Goal: Information Seeking & Learning: Learn about a topic

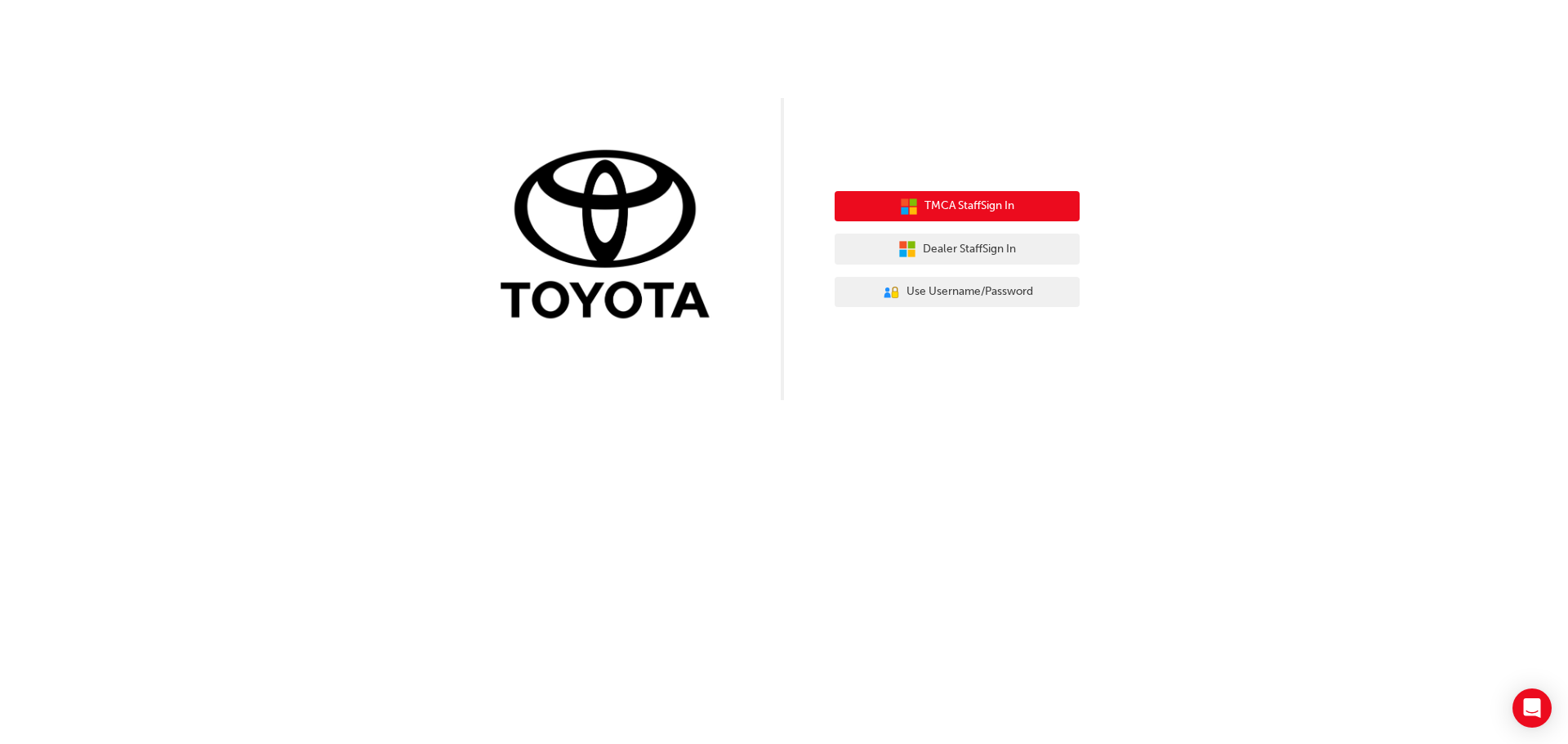
click at [964, 206] on span "TMCA Staff Sign In" at bounding box center [968, 205] width 89 height 19
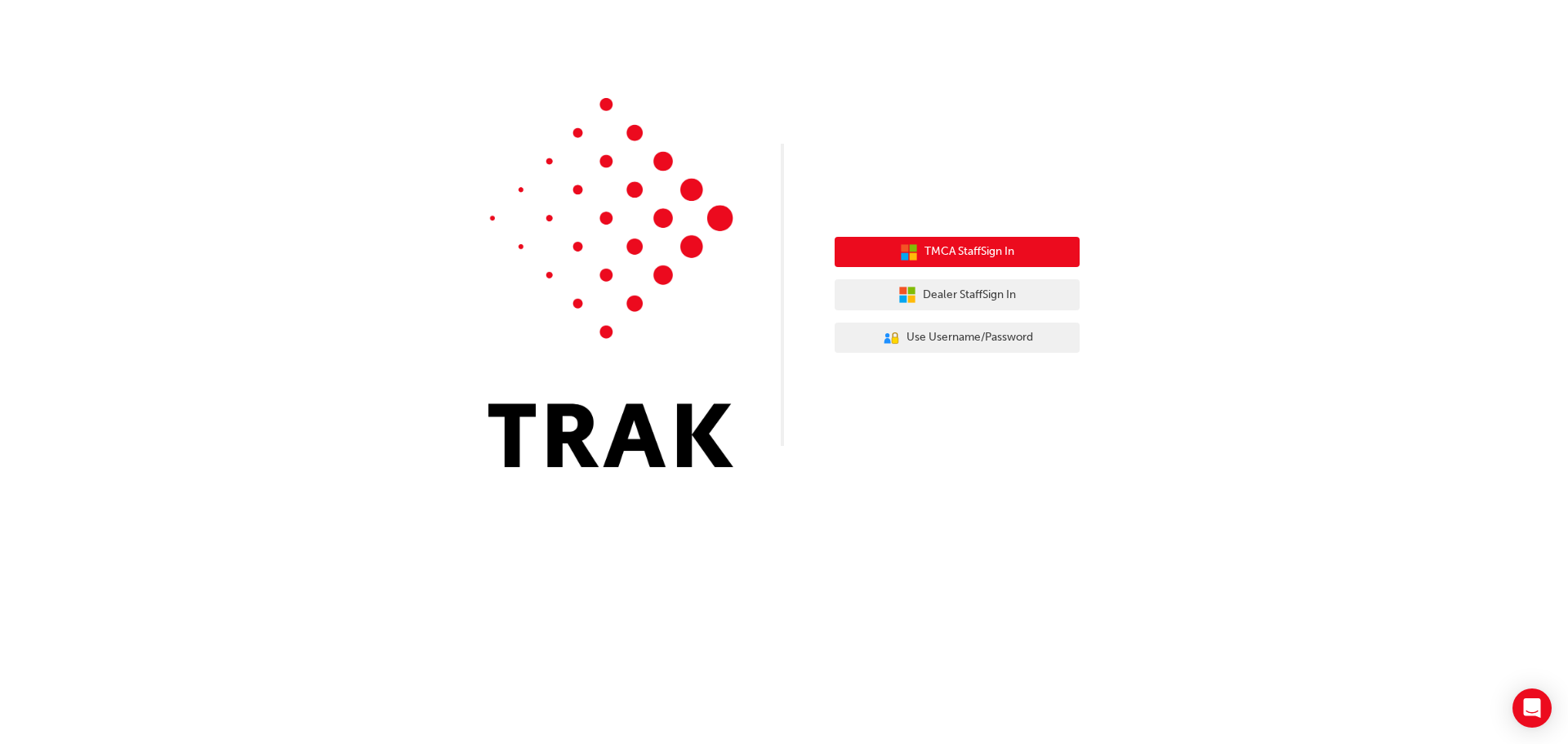
click at [925, 259] on span "TMCA Staff Sign In" at bounding box center [968, 251] width 89 height 19
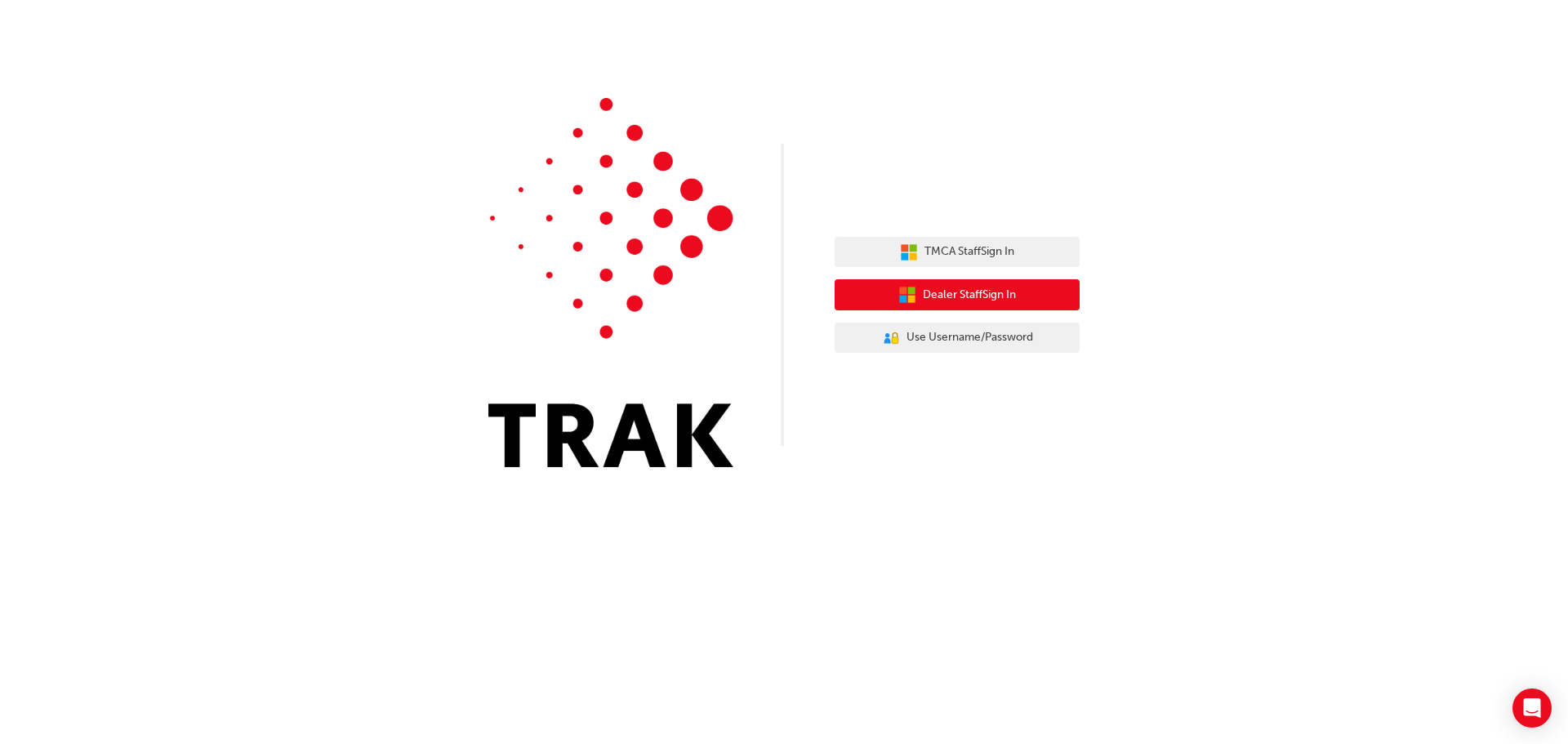
click at [1031, 300] on button "Dealer Staff Sign In" at bounding box center [956, 294] width 244 height 31
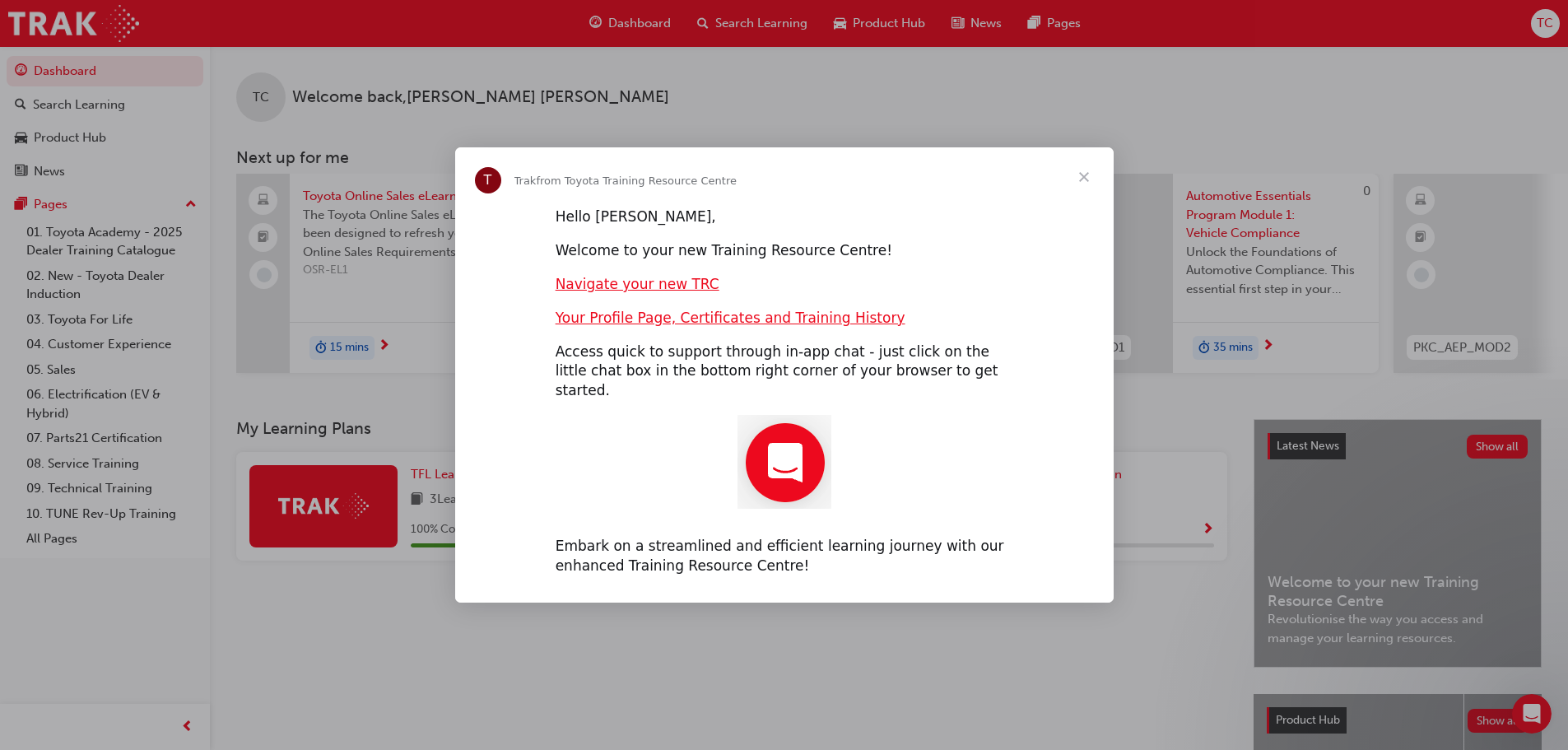
scroll to position [234, 0]
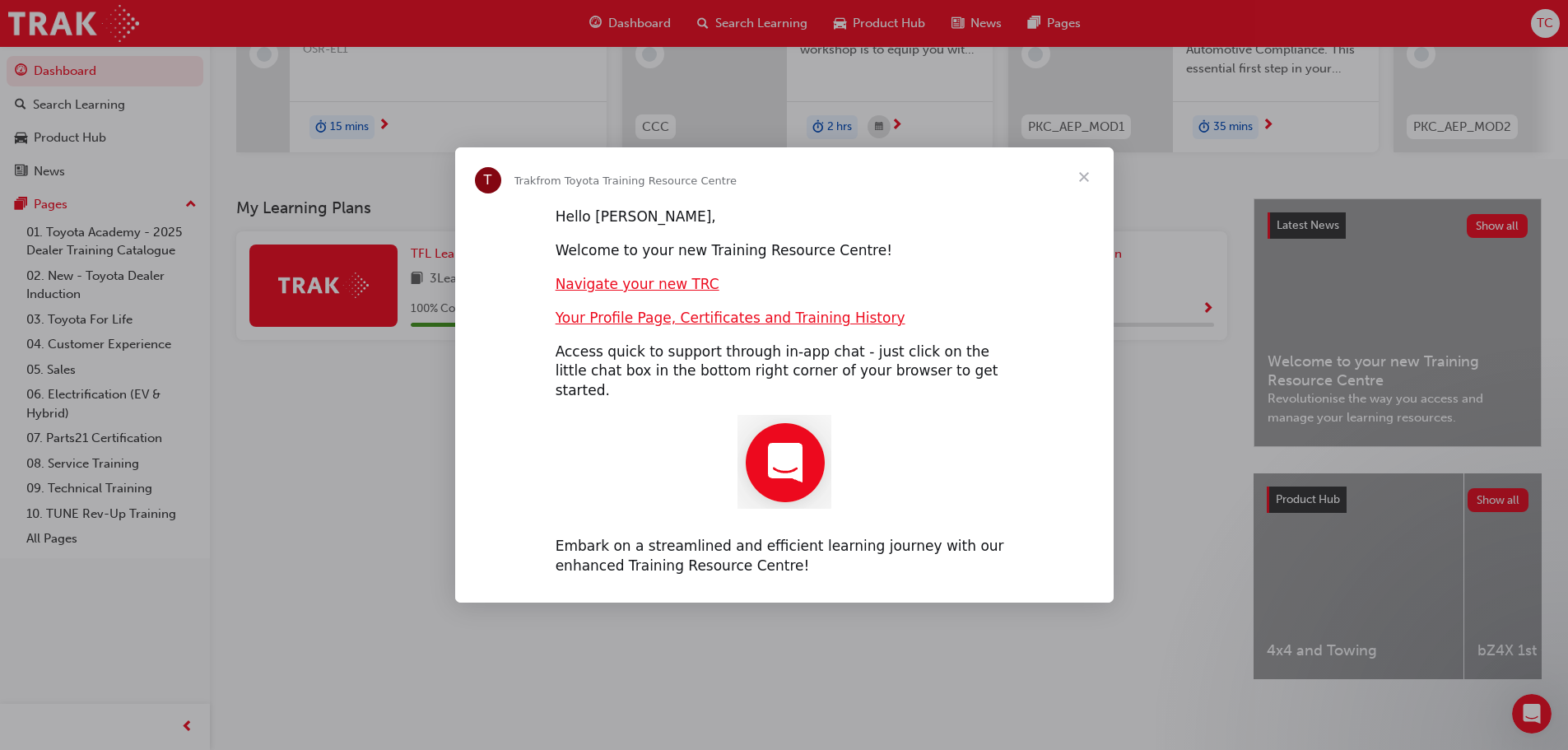
click at [1088, 188] on span "Close" at bounding box center [1084, 177] width 59 height 59
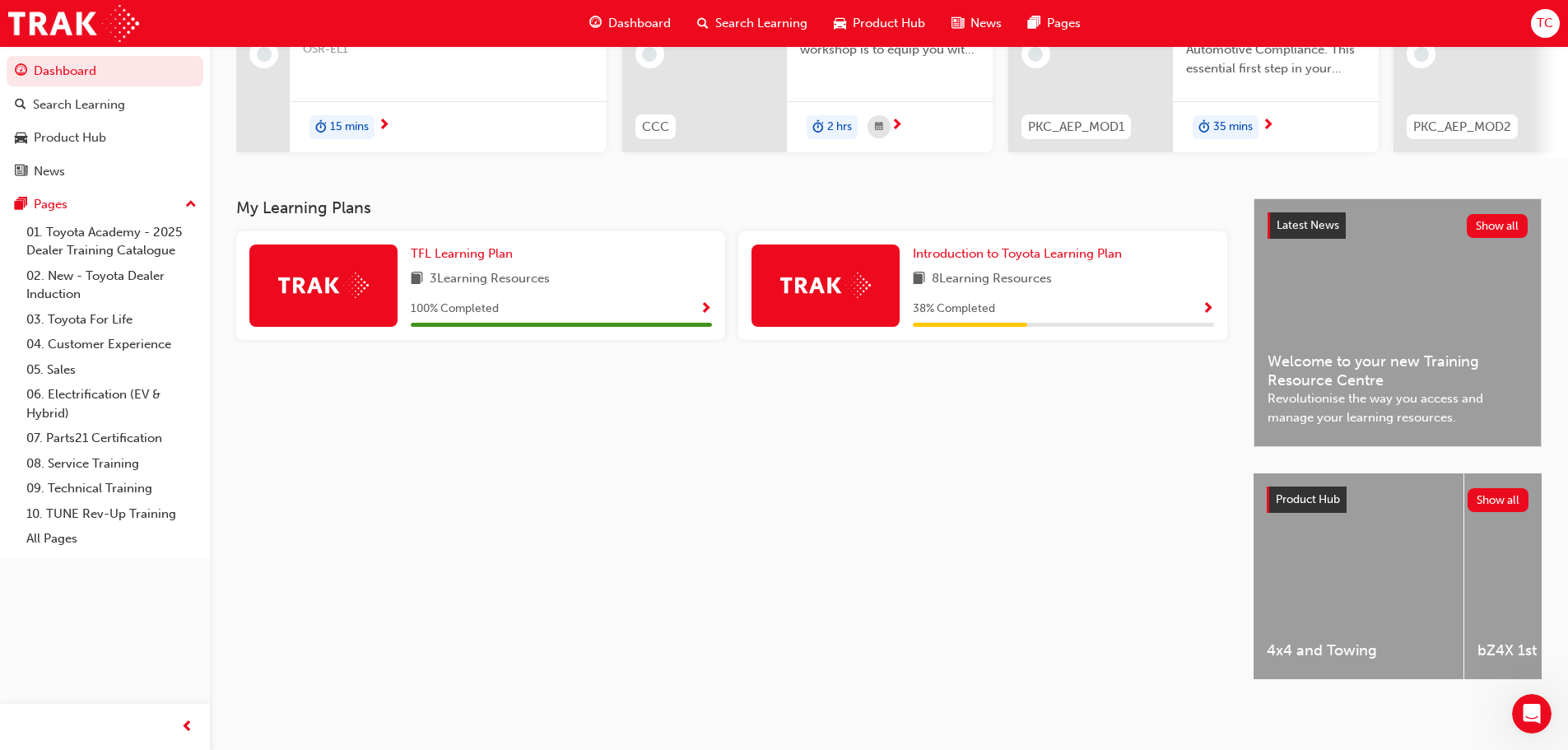
scroll to position [151, 0]
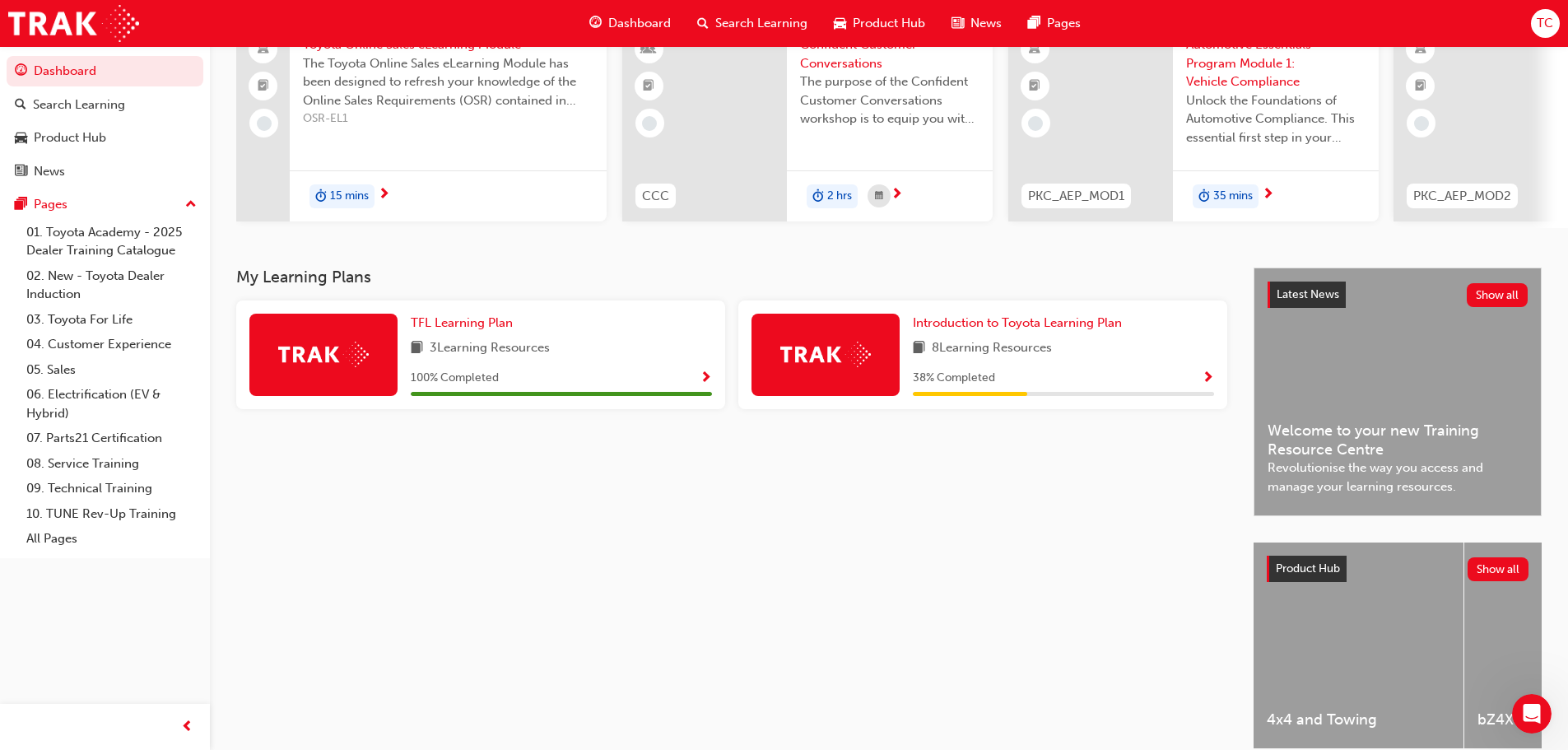
click at [814, 365] on img at bounding box center [825, 354] width 90 height 26
click at [1017, 325] on span "Introduction to Toyota Learning Plan" at bounding box center [1017, 322] width 209 height 15
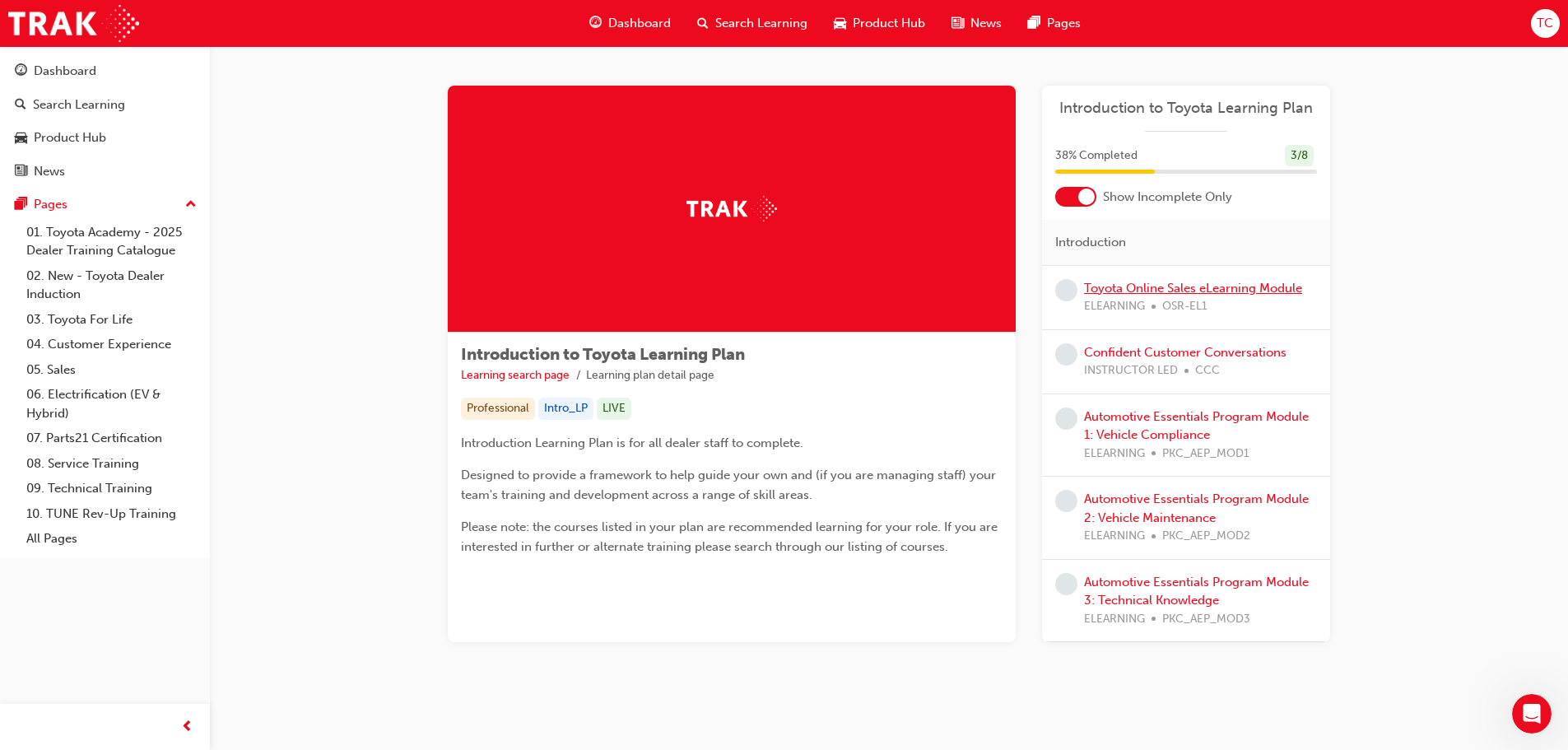
click at [1129, 287] on link "Toyota Online Sales eLearning Module" at bounding box center [1193, 288] width 218 height 15
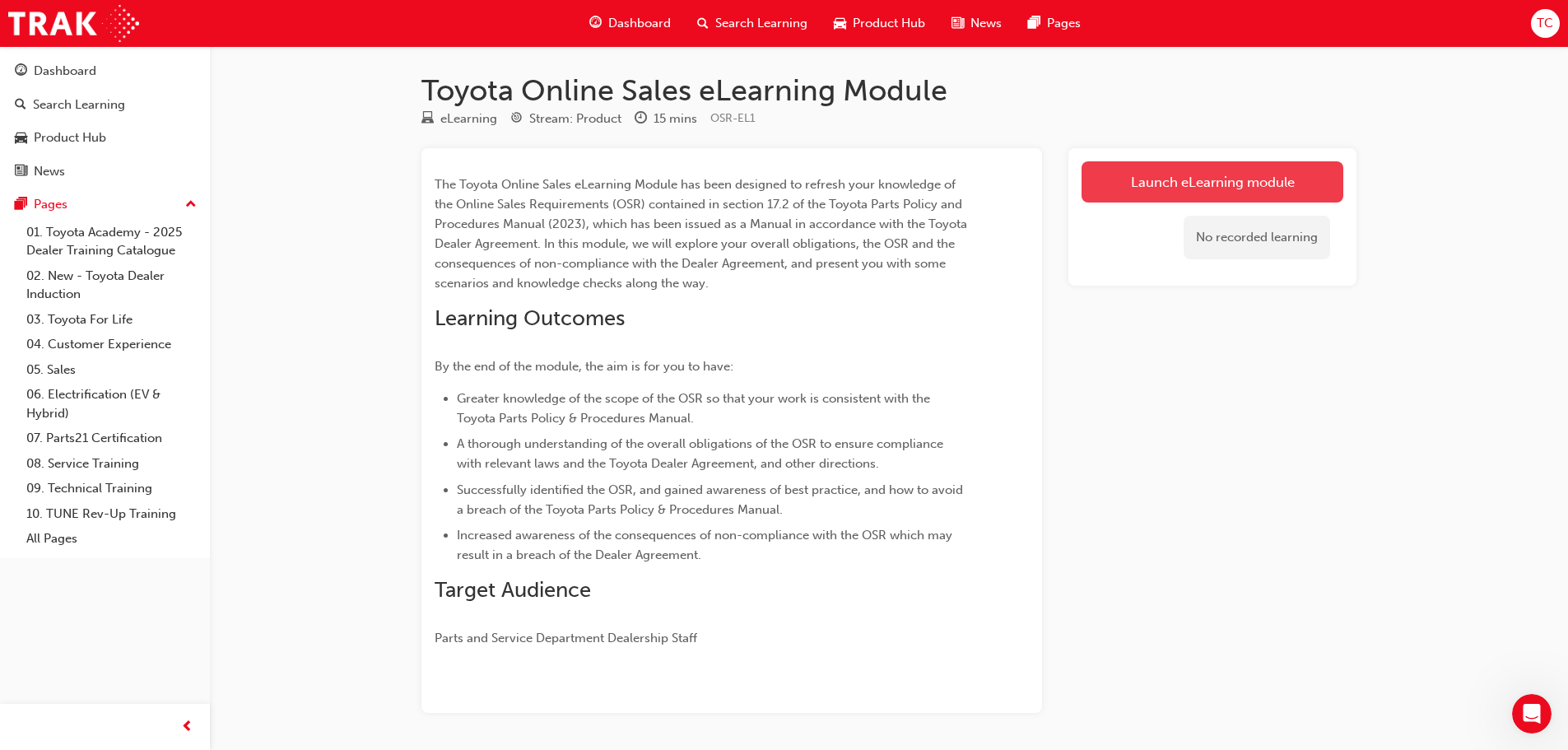
click at [1131, 186] on link "Launch eLearning module" at bounding box center [1213, 182] width 261 height 42
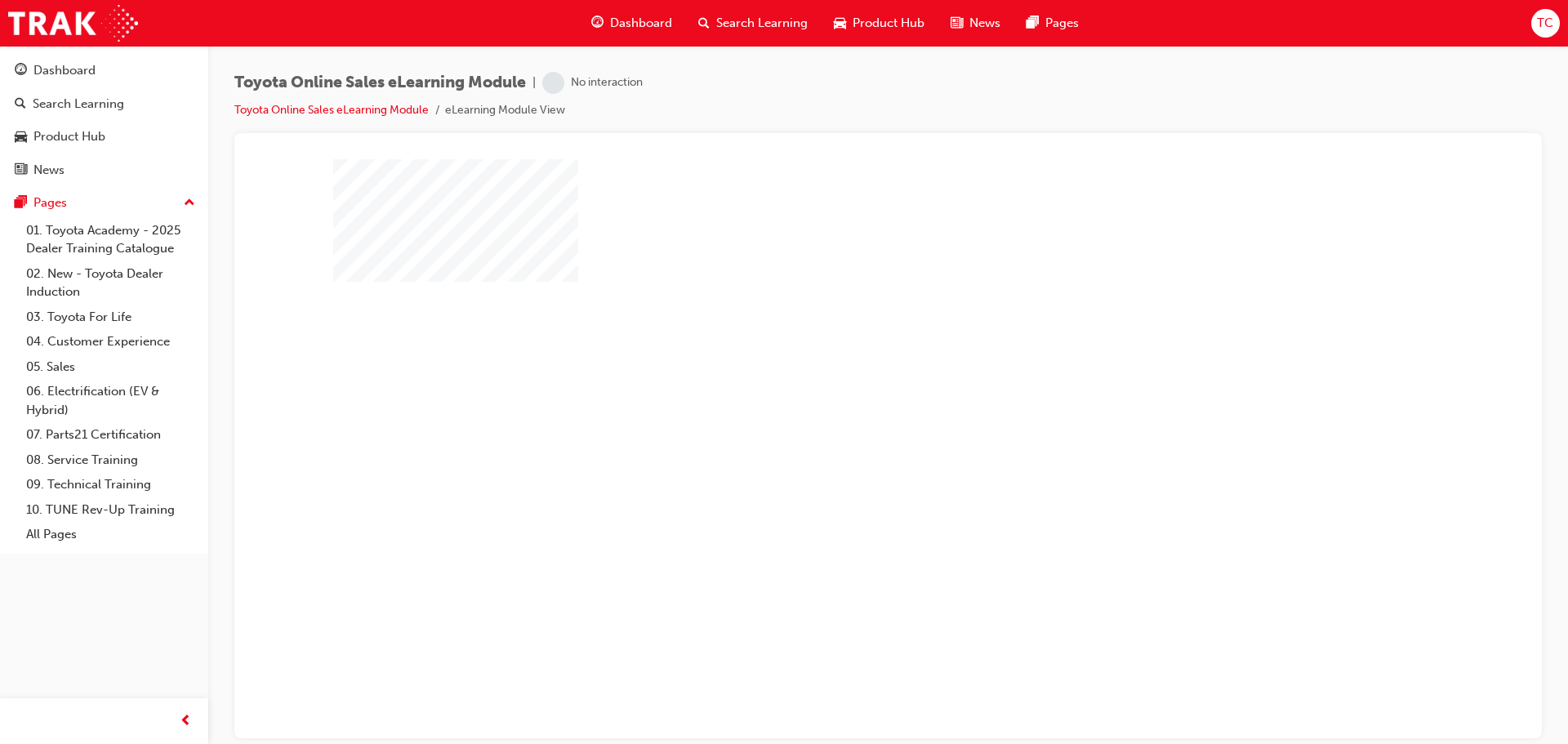
scroll to position [33, 0]
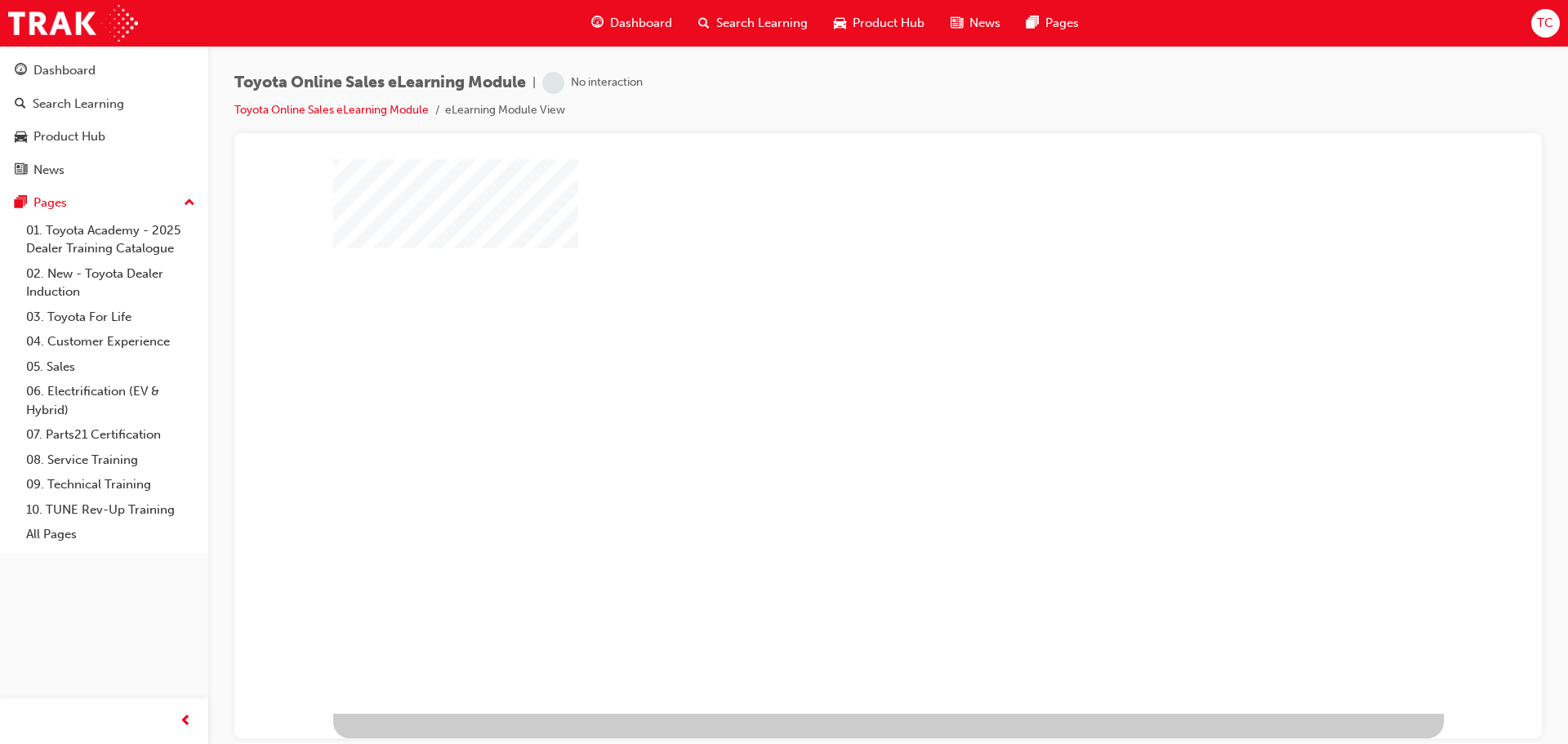
click at [841, 367] on div "play" at bounding box center [841, 367] width 0 height 0
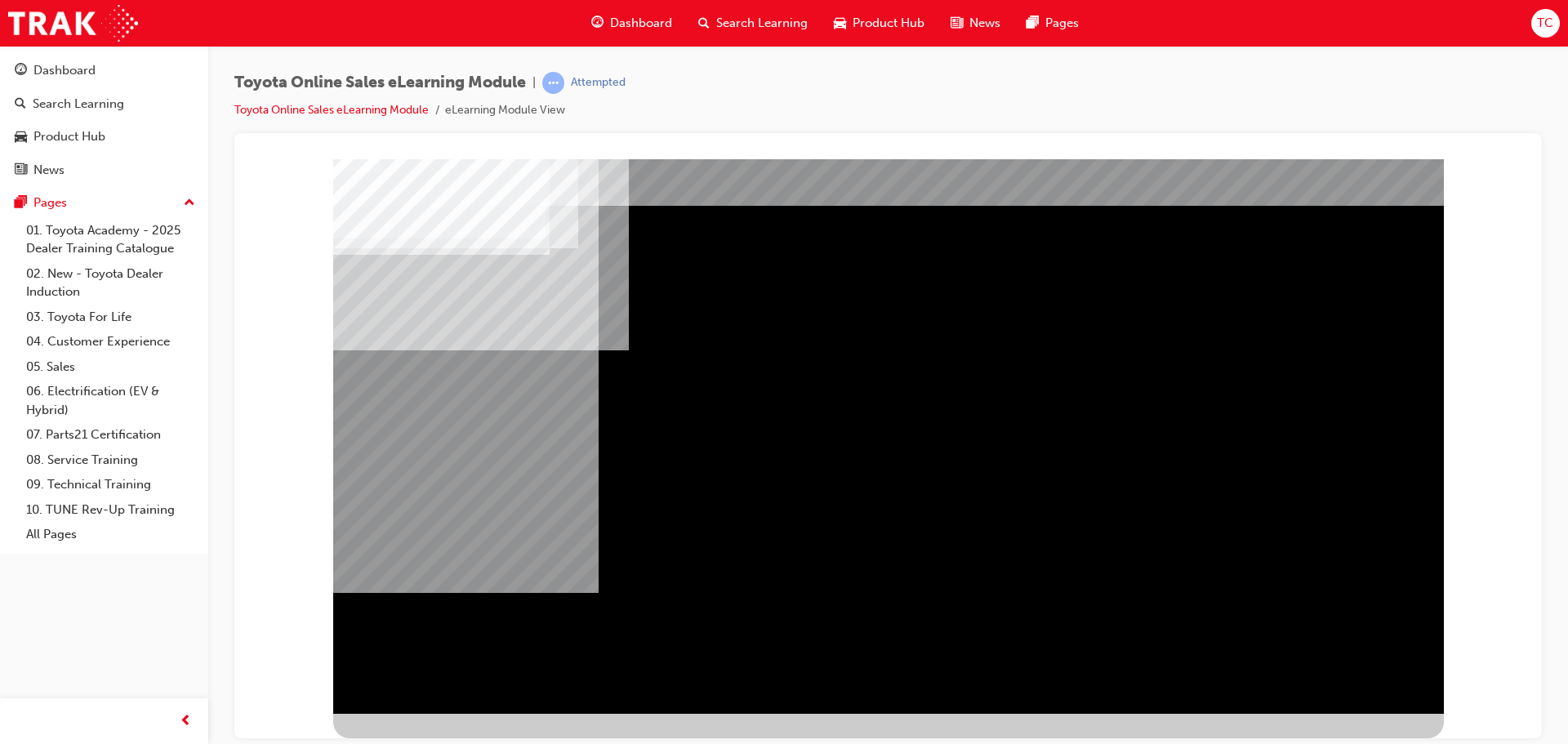
scroll to position [0, 0]
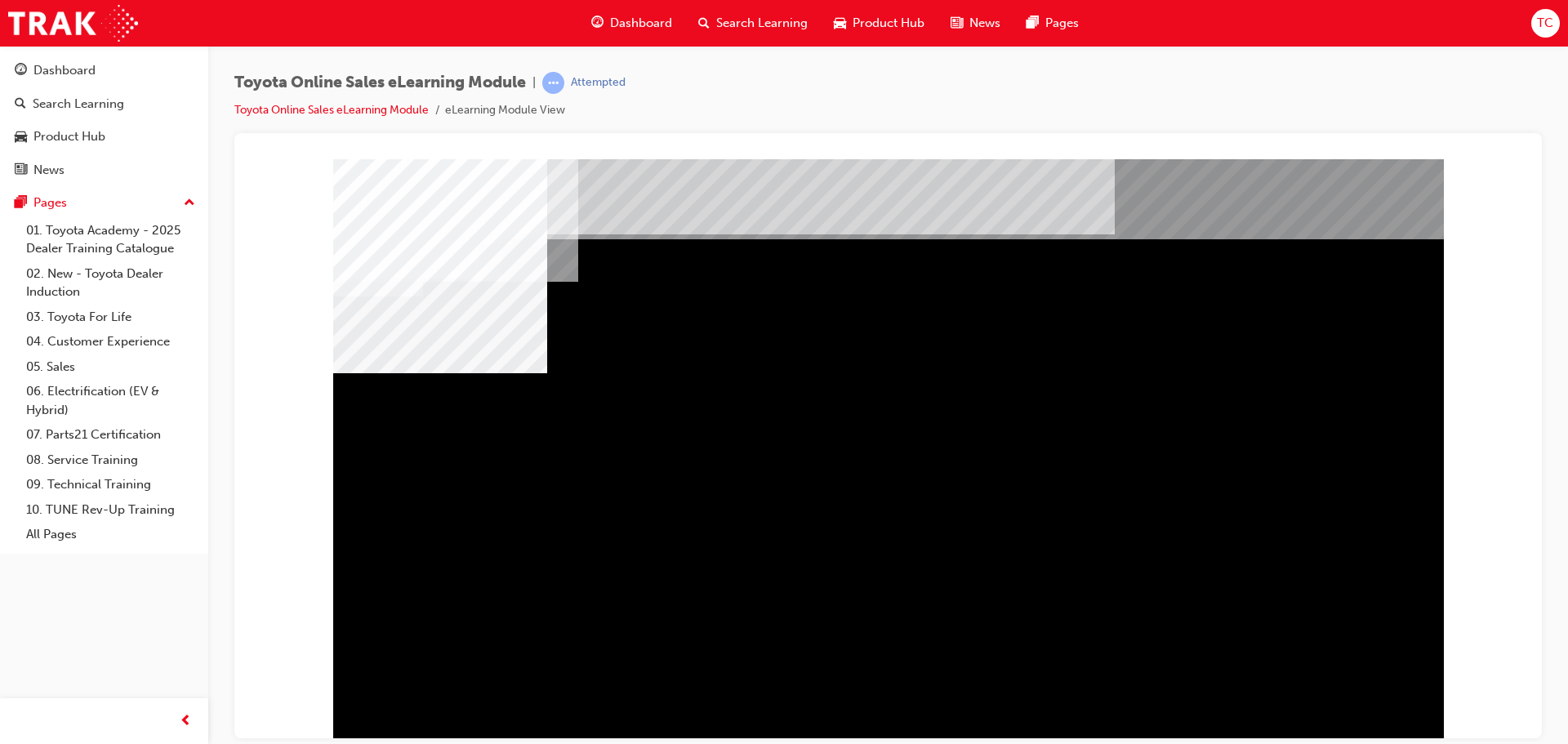
drag, startPoint x: 554, startPoint y: 500, endPoint x: 826, endPoint y: 497, distance: 272.0
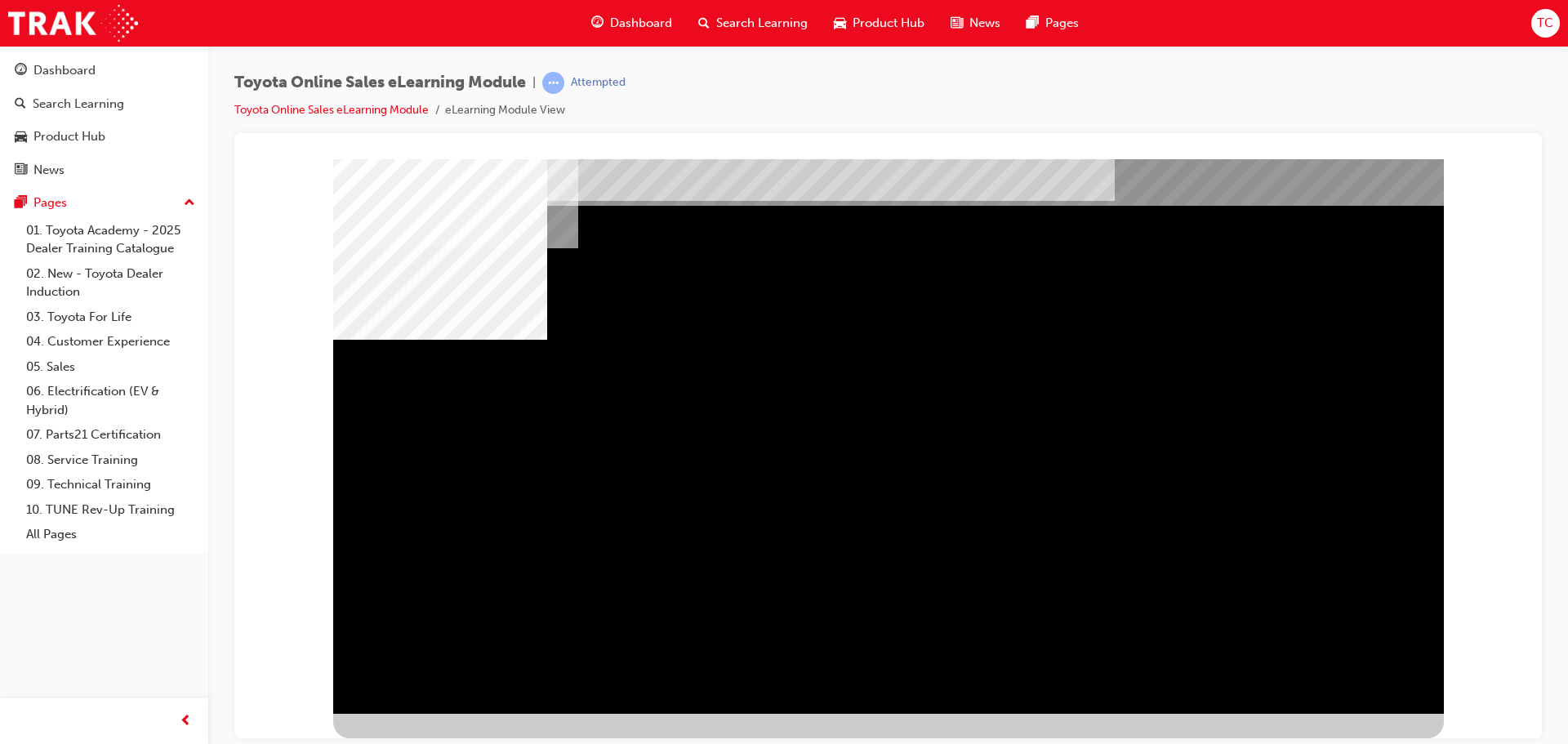
drag, startPoint x: 762, startPoint y: 466, endPoint x: 943, endPoint y: 458, distance: 181.2
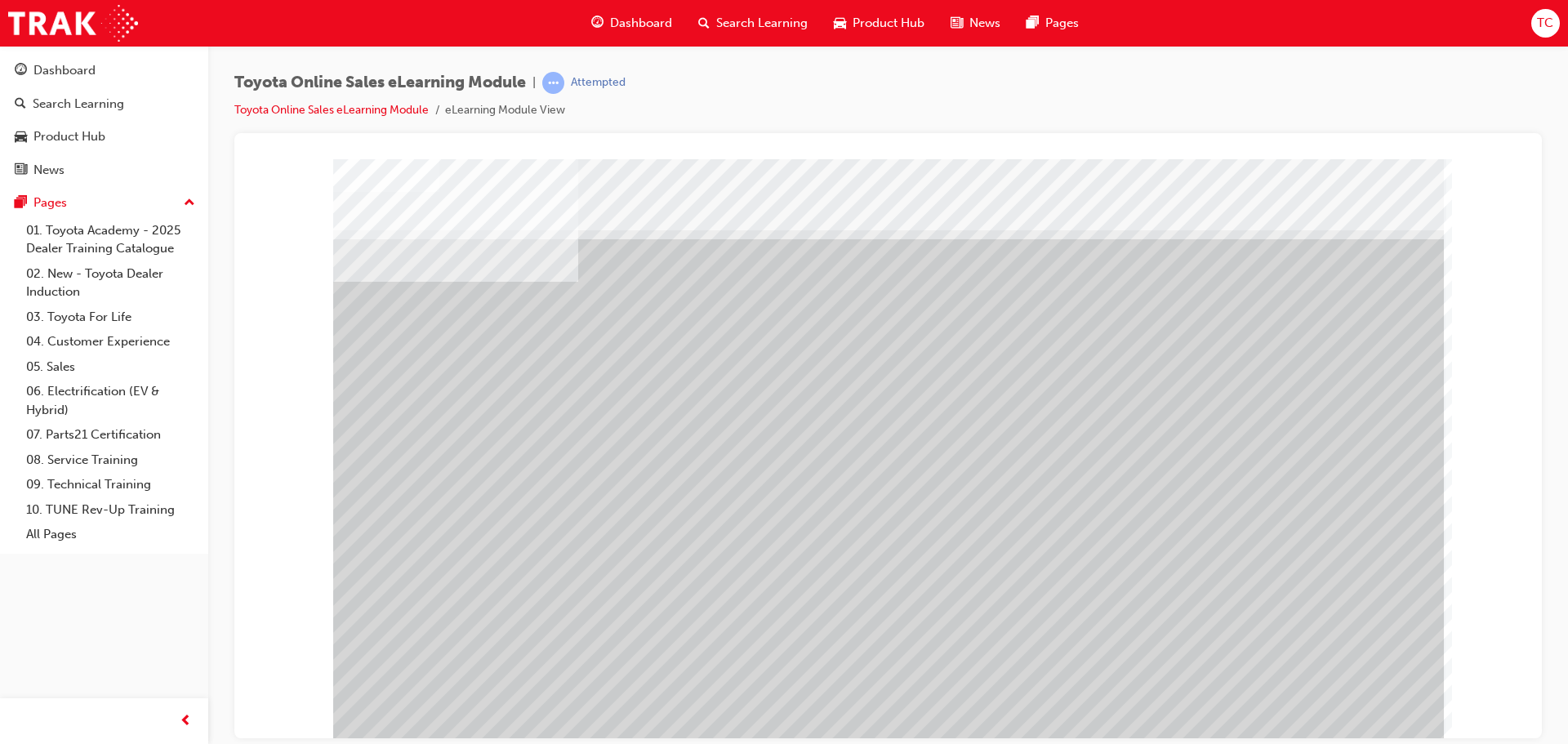
scroll to position [33, 0]
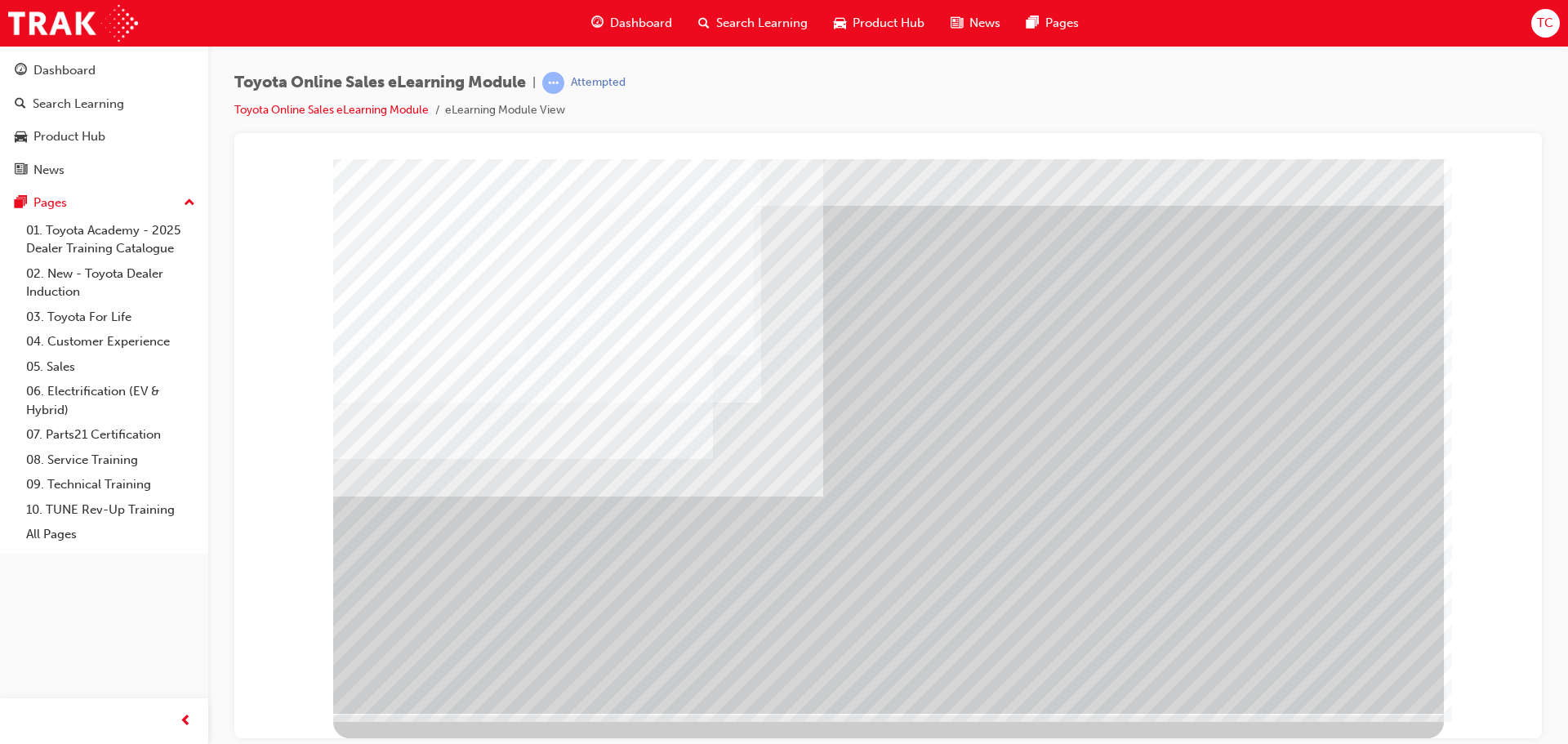
drag, startPoint x: 990, startPoint y: 463, endPoint x: 1124, endPoint y: 444, distance: 135.3
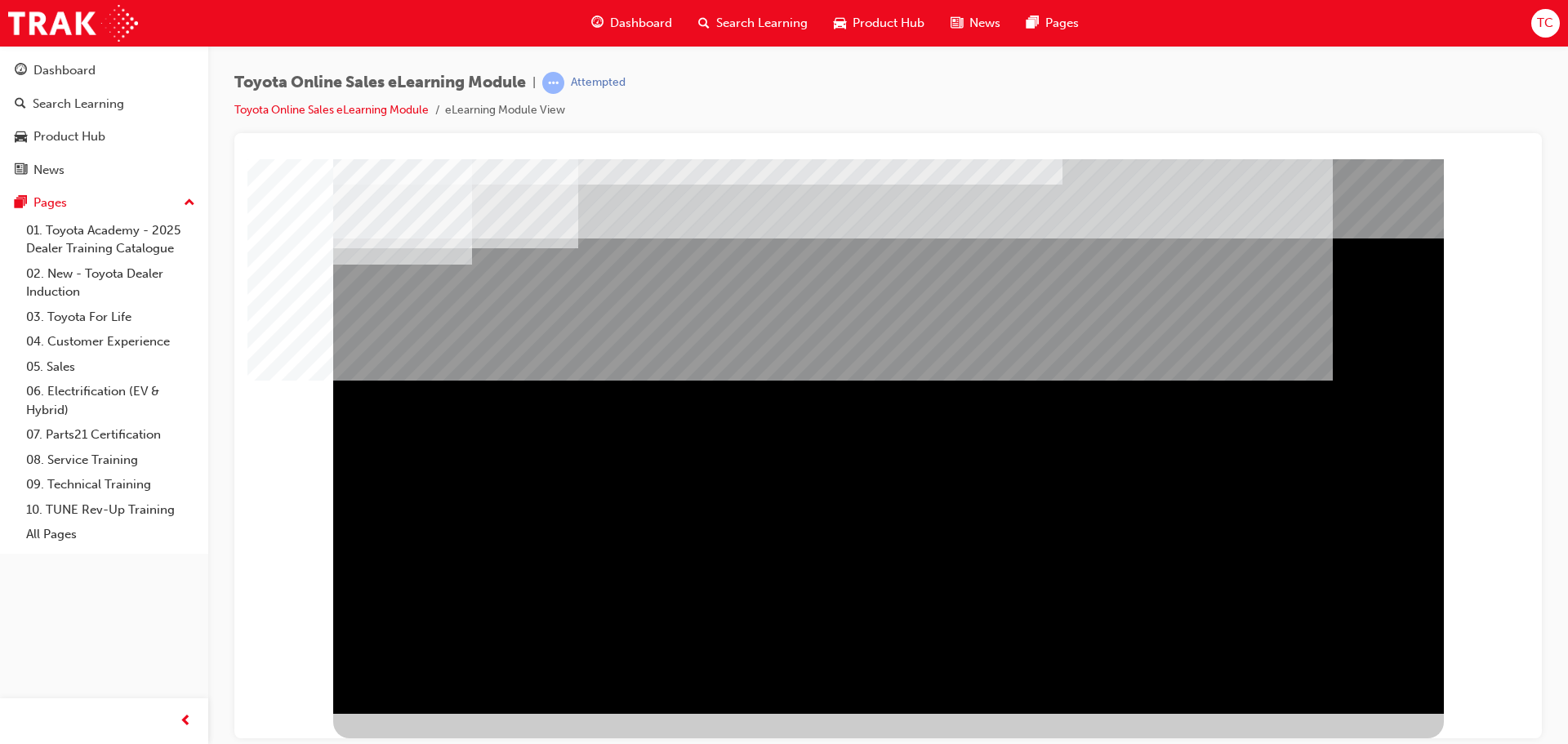
scroll to position [0, 0]
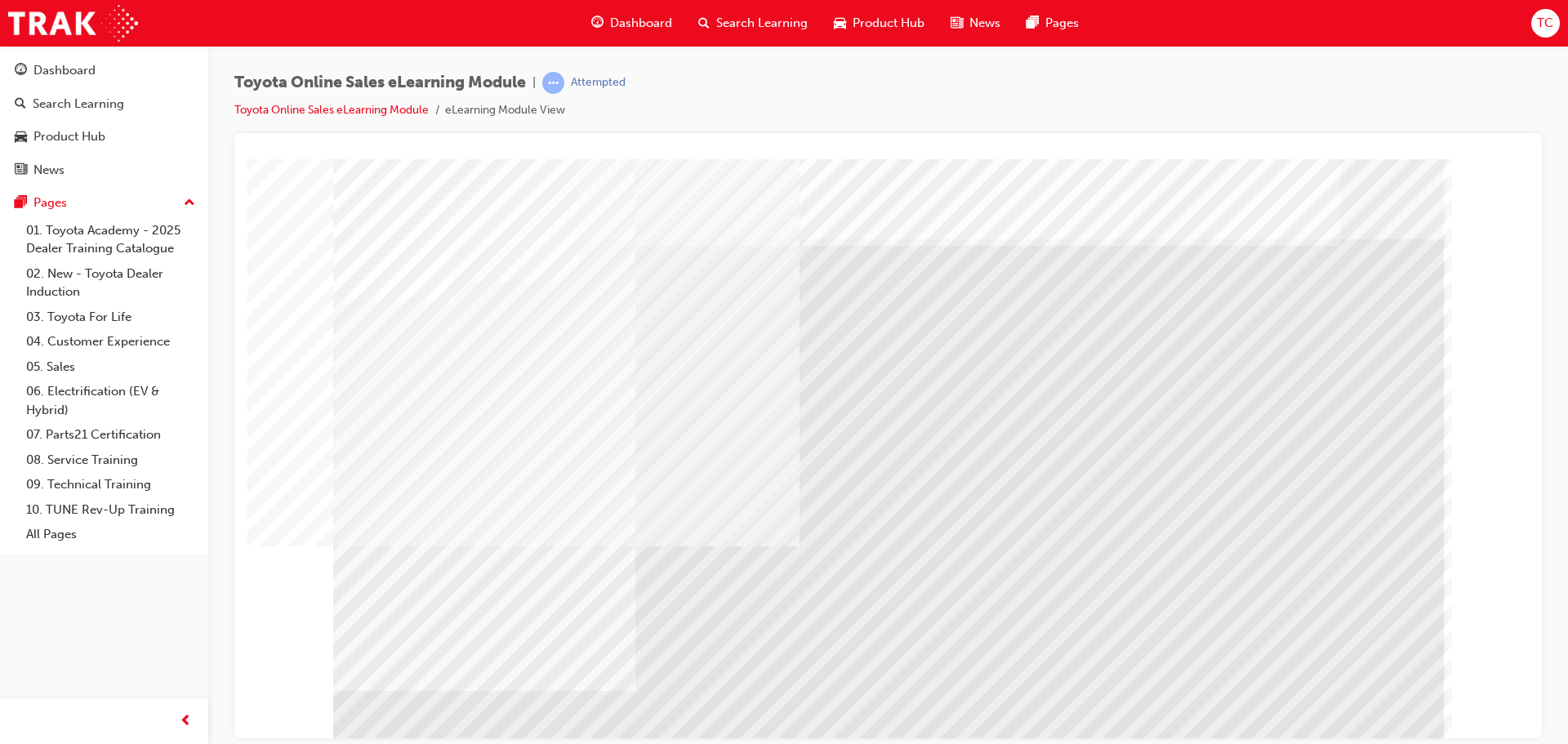
drag, startPoint x: 561, startPoint y: 424, endPoint x: 772, endPoint y: 424, distance: 211.0
drag, startPoint x: 783, startPoint y: 422, endPoint x: 765, endPoint y: 445, distance: 29.2
drag, startPoint x: 413, startPoint y: 587, endPoint x: 599, endPoint y: 579, distance: 186.2
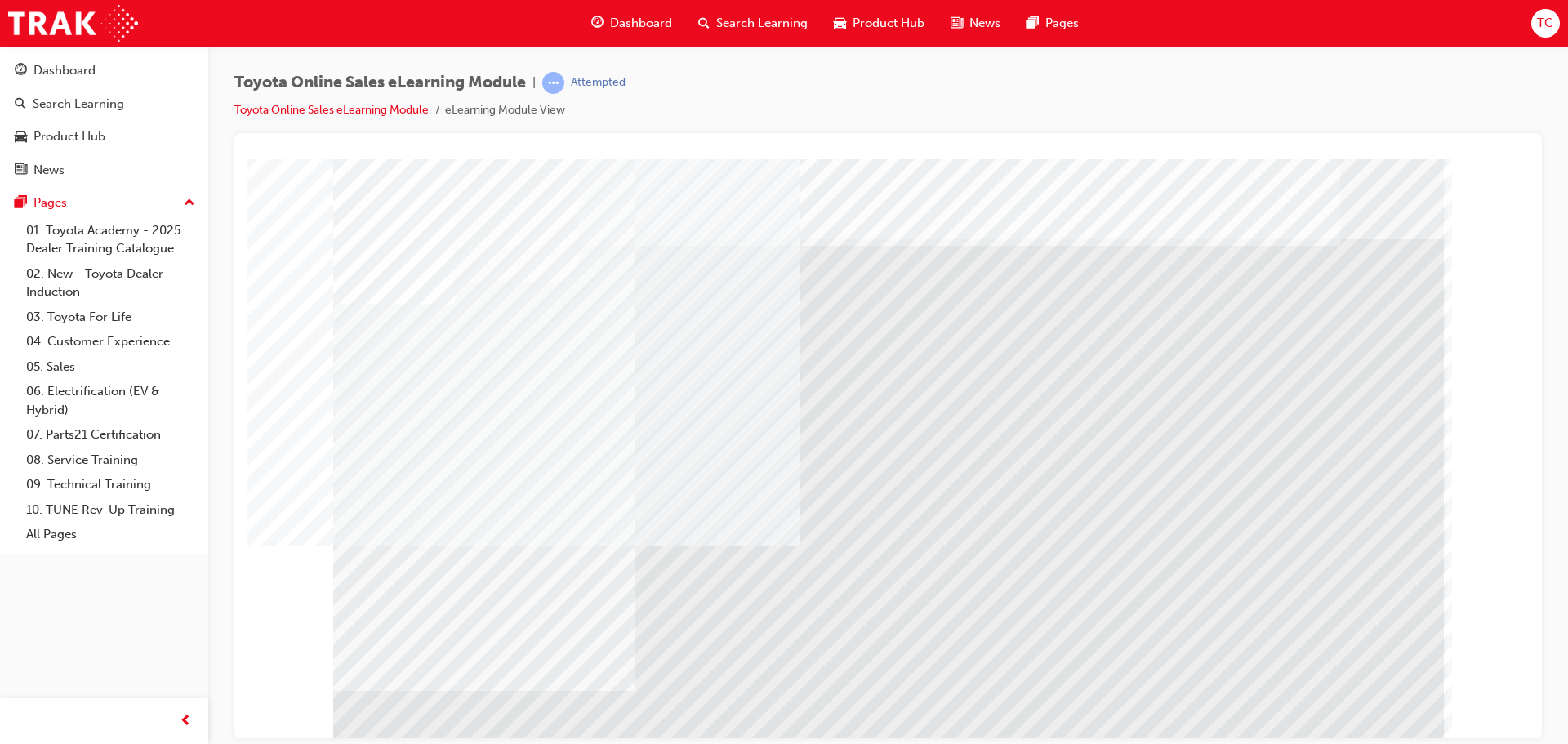
drag, startPoint x: 601, startPoint y: 579, endPoint x: 824, endPoint y: 574, distance: 223.1
click at [647, 575] on div "multistate" at bounding box center [888, 452] width 1110 height 588
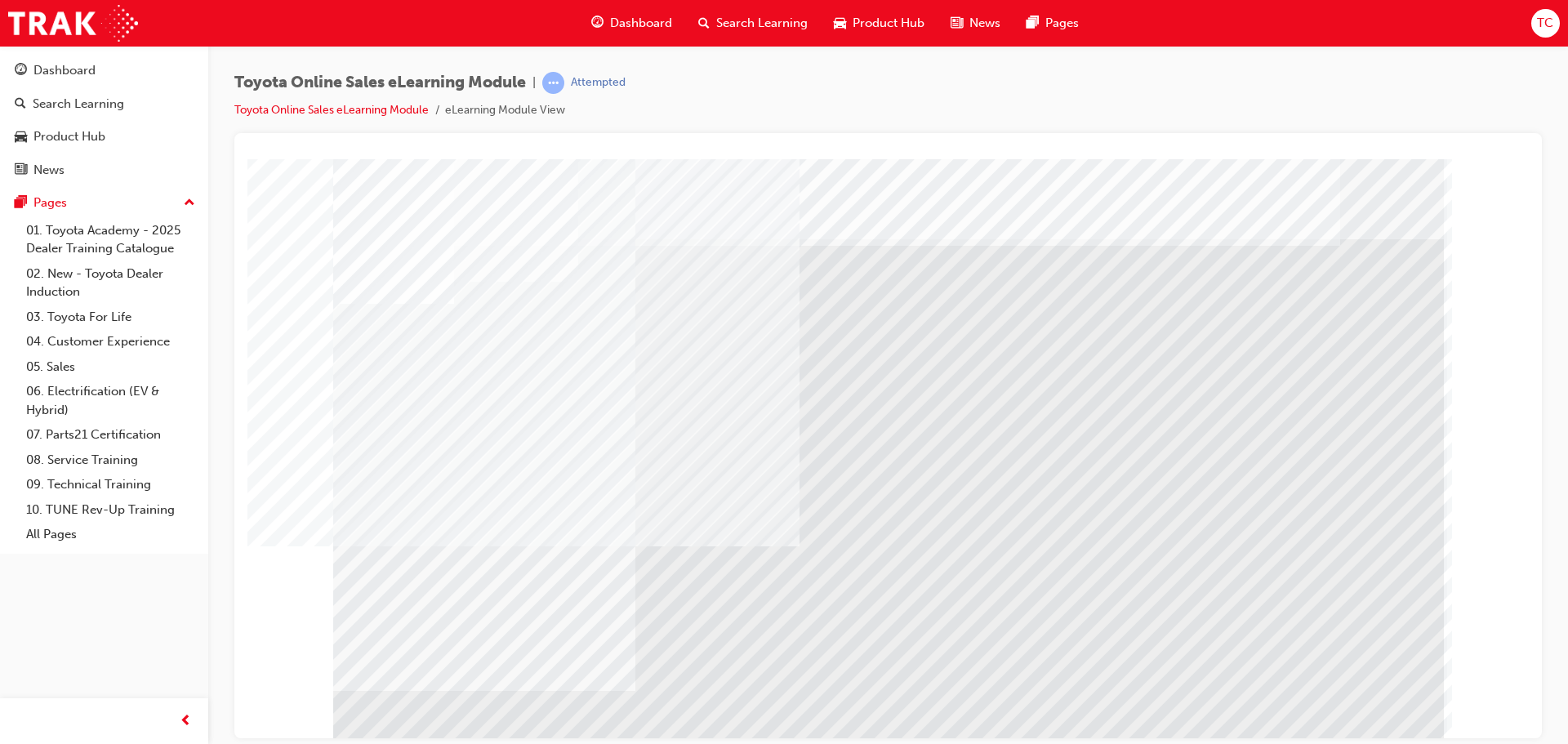
drag, startPoint x: 594, startPoint y: 572, endPoint x: 992, endPoint y: 585, distance: 398.2
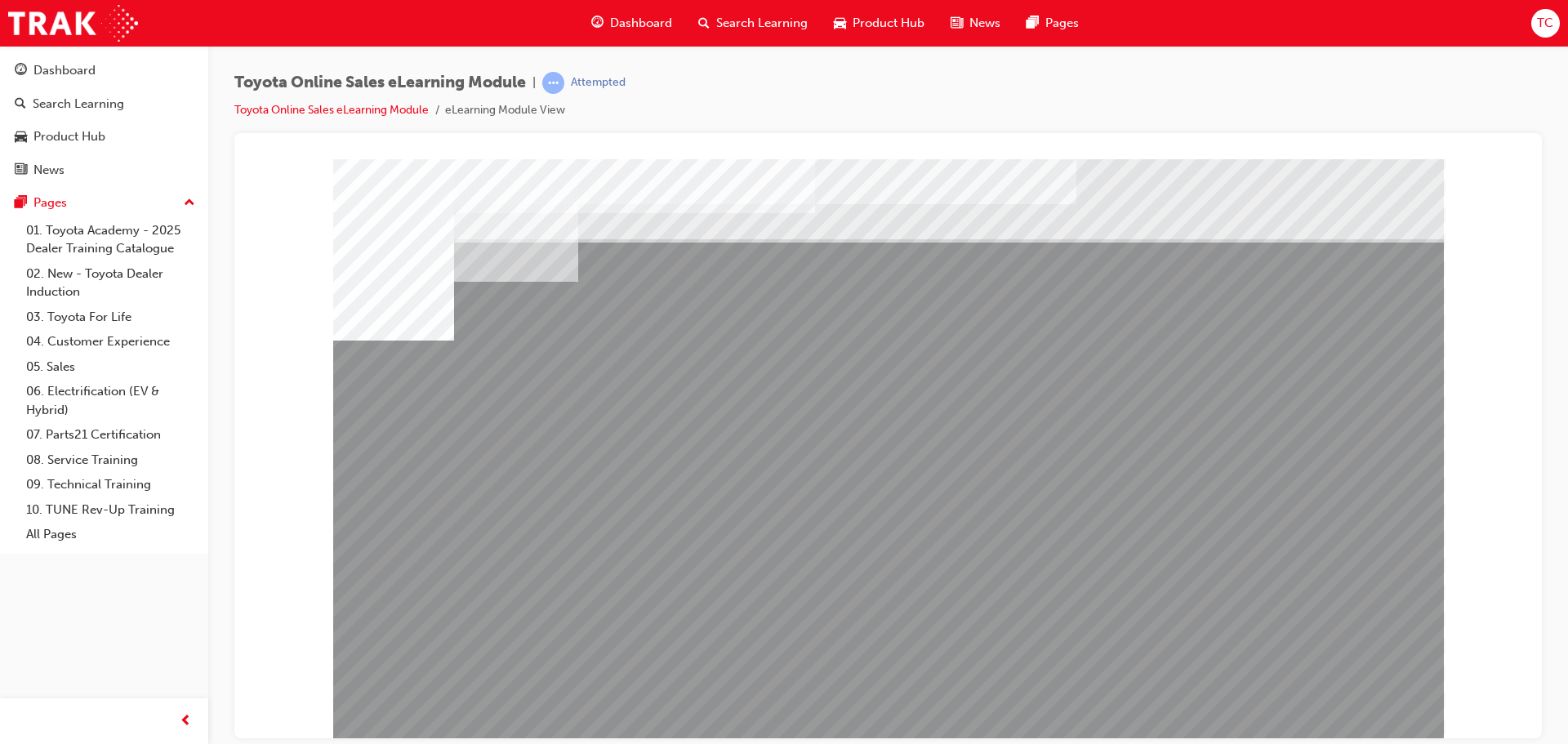
drag, startPoint x: 422, startPoint y: 555, endPoint x: 463, endPoint y: 568, distance: 43.0
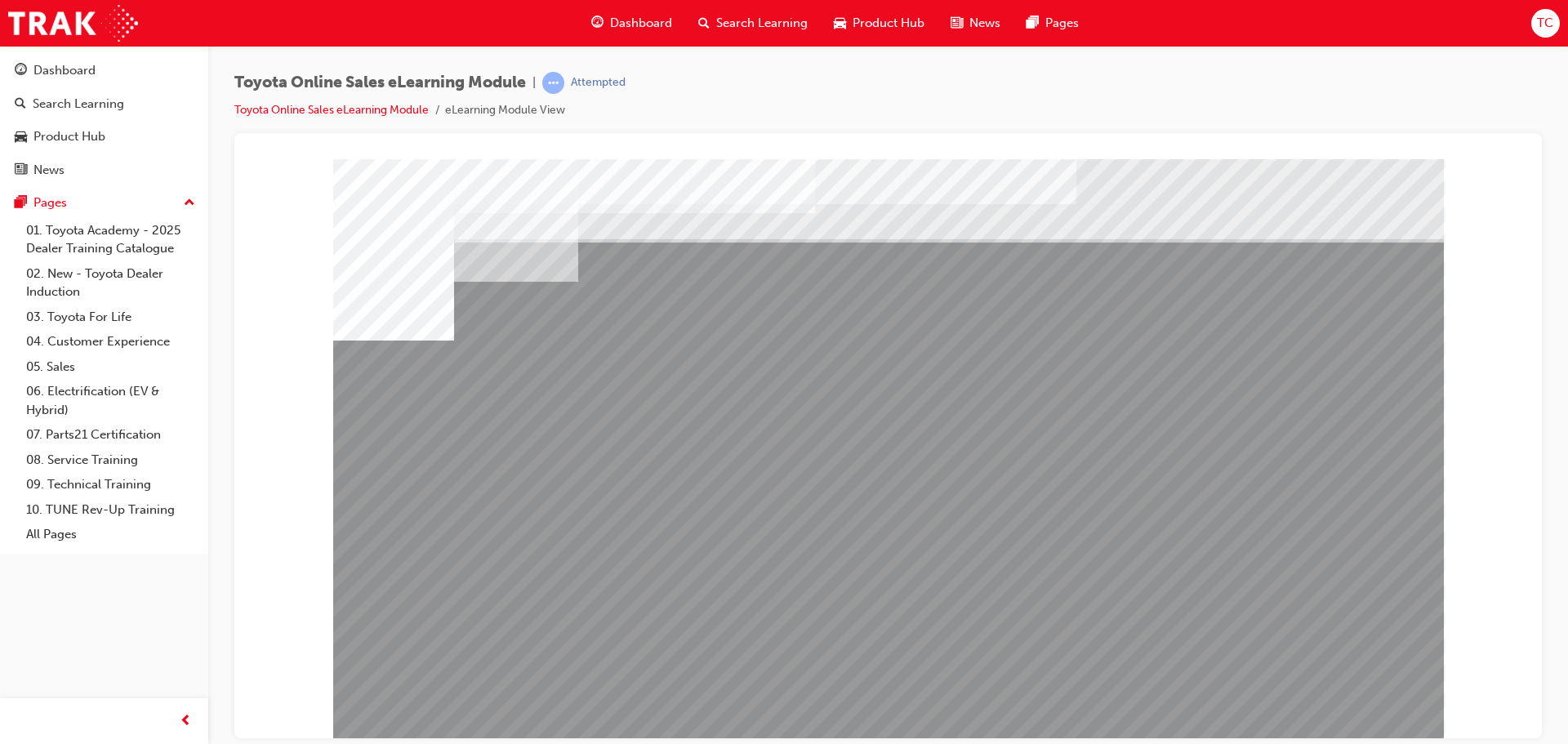
drag, startPoint x: 1067, startPoint y: 562, endPoint x: 1141, endPoint y: 562, distance: 74.0
drag, startPoint x: 1142, startPoint y: 562, endPoint x: 1195, endPoint y: 550, distance: 54.3
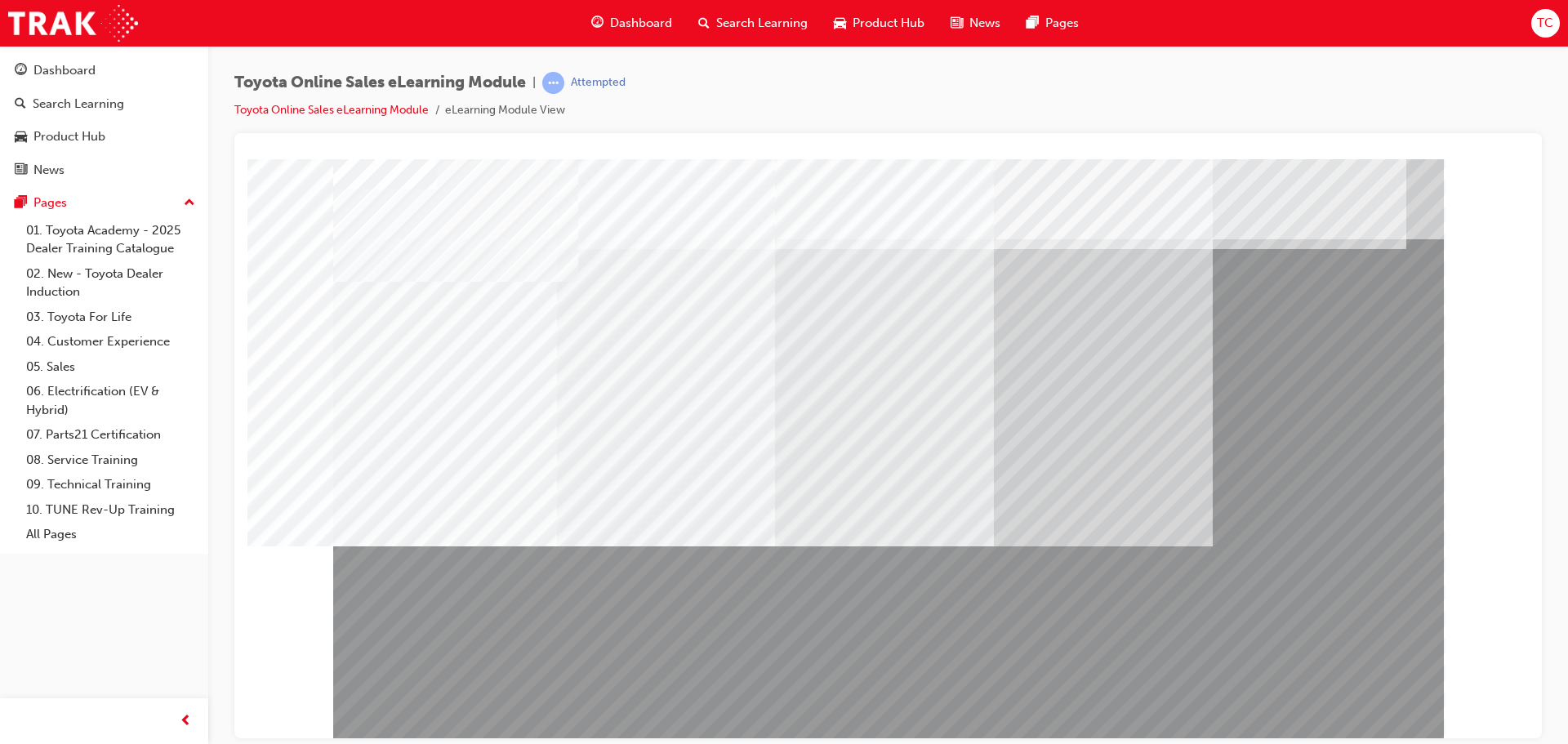
drag, startPoint x: 891, startPoint y: 647, endPoint x: 696, endPoint y: 659, distance: 195.4
click at [696, 659] on div at bounding box center [888, 452] width 1110 height 588
drag, startPoint x: 702, startPoint y: 634, endPoint x: 702, endPoint y: 663, distance: 29.0
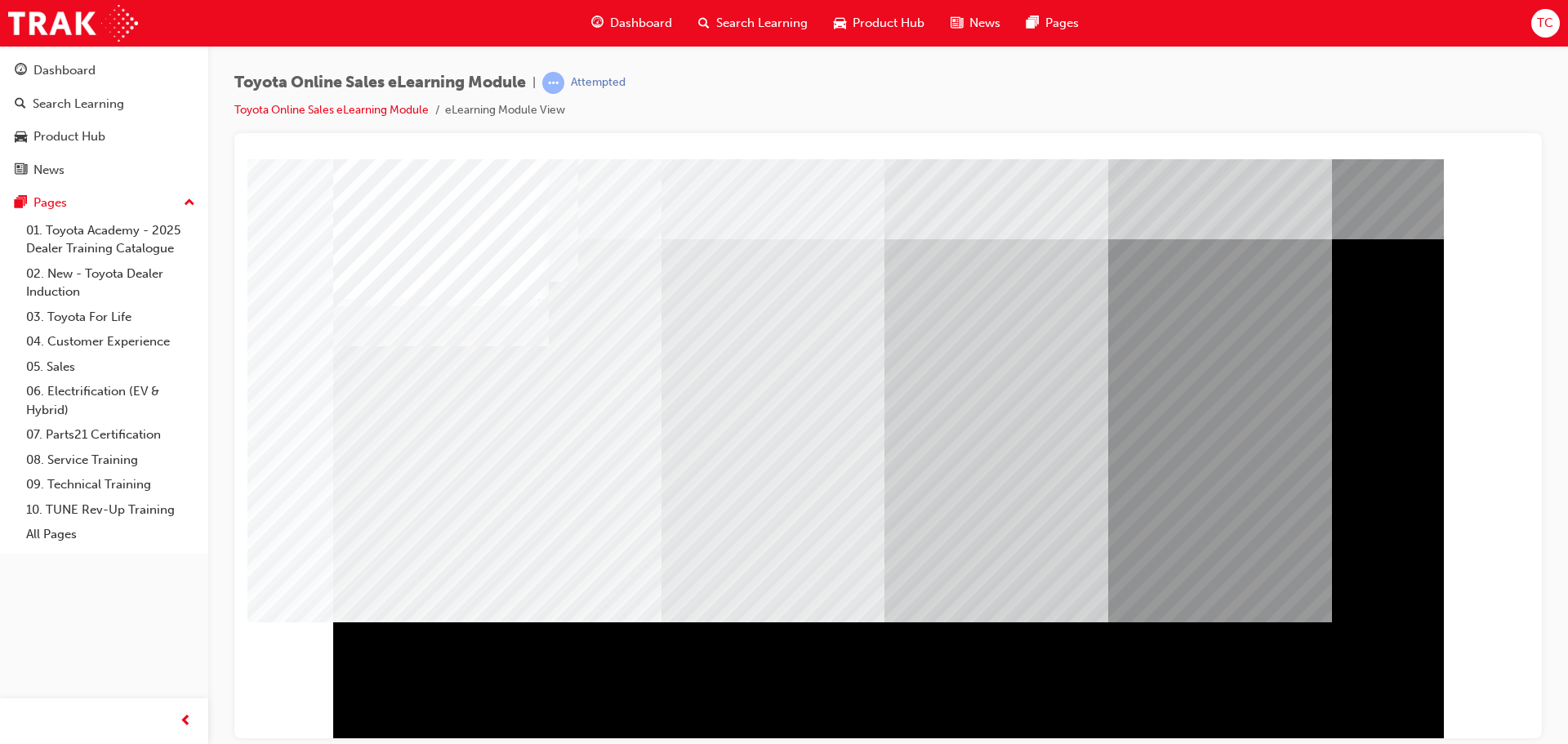
drag, startPoint x: 730, startPoint y: 622, endPoint x: 608, endPoint y: 565, distance: 134.7
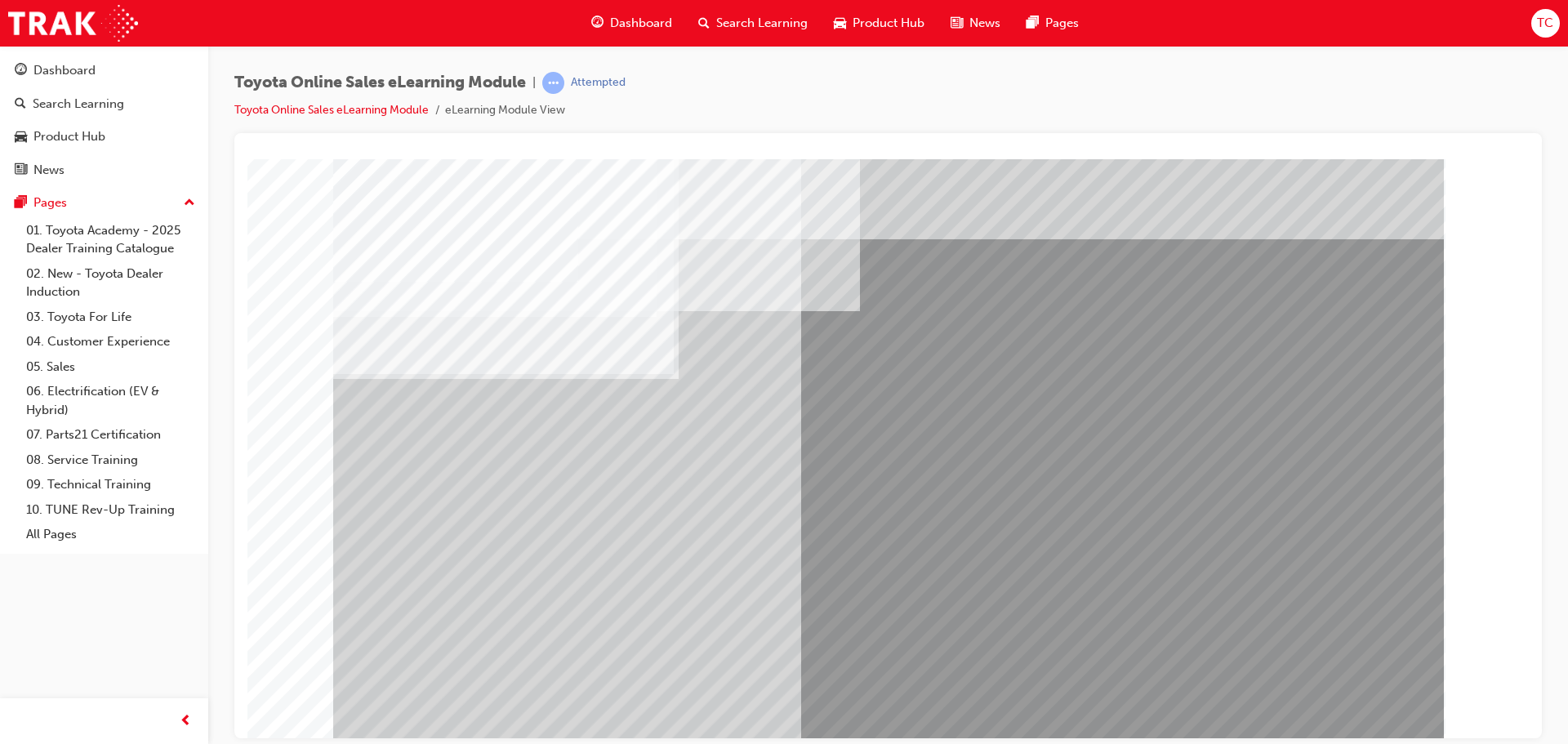
drag, startPoint x: 885, startPoint y: 550, endPoint x: 901, endPoint y: 512, distance: 41.2
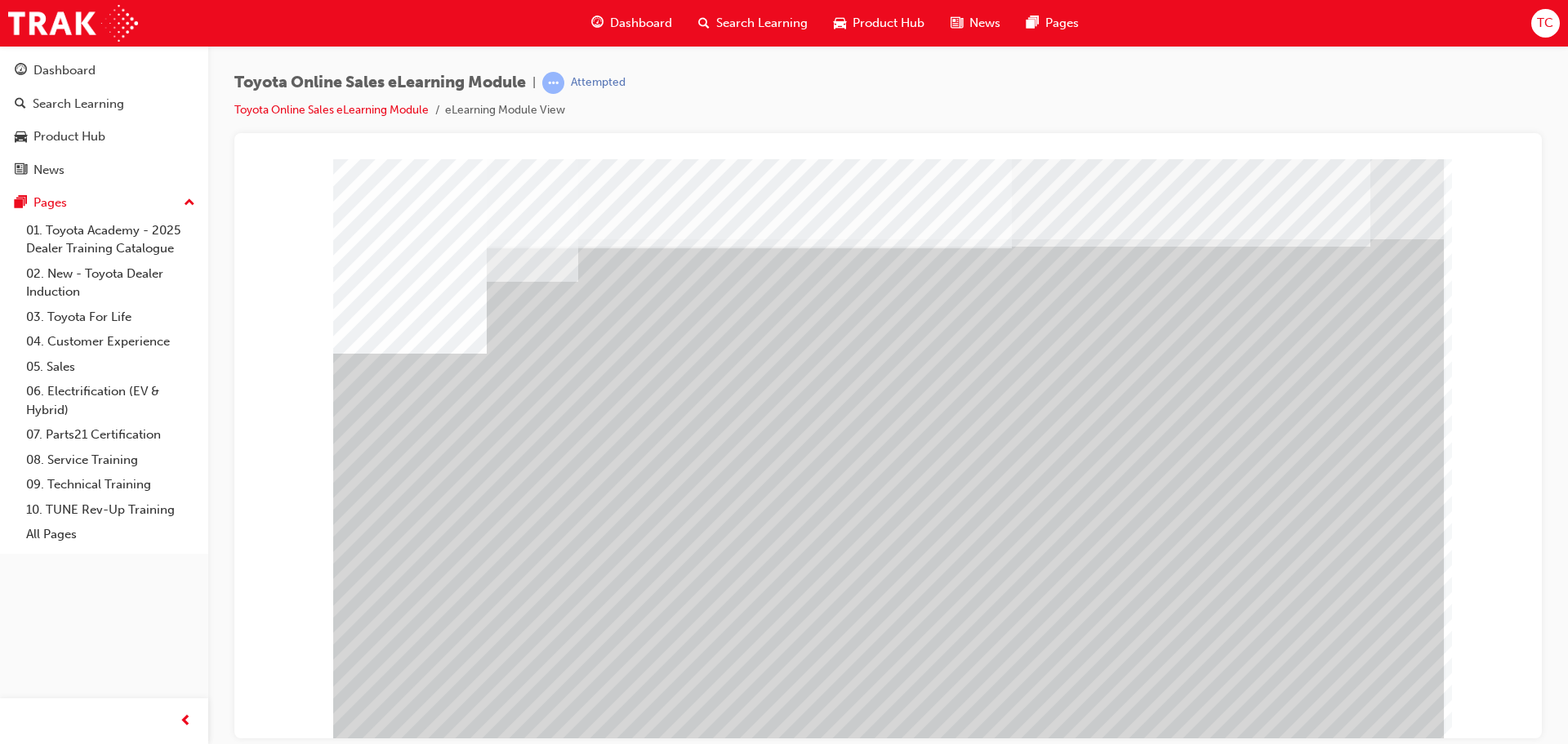
drag, startPoint x: 841, startPoint y: 575, endPoint x: 851, endPoint y: 573, distance: 10.2
drag, startPoint x: 959, startPoint y: 571, endPoint x: 980, endPoint y: 569, distance: 21.1
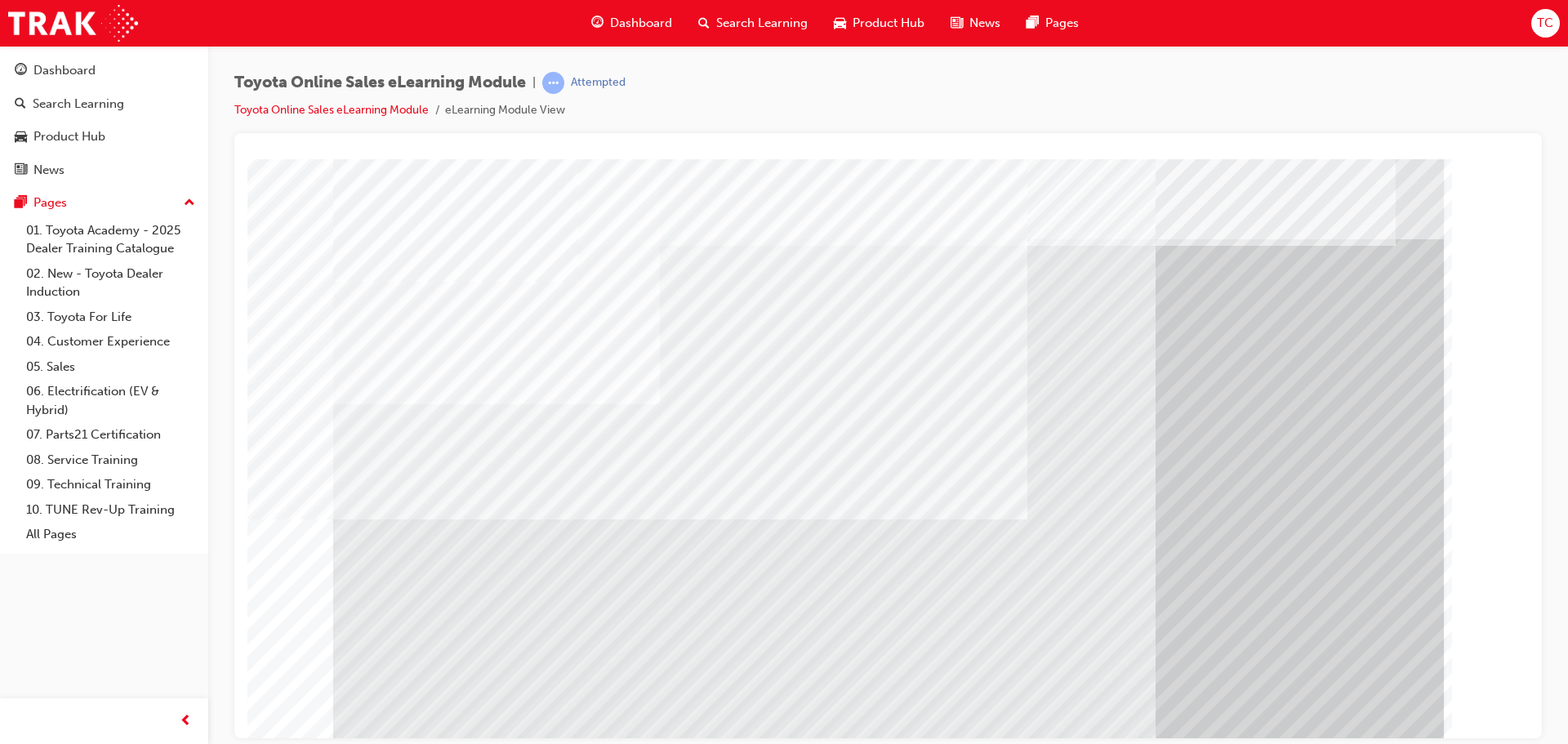
scroll to position [33, 0]
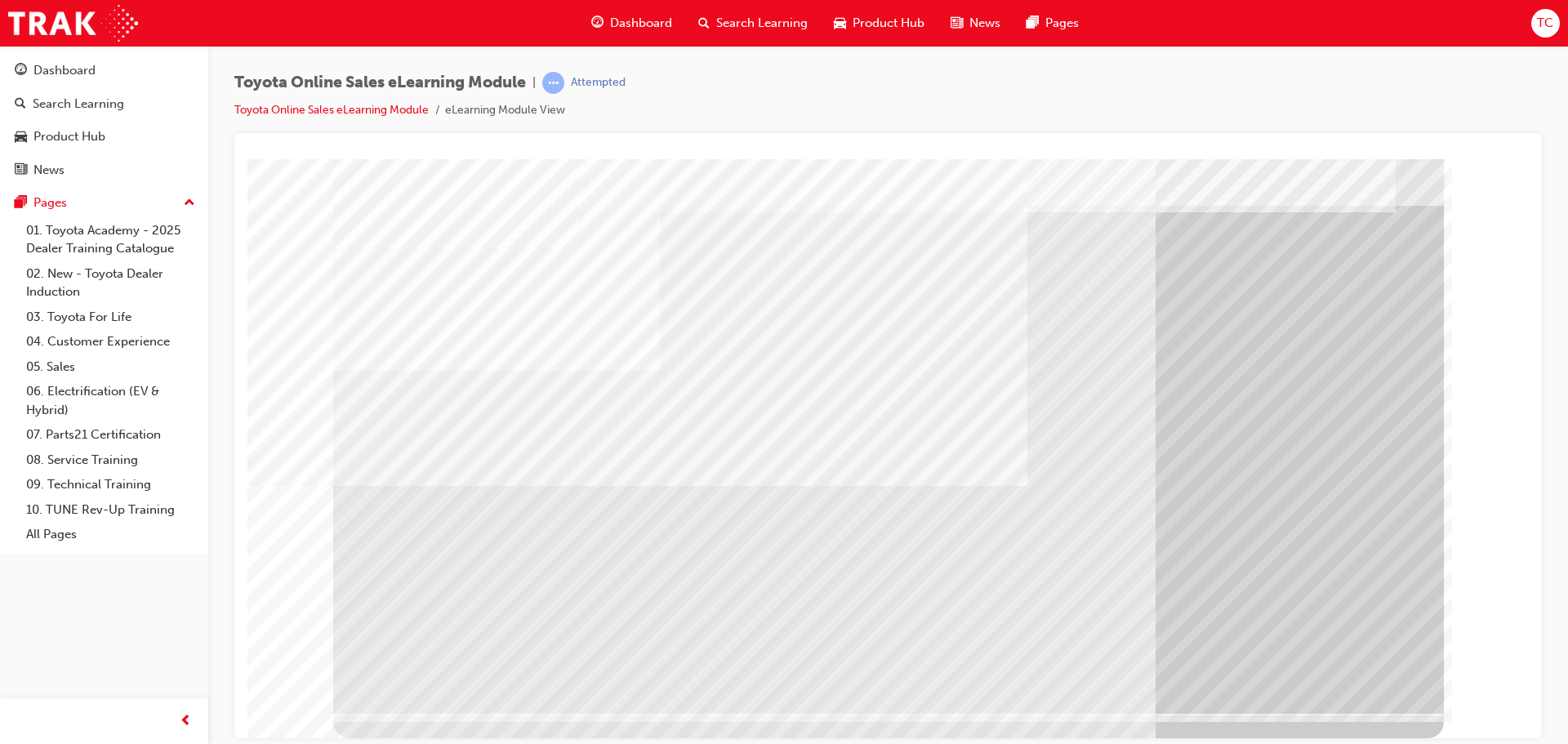
drag, startPoint x: 635, startPoint y: 607, endPoint x: 676, endPoint y: 593, distance: 43.3
drag, startPoint x: 1108, startPoint y: 545, endPoint x: 1109, endPoint y: 564, distance: 19.0
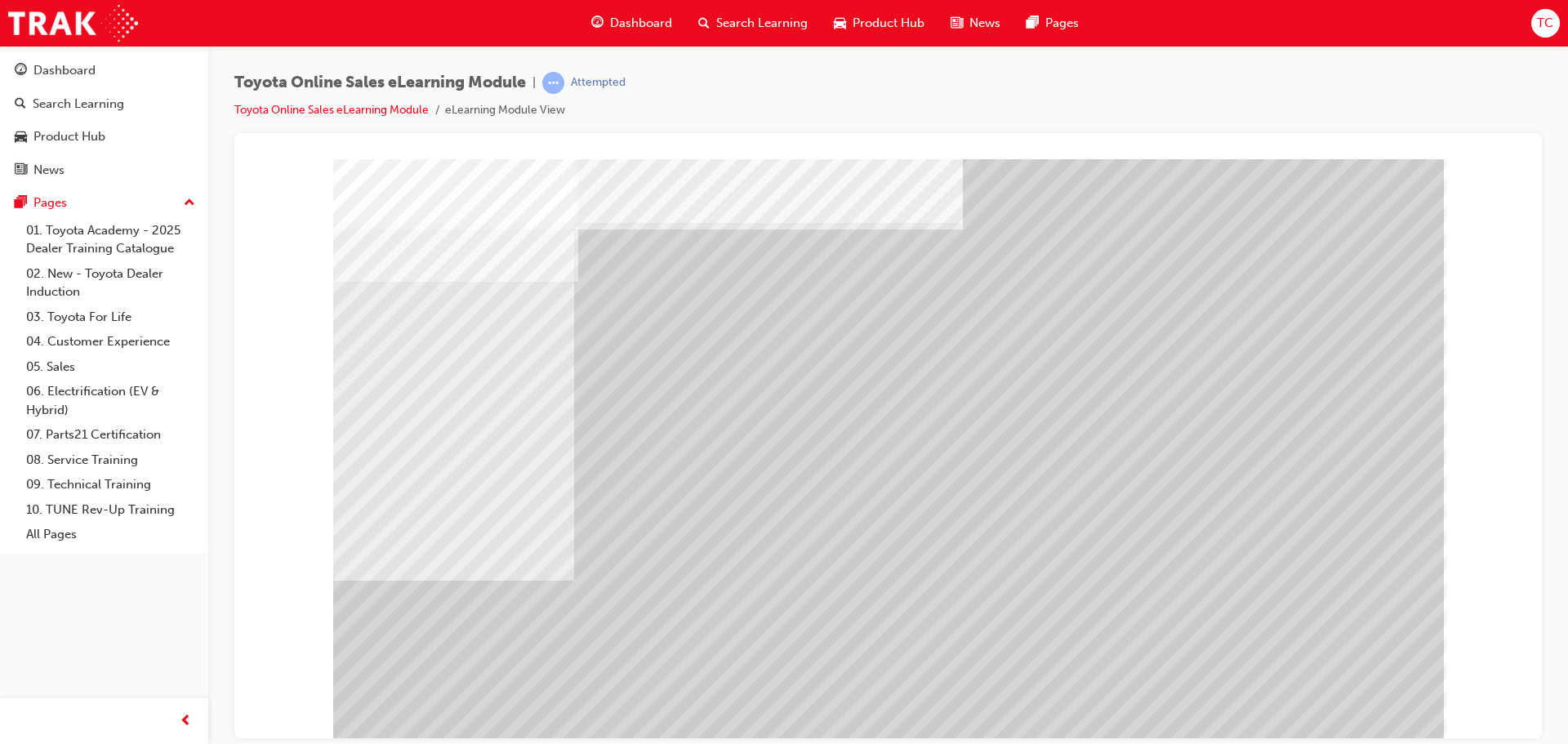
drag, startPoint x: 1321, startPoint y: 707, endPoint x: 1311, endPoint y: 705, distance: 10.2
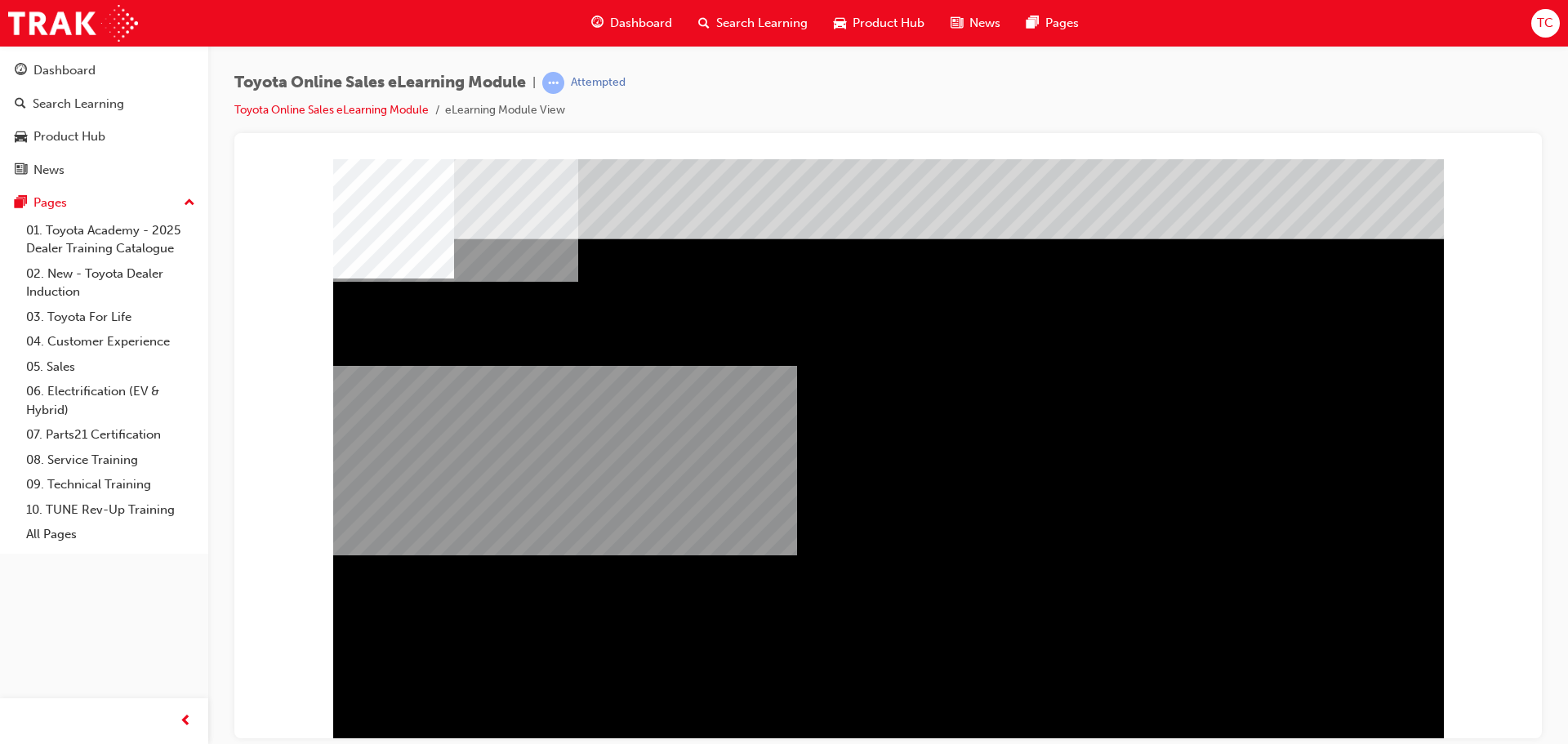
click at [1010, 409] on div "multistate" at bounding box center [888, 452] width 1110 height 588
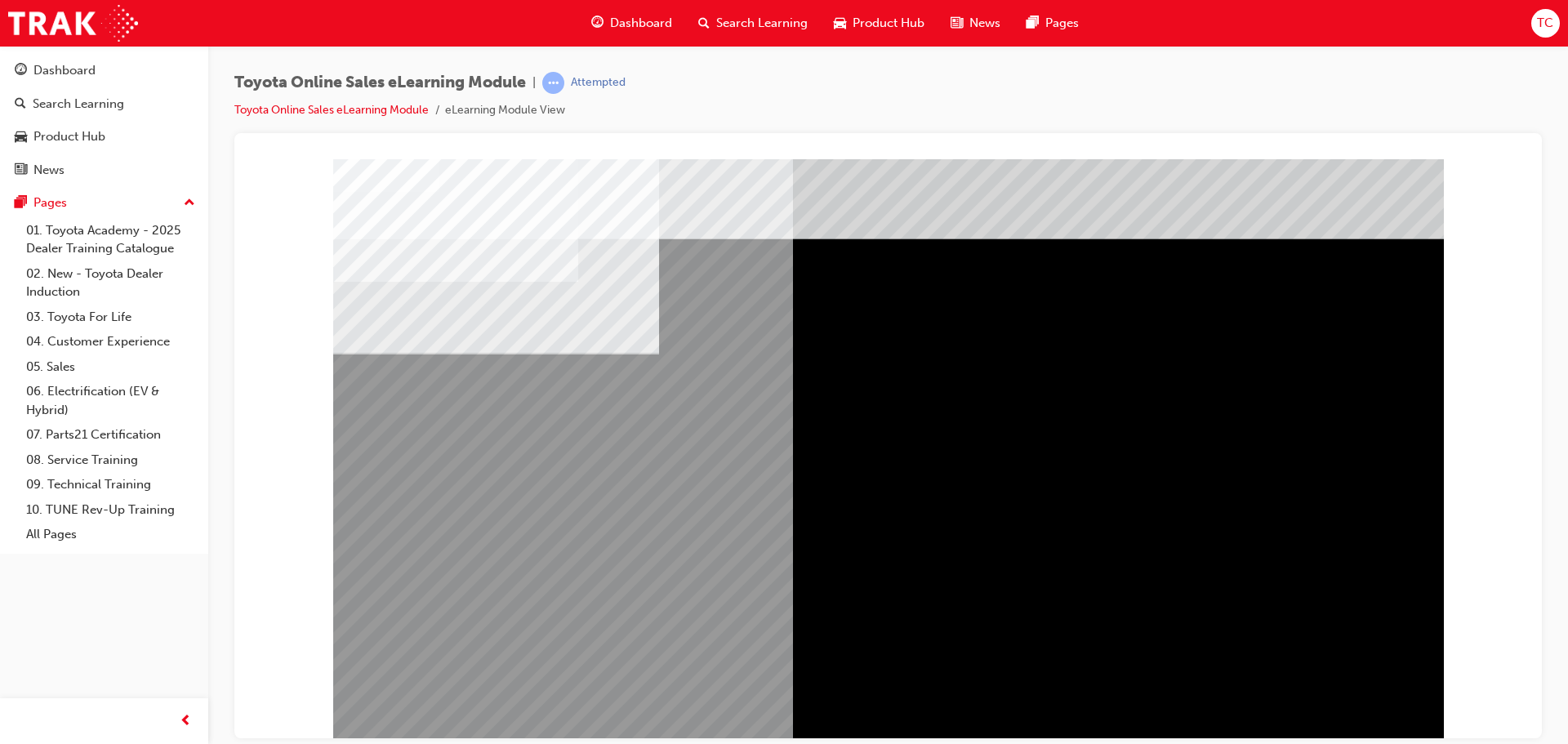
click at [439, 525] on div "multistate" at bounding box center [386, 507] width 106 height 32
drag, startPoint x: 1067, startPoint y: 361, endPoint x: 885, endPoint y: 394, distance: 185.0
click at [1021, 376] on div "multistate" at bounding box center [888, 452] width 1110 height 588
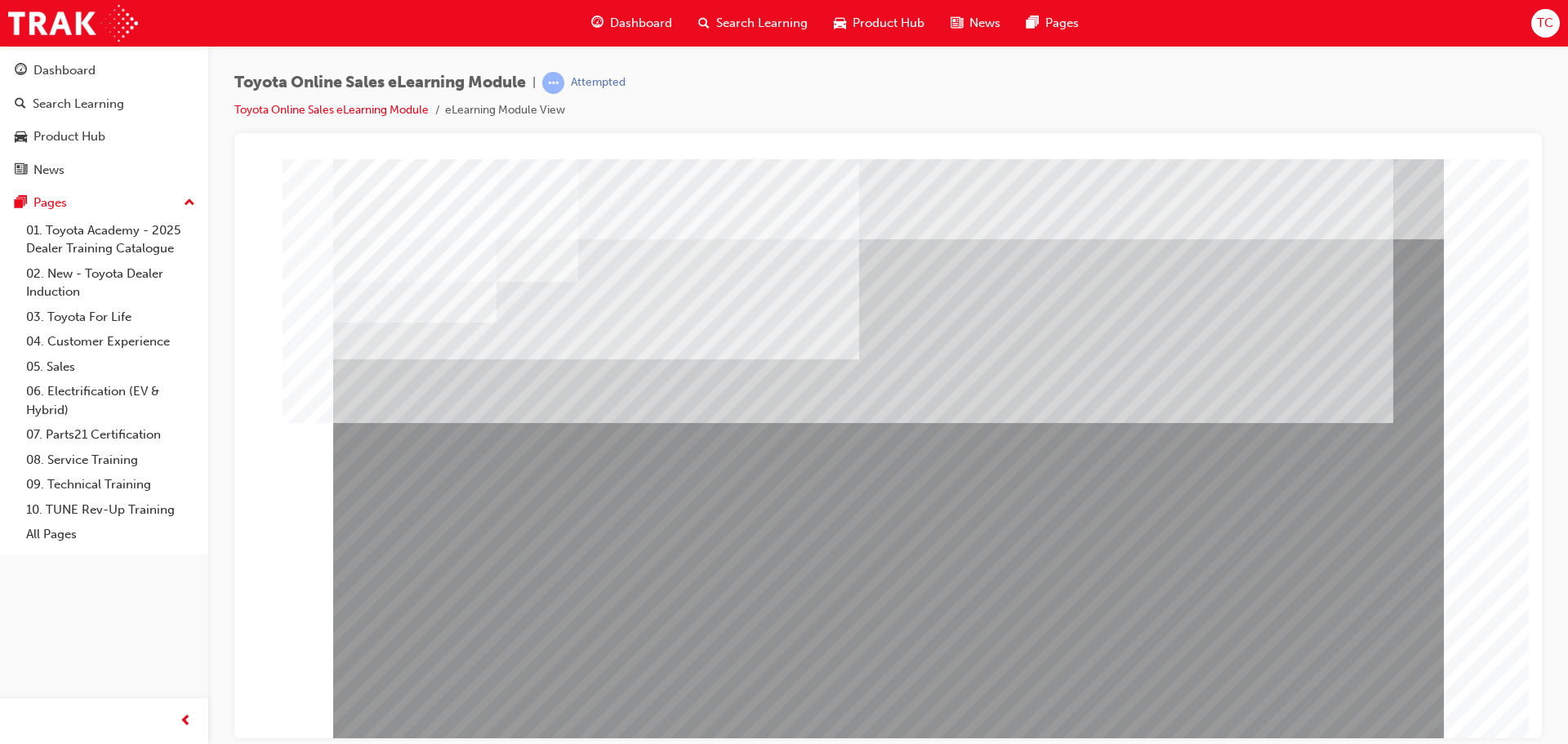
drag, startPoint x: 493, startPoint y: 524, endPoint x: 505, endPoint y: 521, distance: 12.4
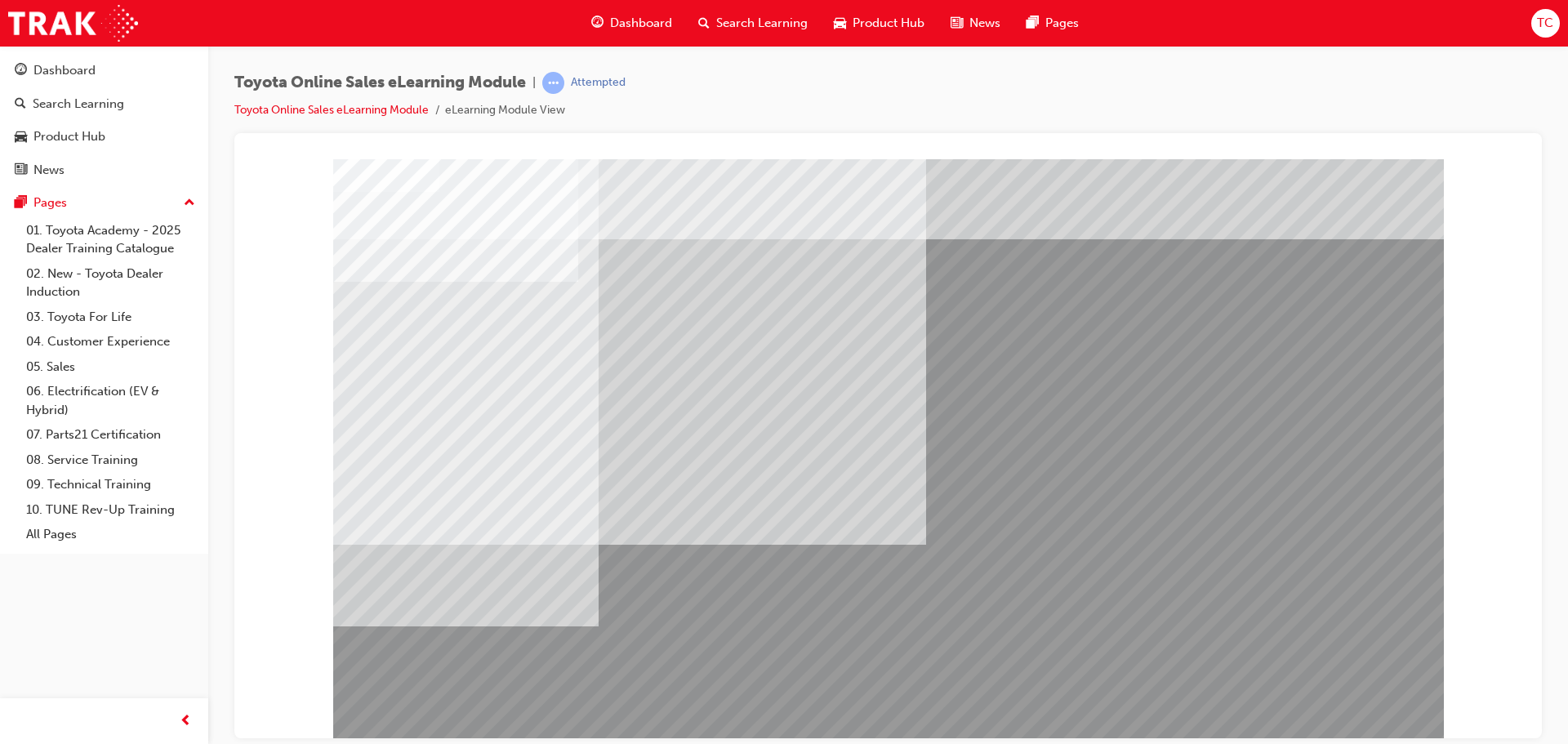
drag, startPoint x: 844, startPoint y: 467, endPoint x: 837, endPoint y: 463, distance: 8.1
drag, startPoint x: 1213, startPoint y: 598, endPoint x: 1250, endPoint y: 642, distance: 57.5
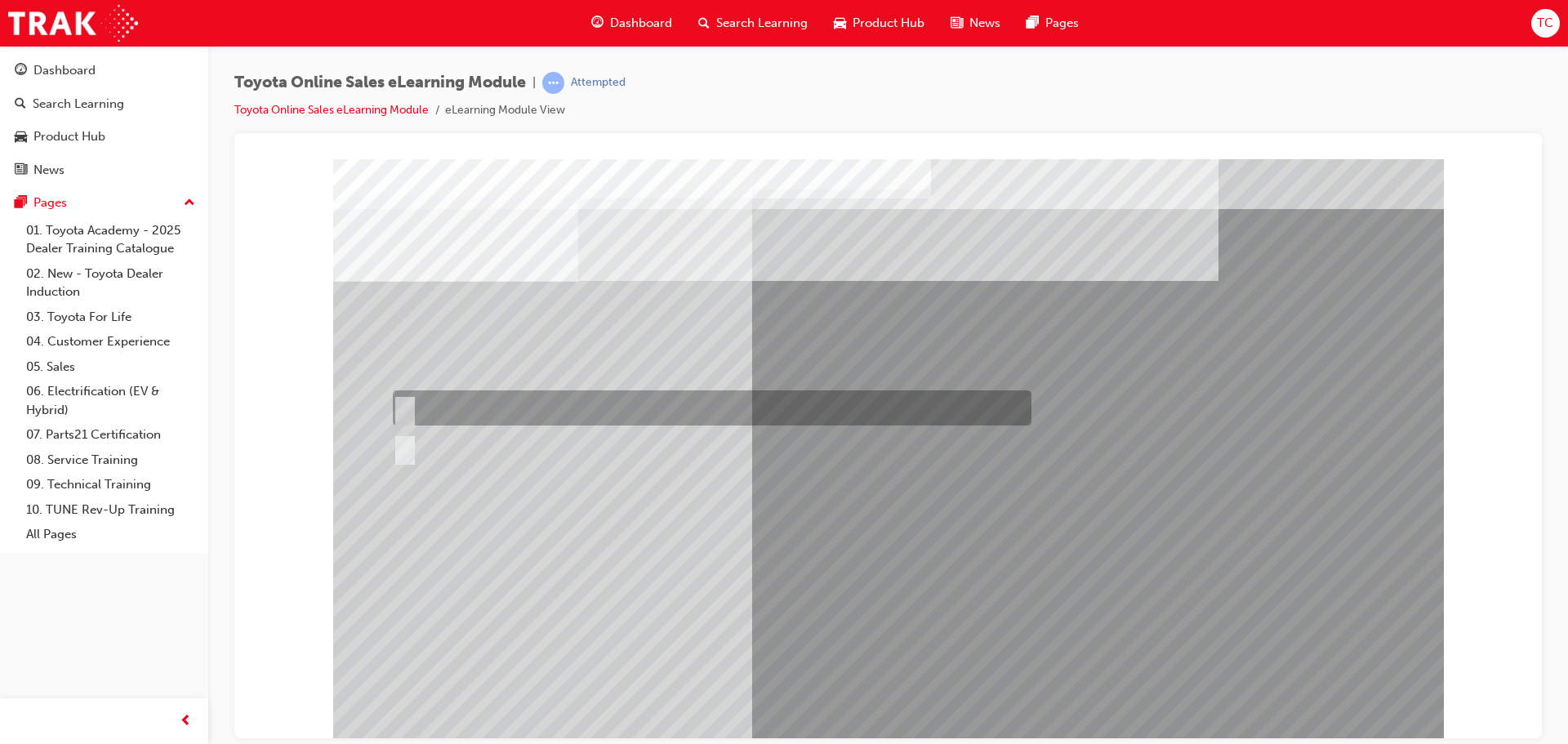
click at [406, 424] on div at bounding box center [708, 407] width 638 height 35
radio input "true"
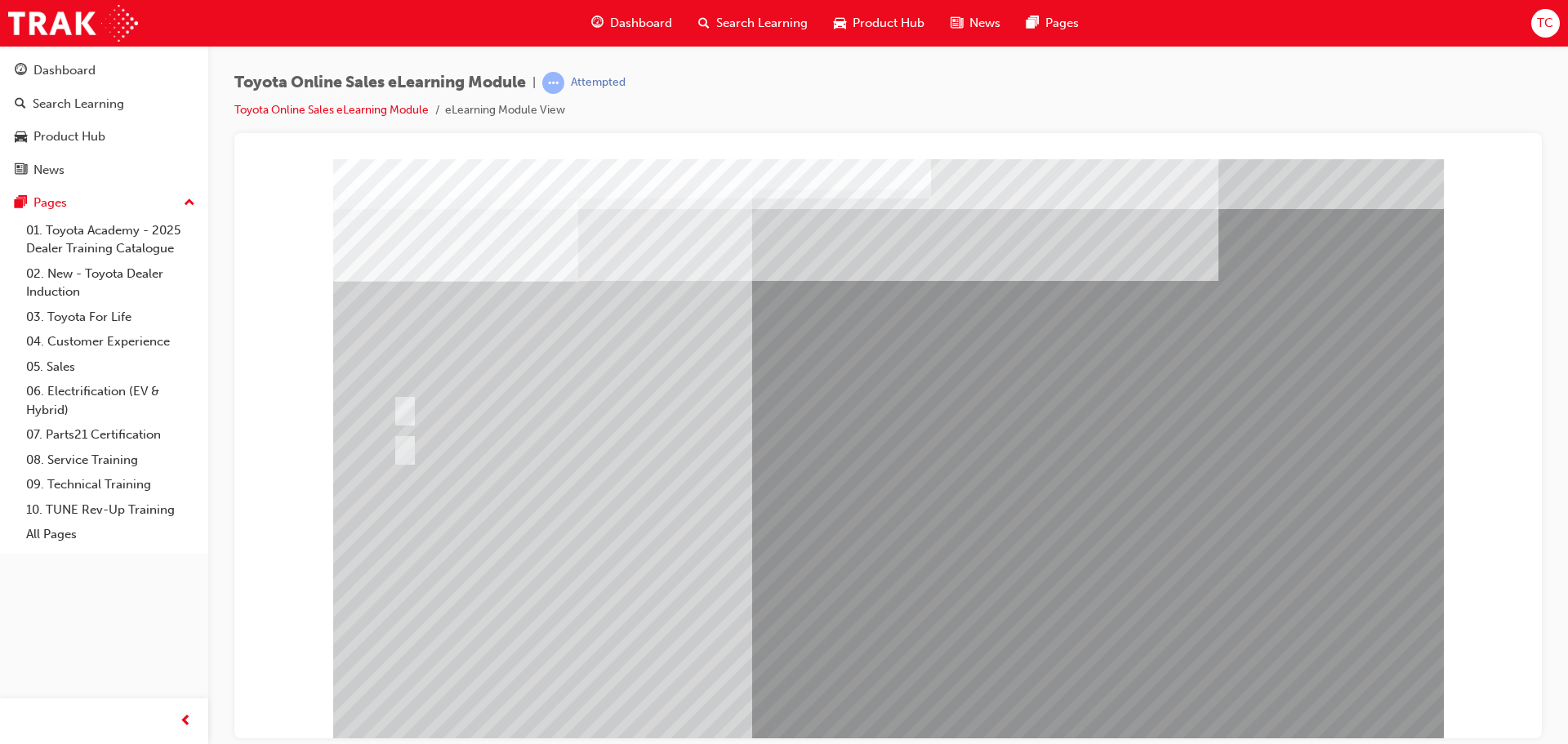
click at [406, 464] on div at bounding box center [708, 447] width 638 height 44
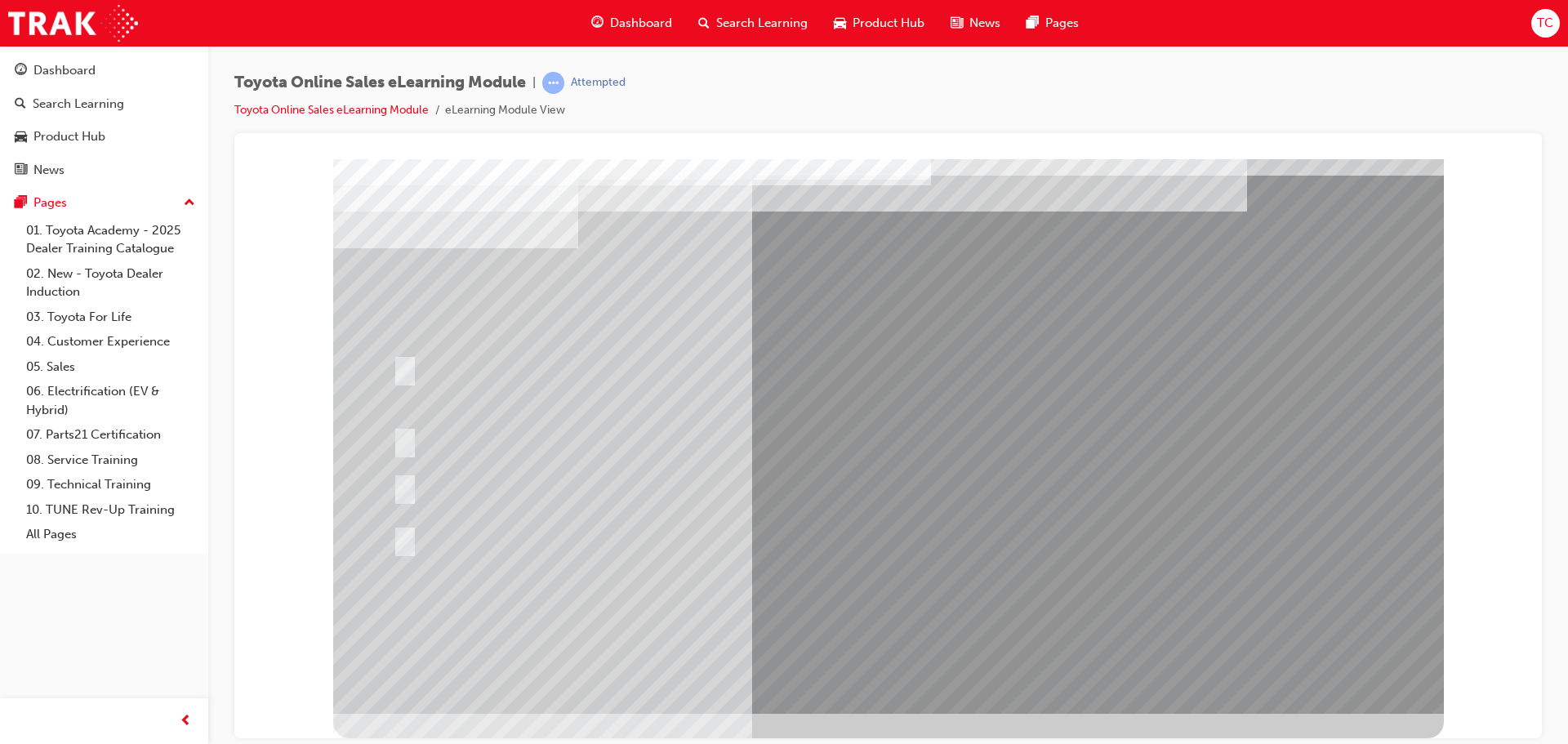
scroll to position [0, 0]
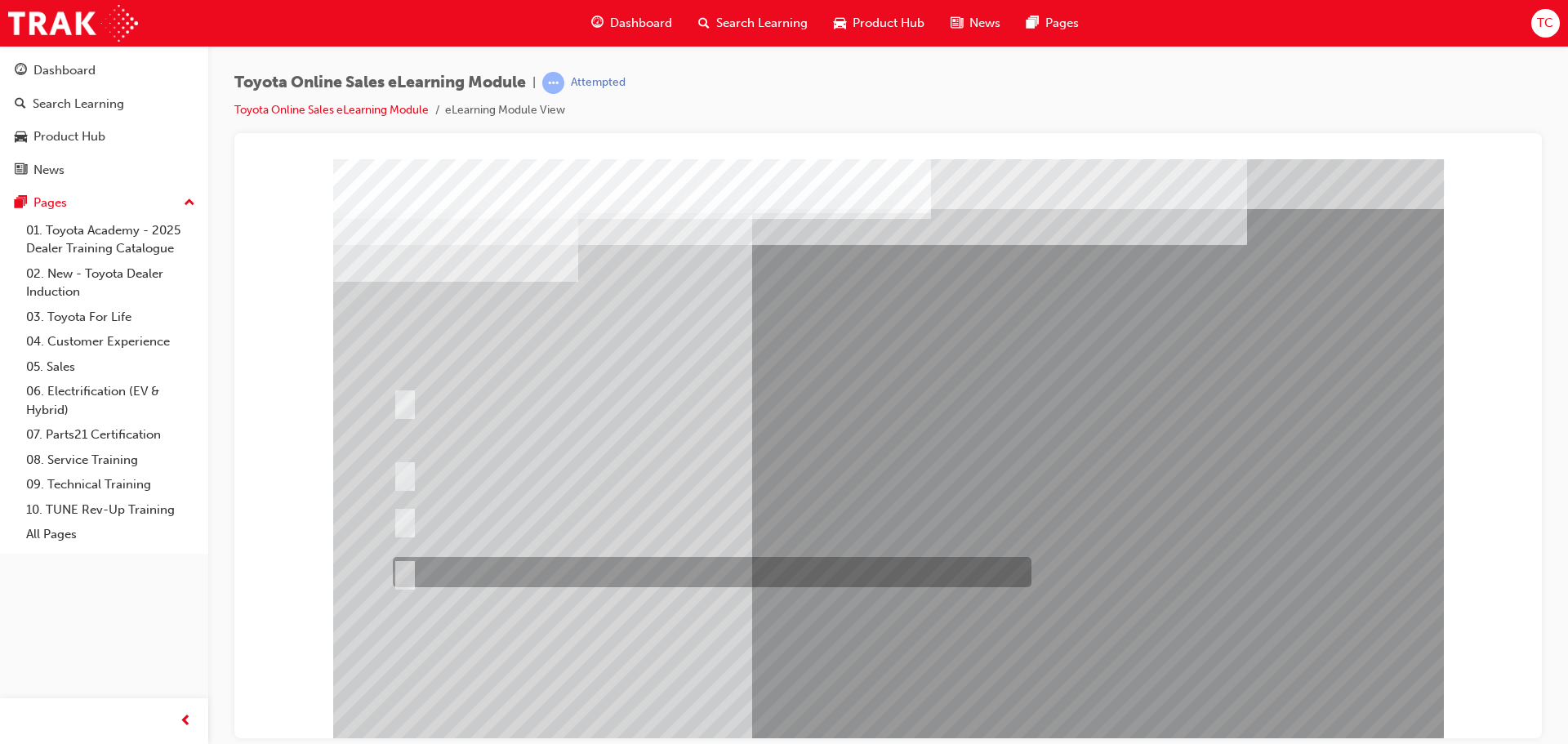
click at [639, 564] on div at bounding box center [708, 571] width 638 height 30
radio input "true"
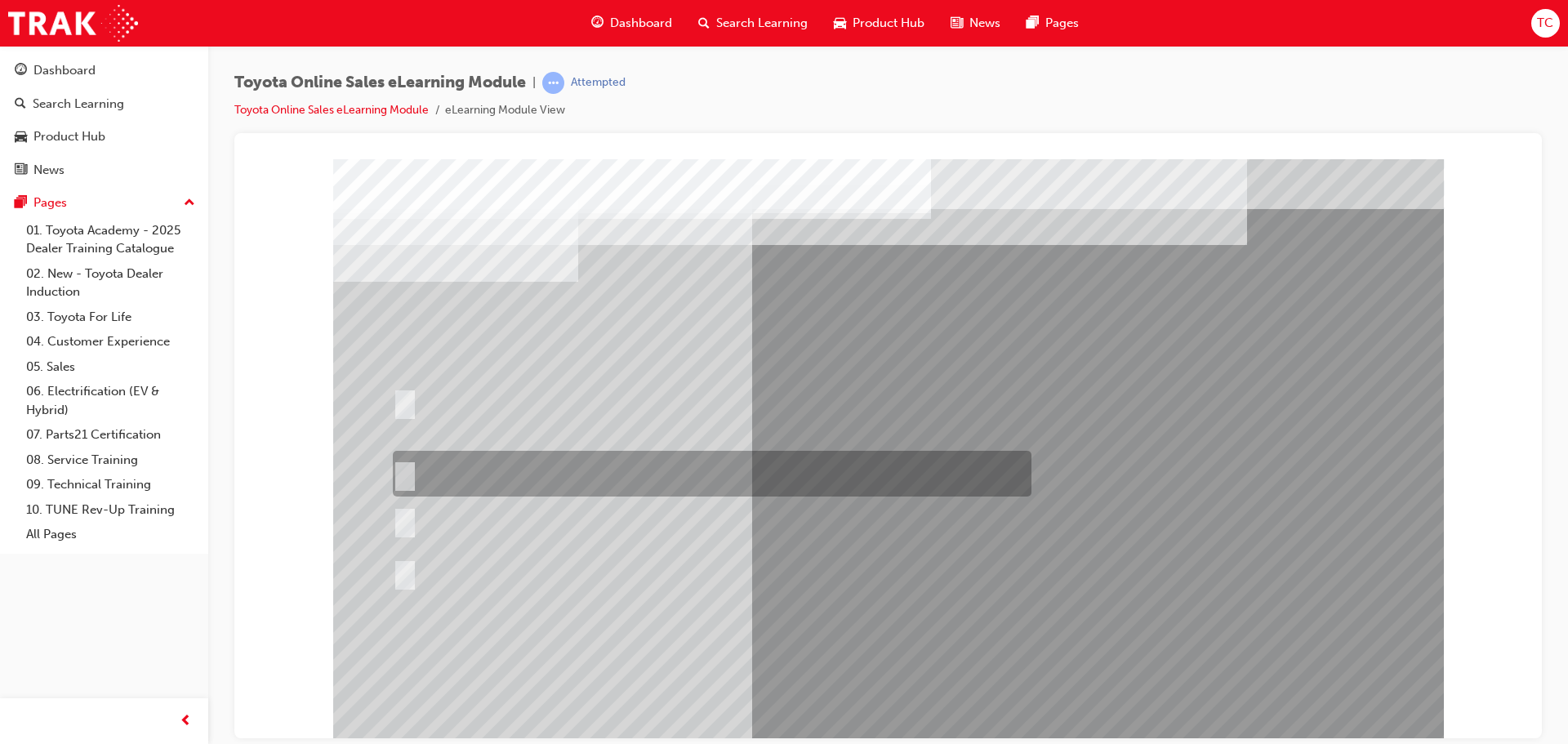
click at [419, 473] on div at bounding box center [708, 473] width 638 height 46
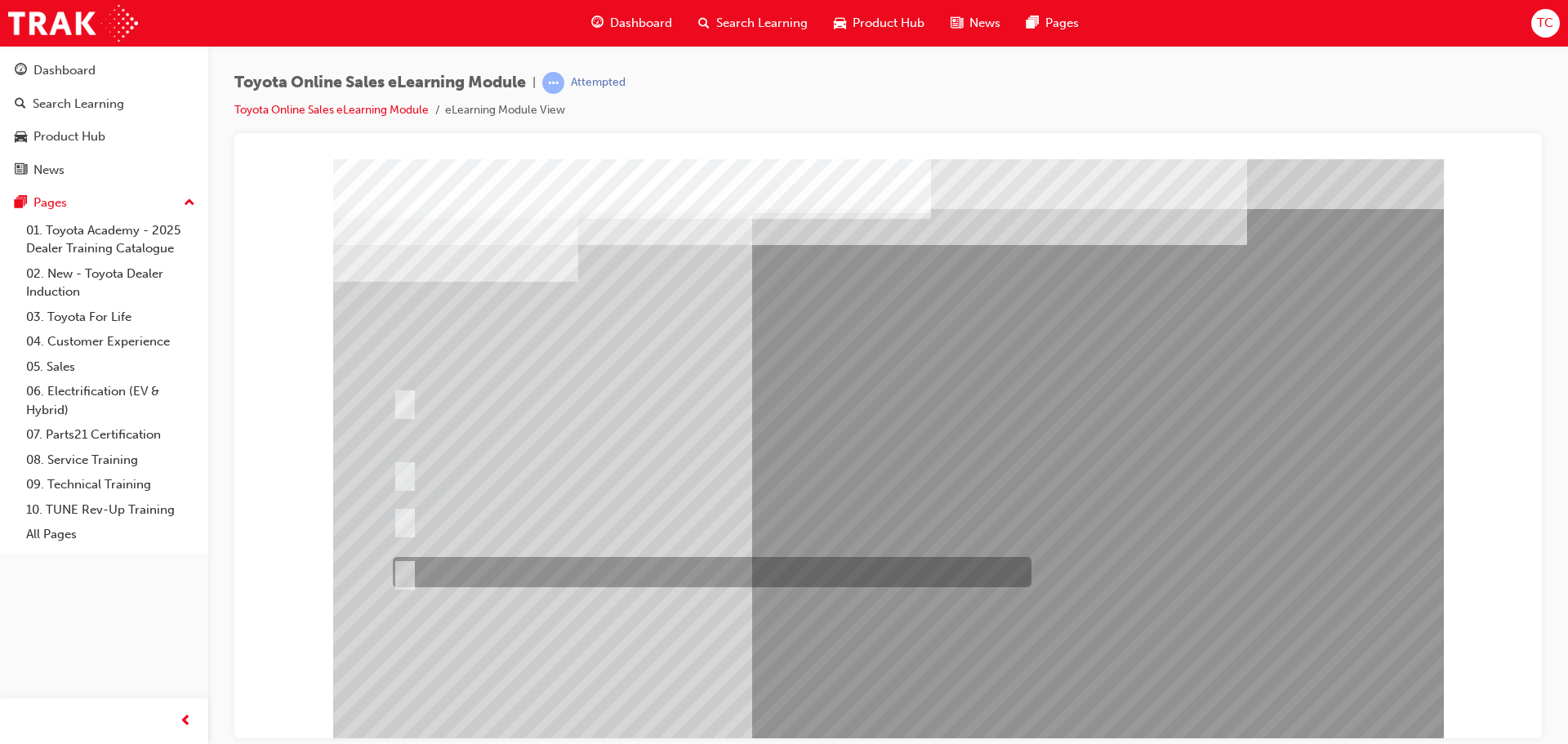
click at [422, 574] on div at bounding box center [708, 571] width 638 height 30
radio input "false"
radio input "true"
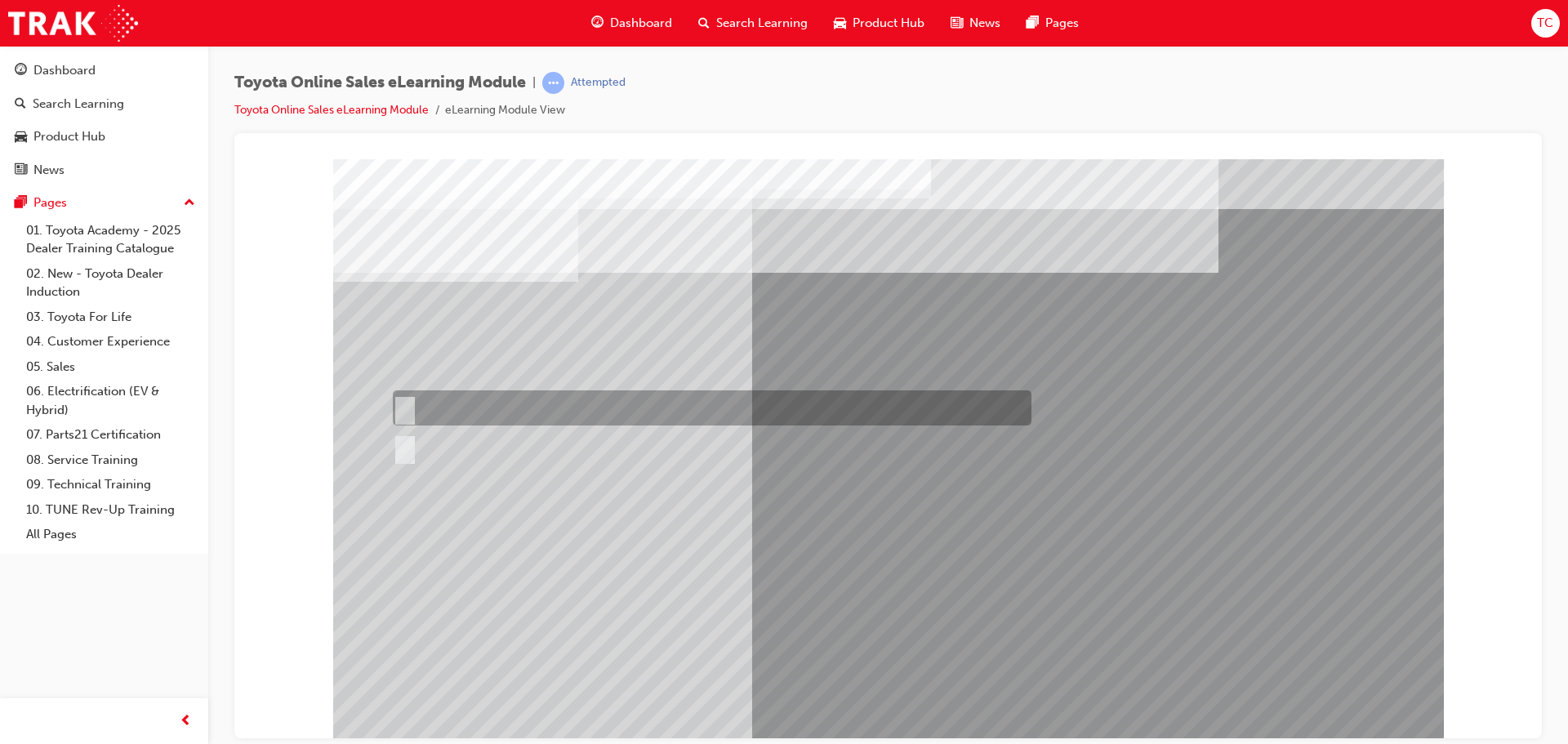
click at [449, 413] on div at bounding box center [708, 407] width 638 height 35
radio input "true"
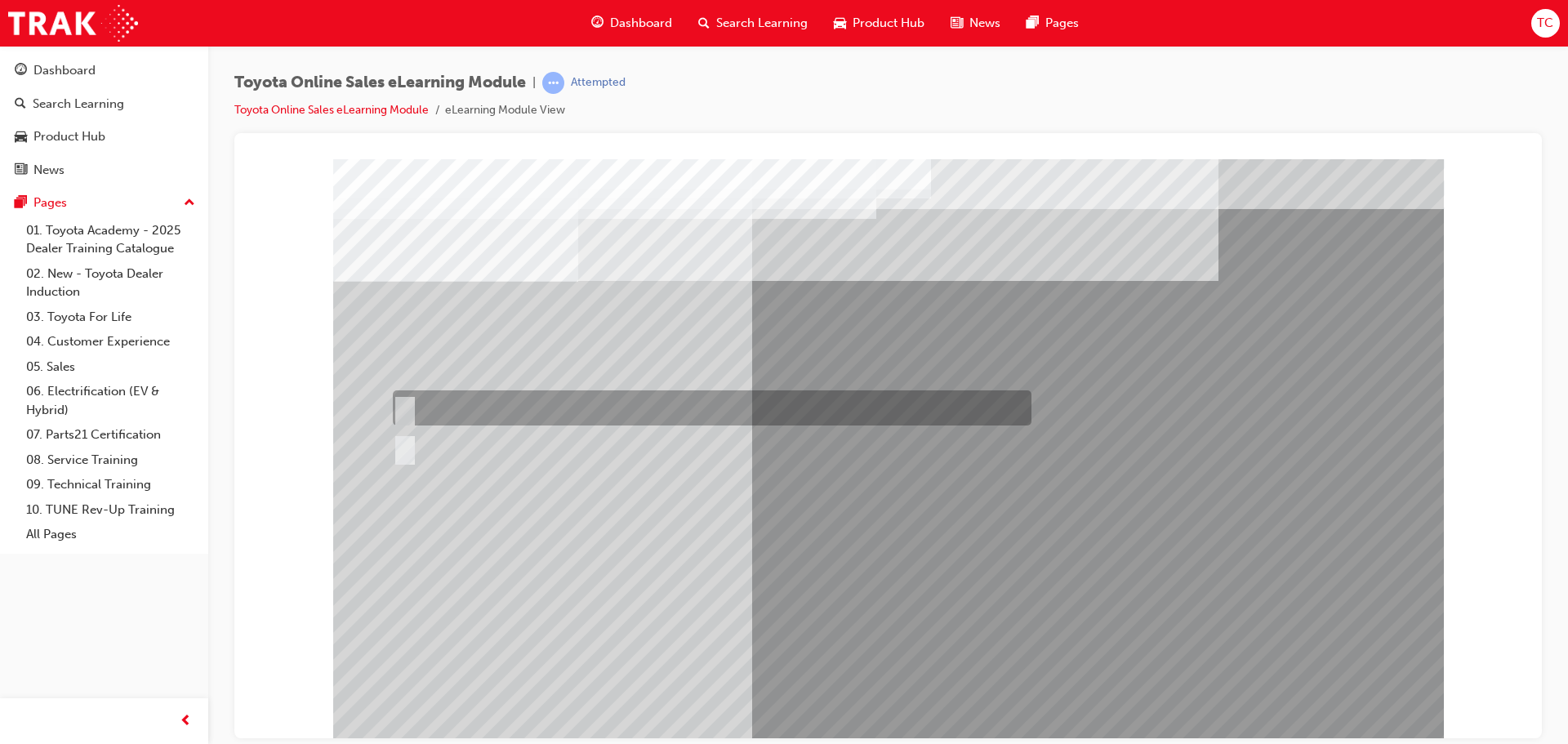
click at [461, 405] on div at bounding box center [708, 407] width 638 height 35
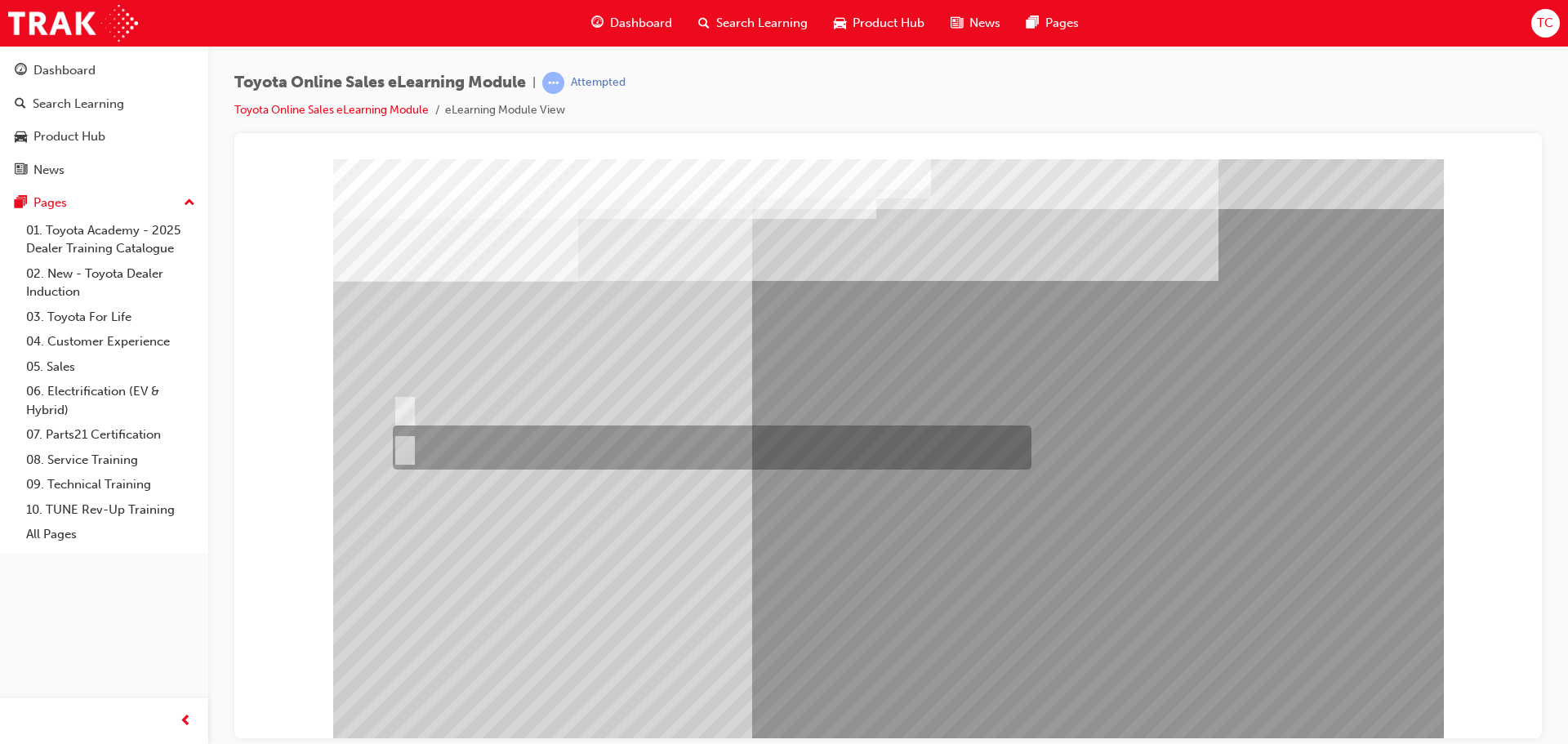
click at [454, 451] on div at bounding box center [708, 447] width 638 height 44
radio input "false"
radio input "true"
click at [465, 404] on div at bounding box center [708, 407] width 638 height 35
radio input "true"
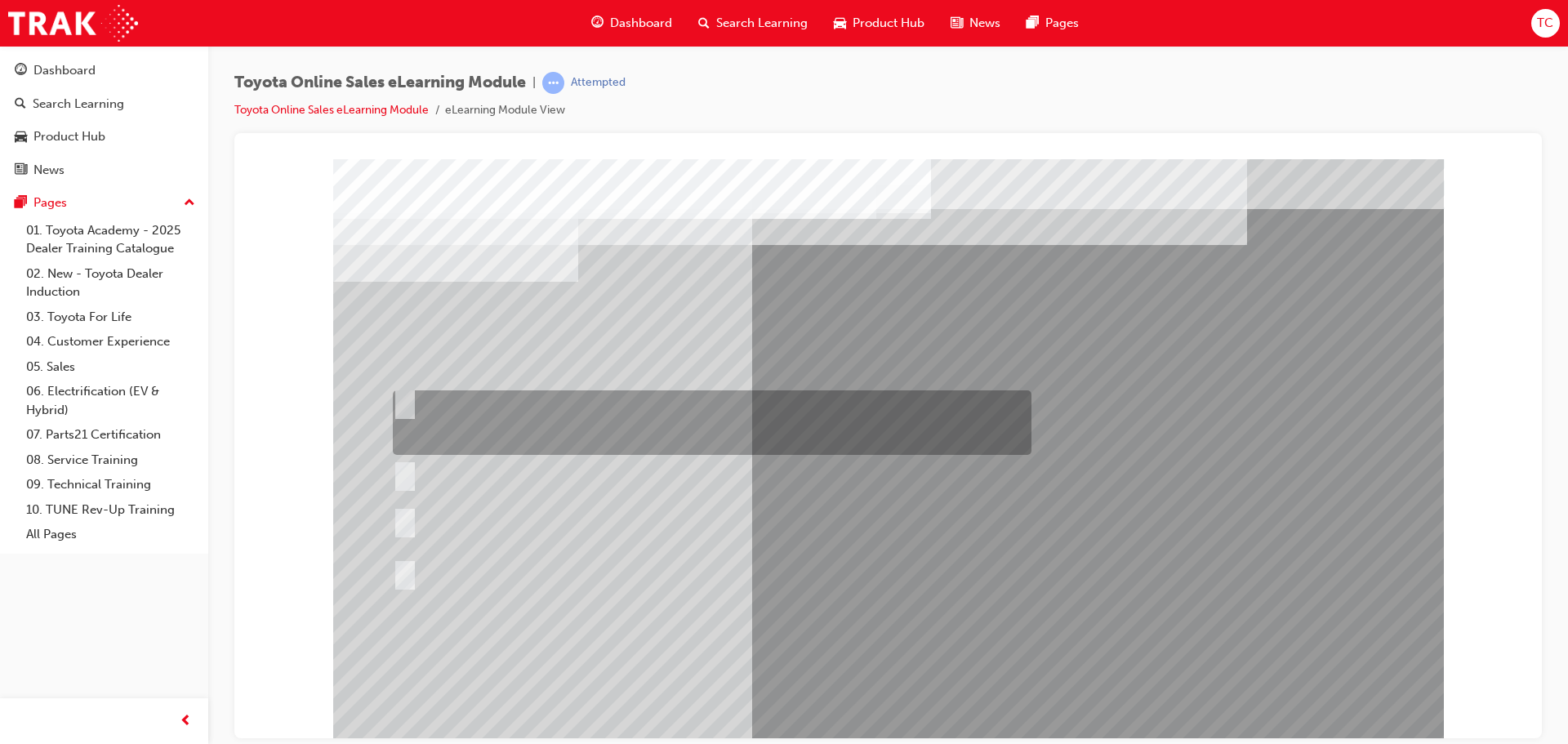
click at [611, 425] on div at bounding box center [708, 422] width 638 height 65
radio input "true"
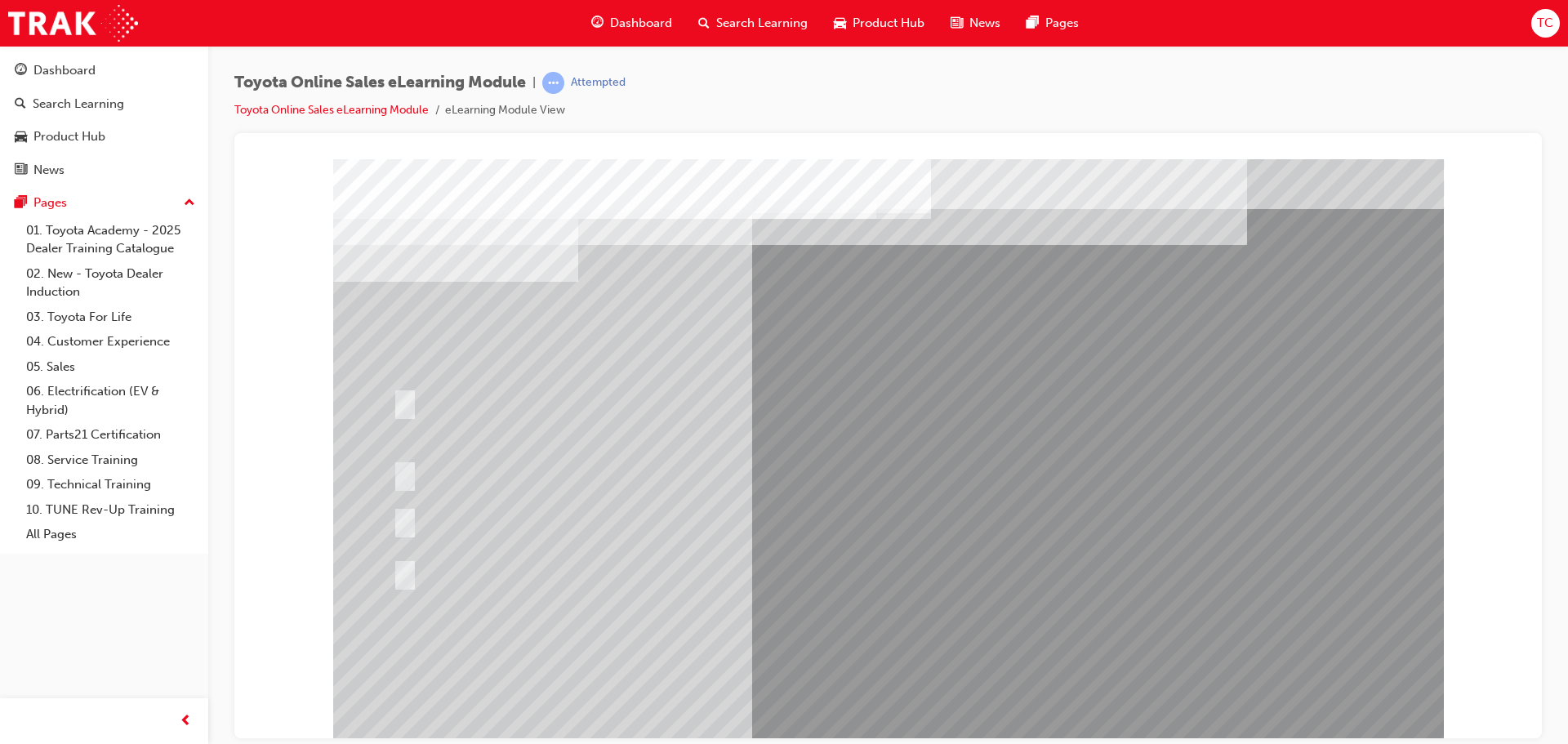
click at [418, 574] on div at bounding box center [708, 571] width 638 height 30
click at [414, 567] on div at bounding box center [708, 571] width 638 height 30
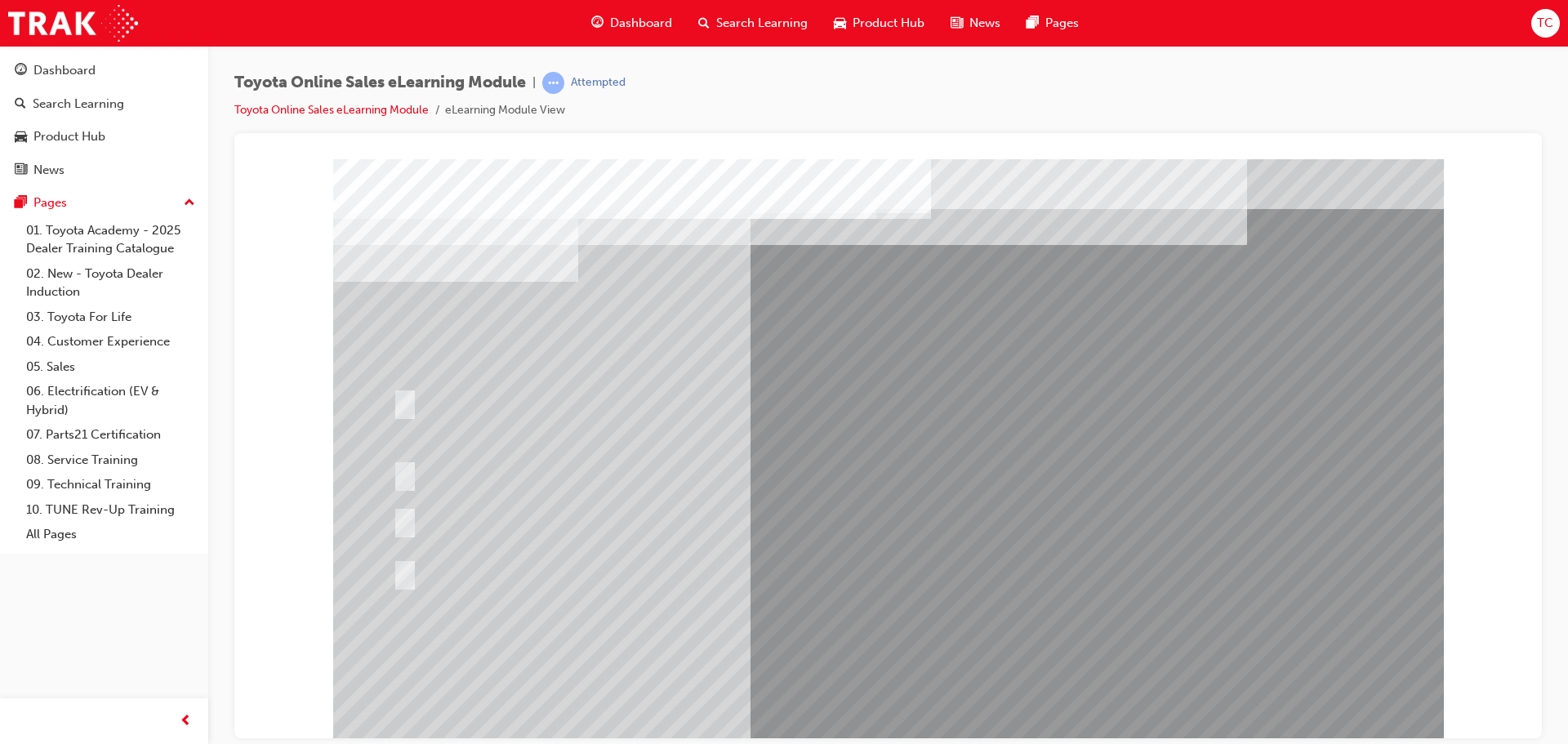
scroll to position [33, 0]
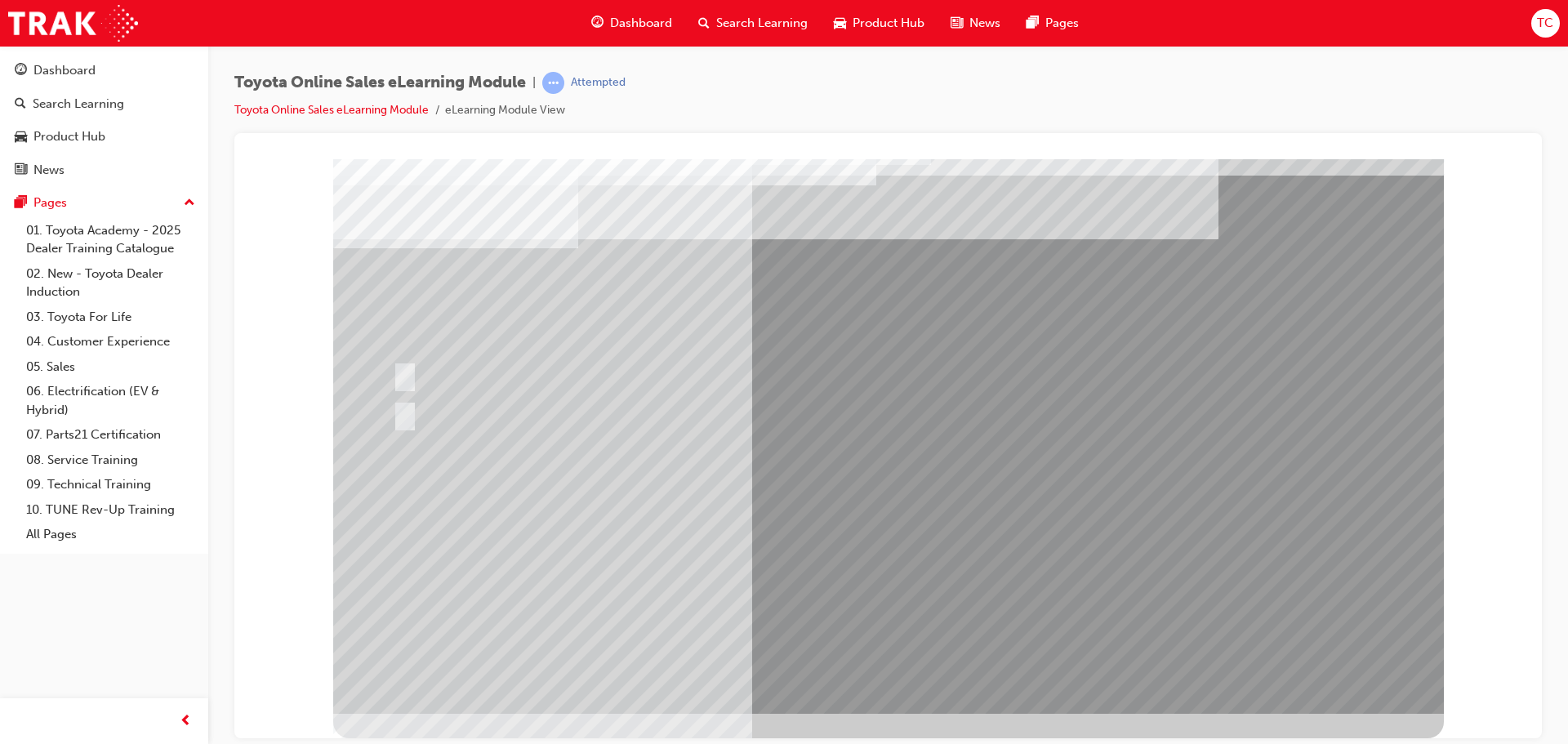
scroll to position [0, 0]
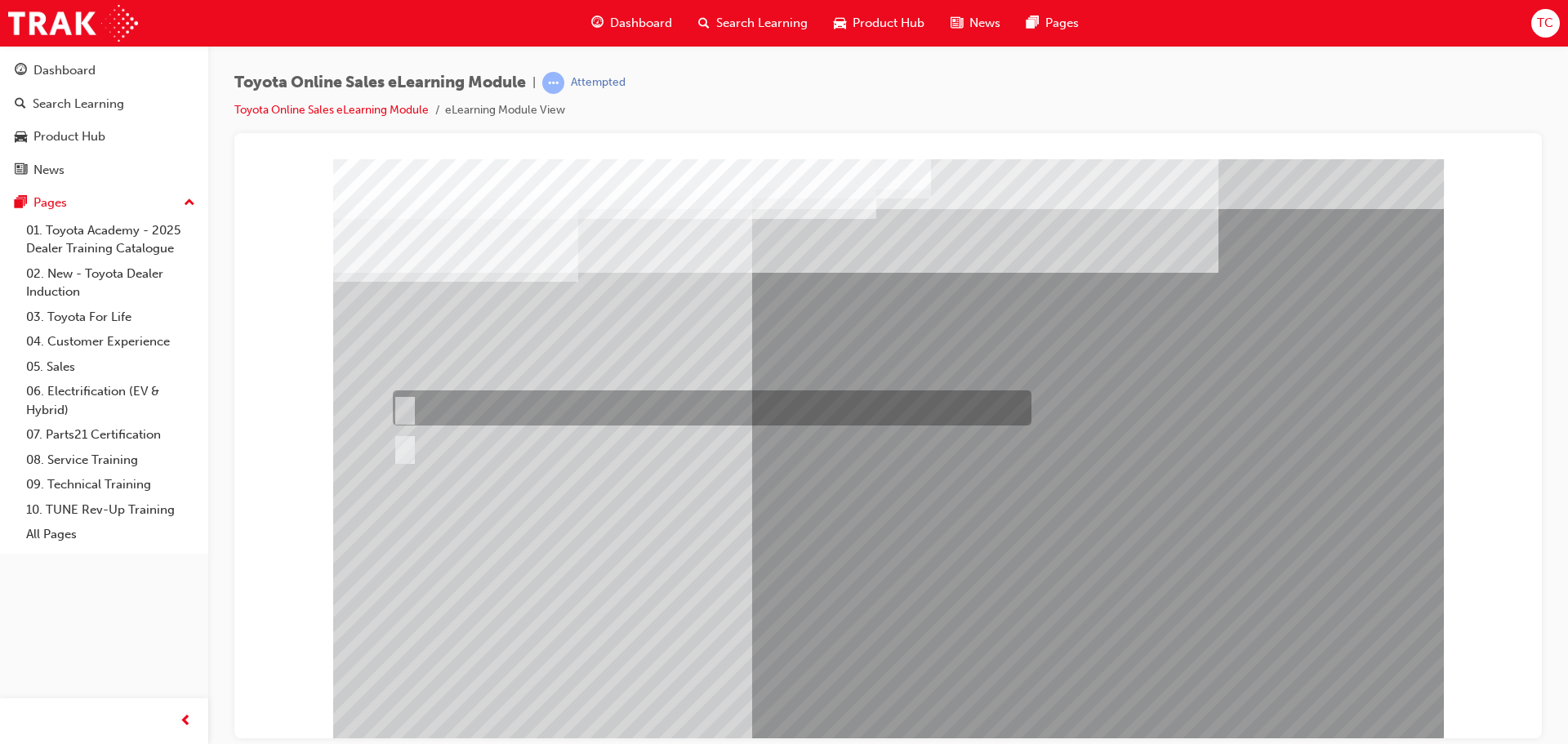
click at [418, 449] on div at bounding box center [708, 447] width 638 height 44
radio input "true"
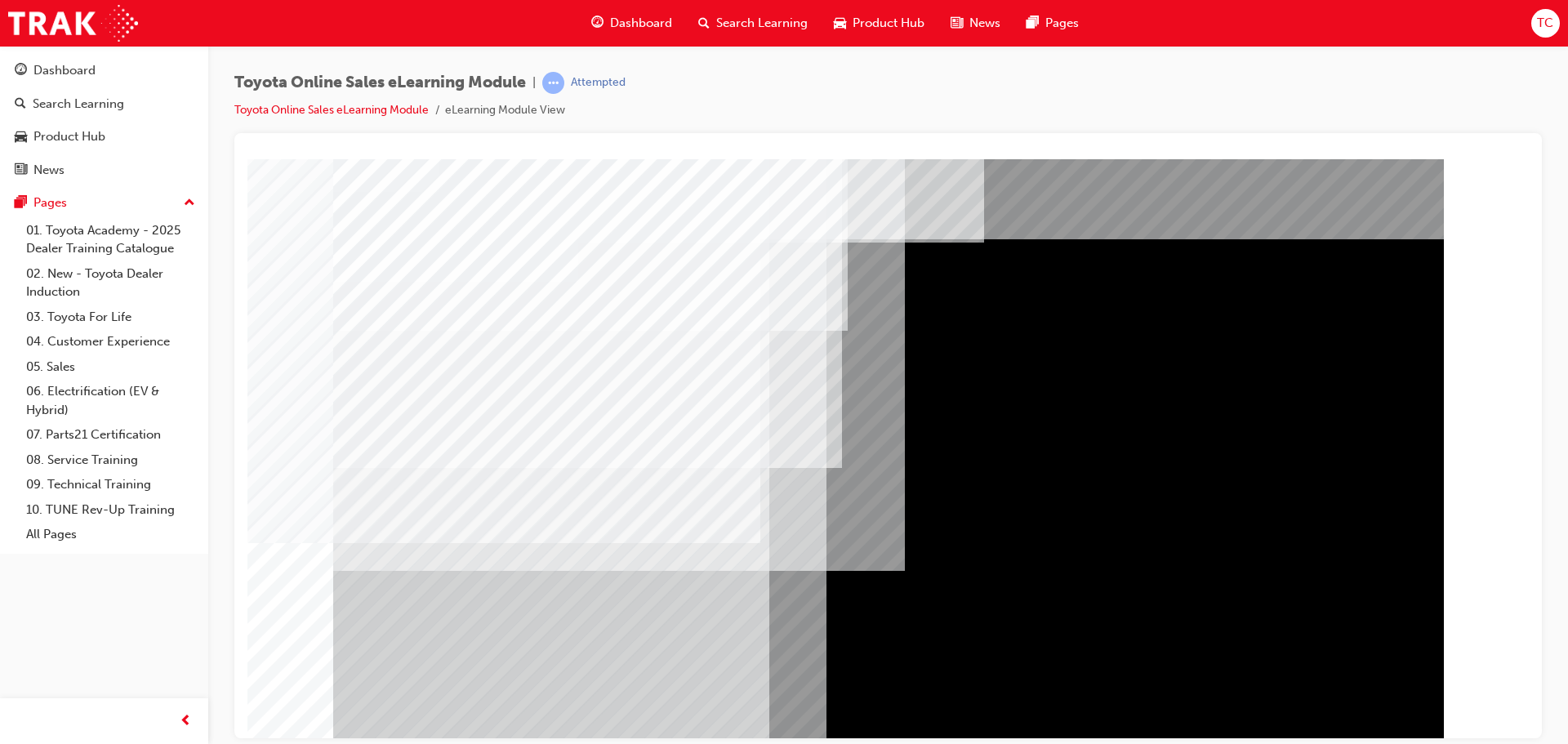
scroll to position [33, 0]
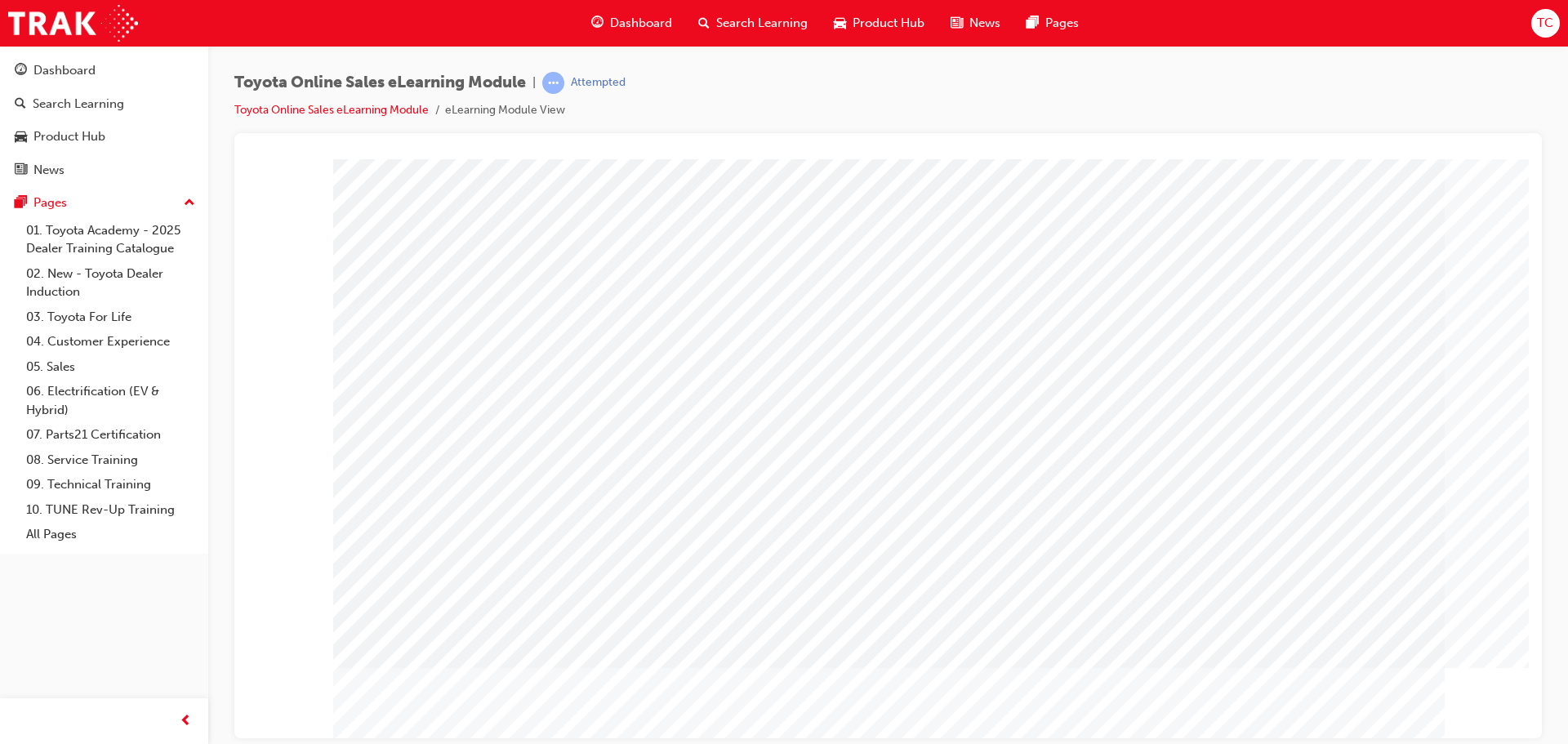
scroll to position [33, 0]
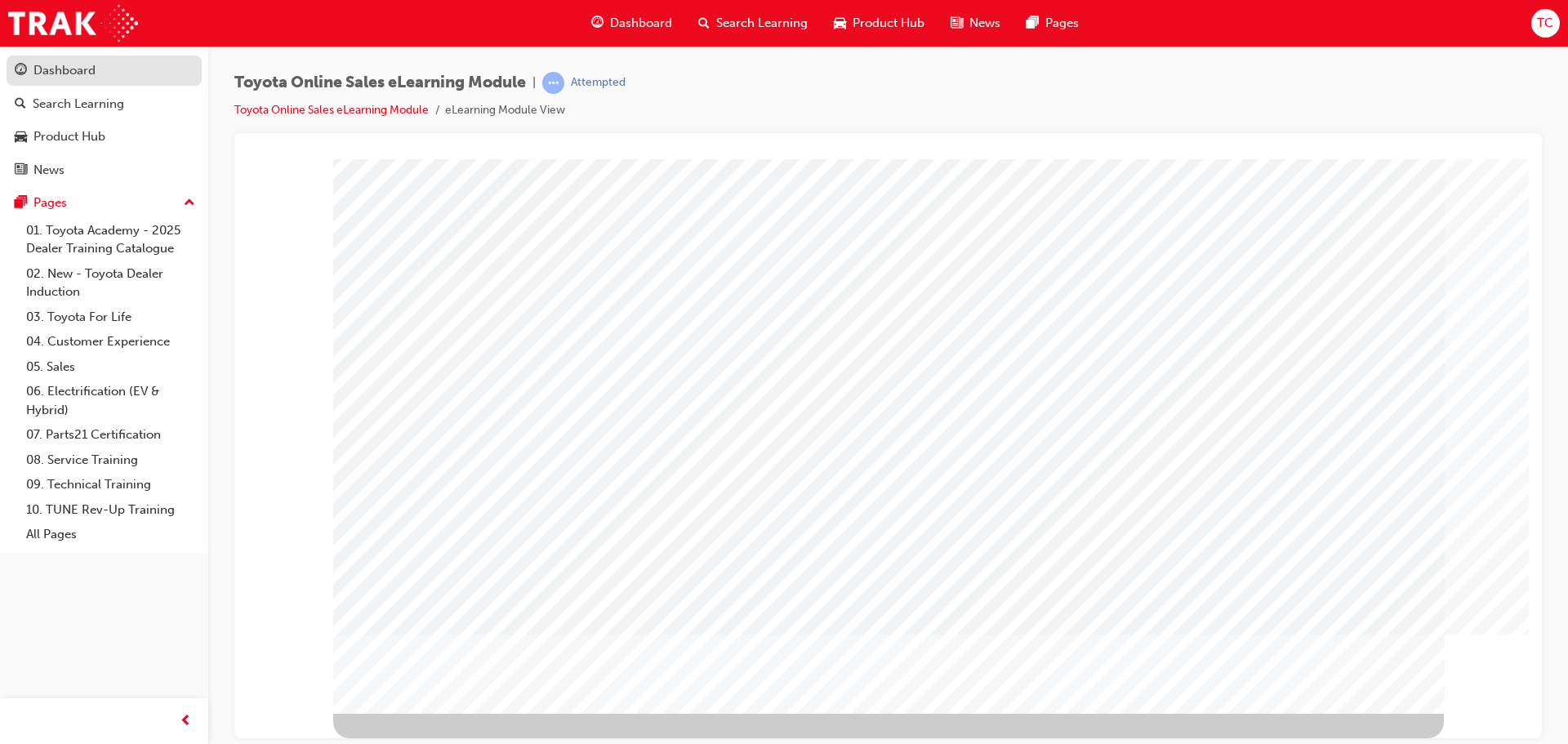
click at [118, 77] on div "Dashboard" at bounding box center [104, 71] width 179 height 21
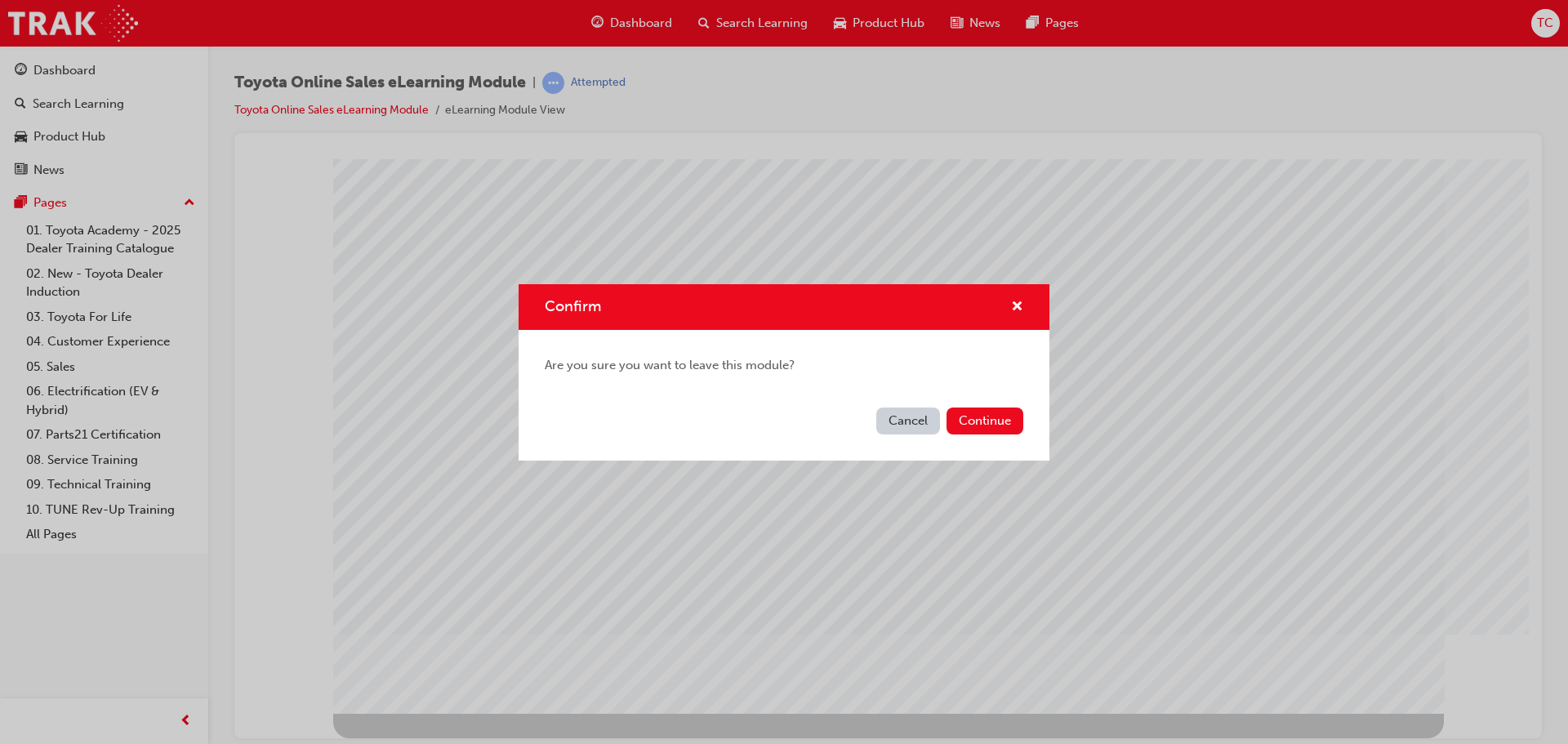
click at [918, 428] on button "Cancel" at bounding box center [907, 420] width 64 height 27
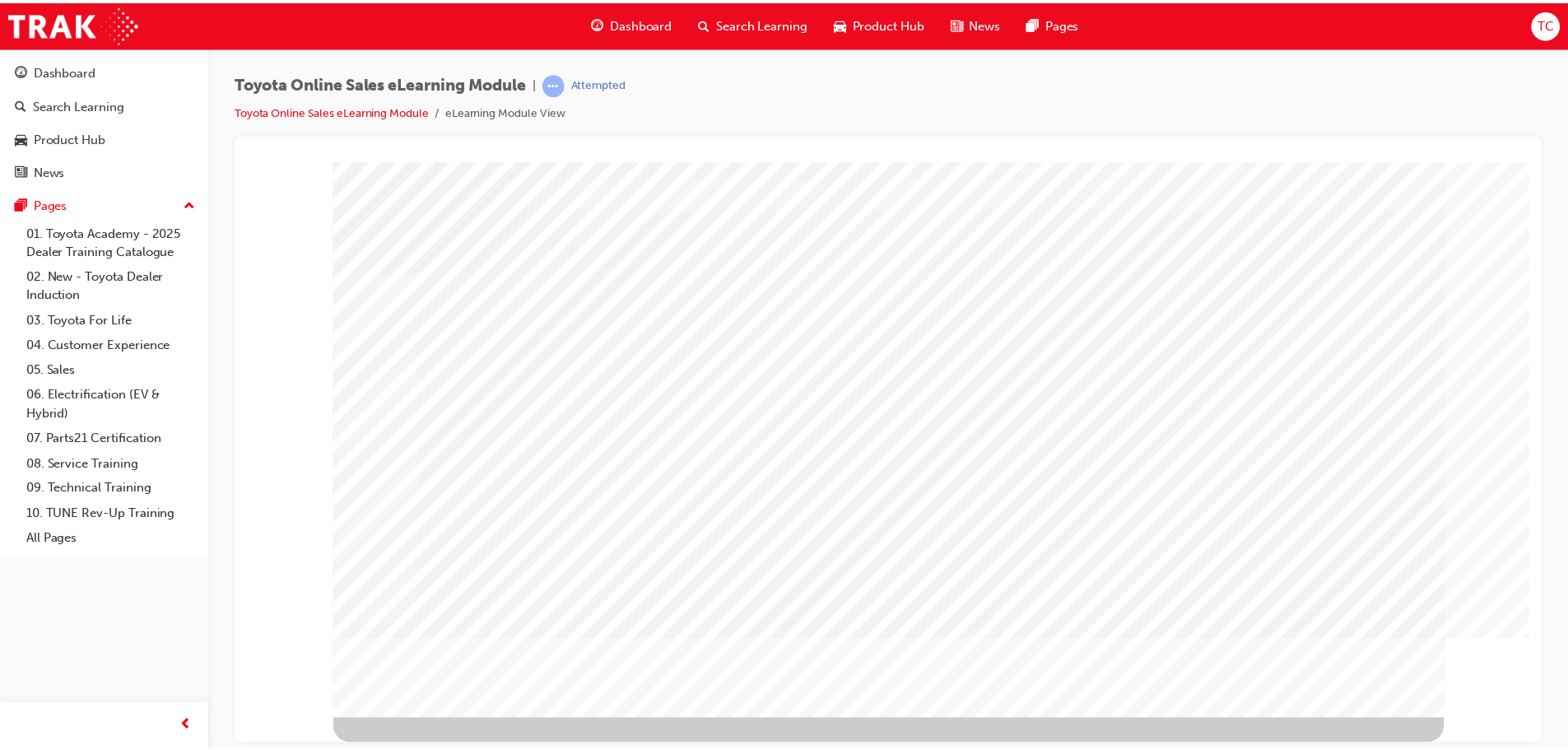
scroll to position [0, 0]
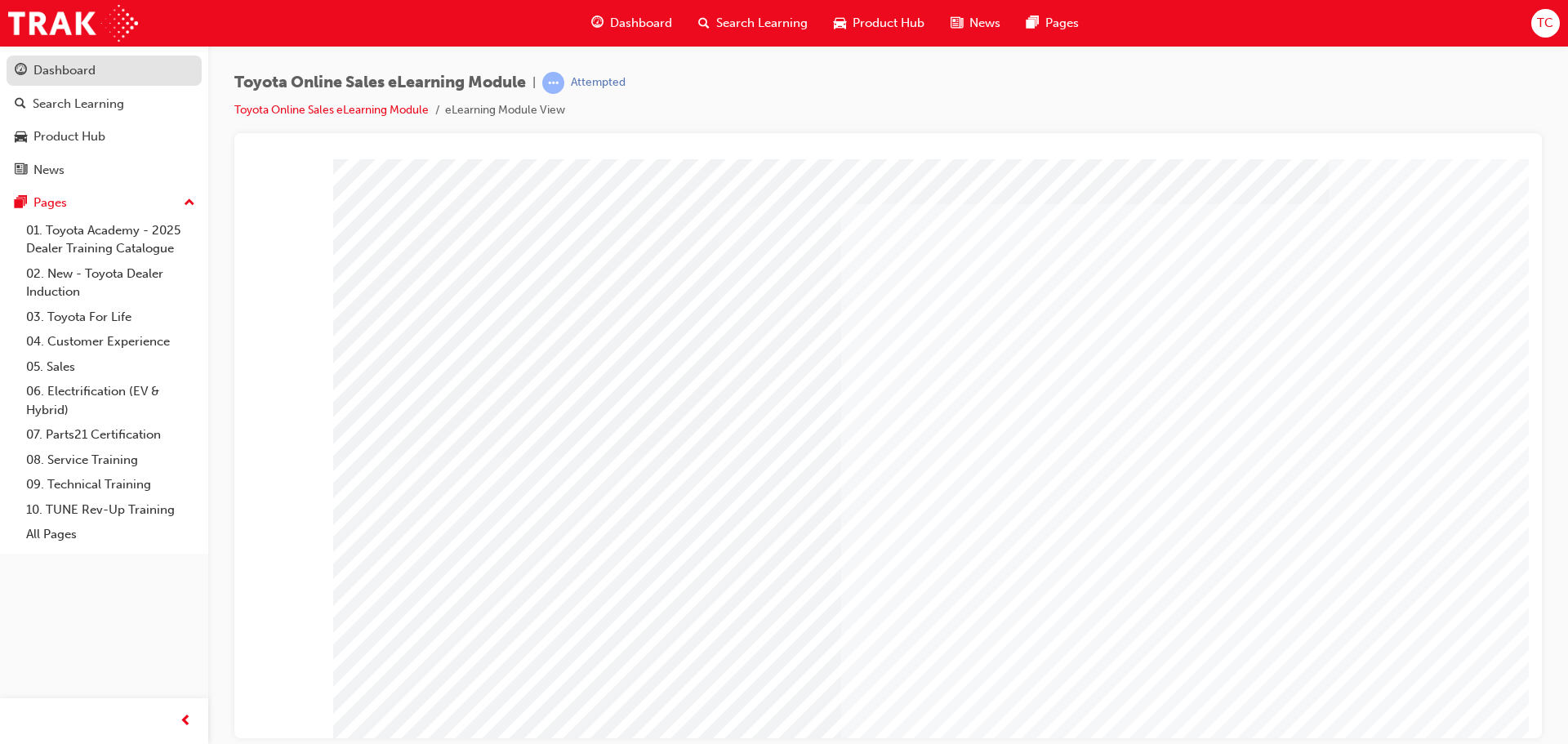
click at [95, 82] on link "Dashboard" at bounding box center [104, 71] width 195 height 30
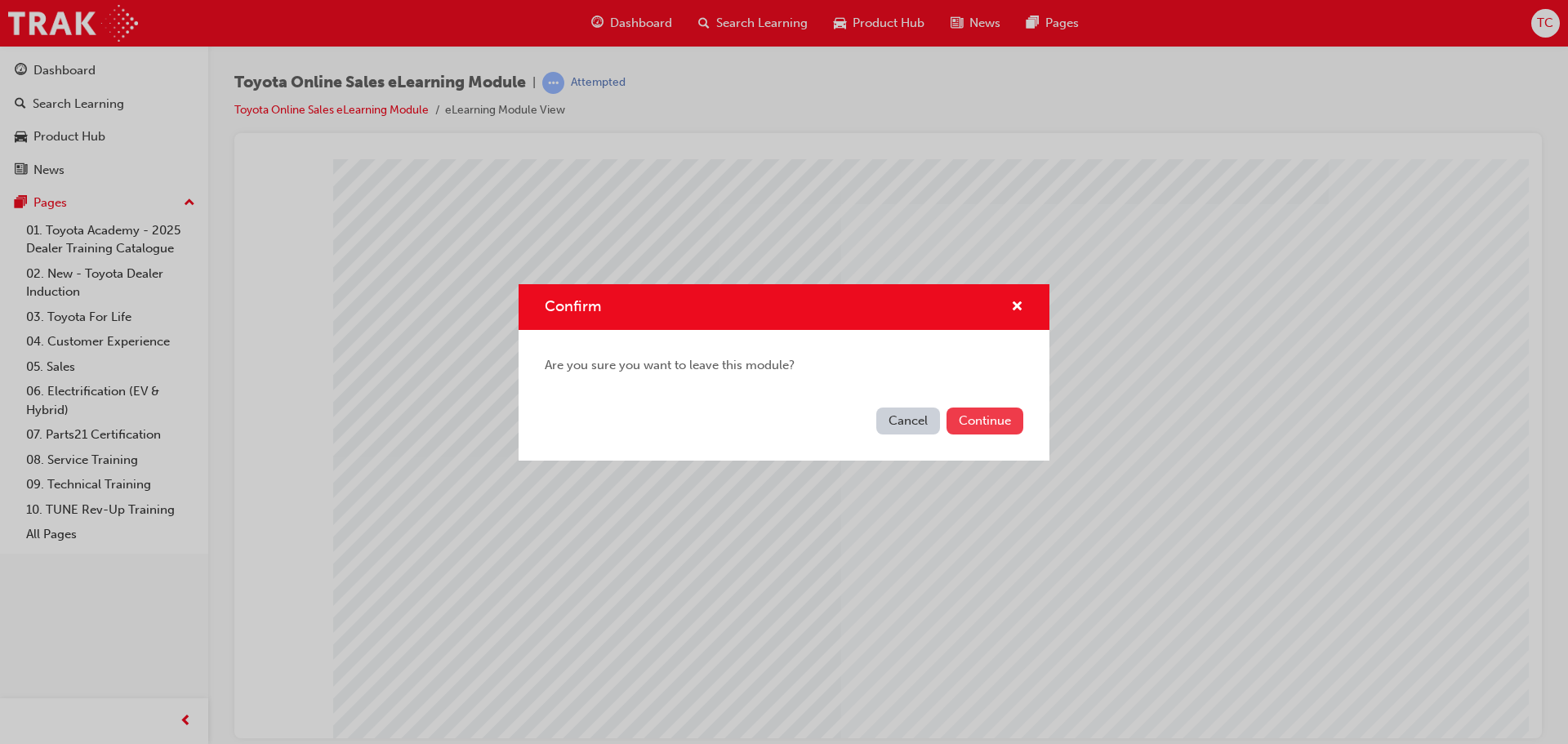
click at [956, 418] on button "Continue" at bounding box center [985, 420] width 77 height 27
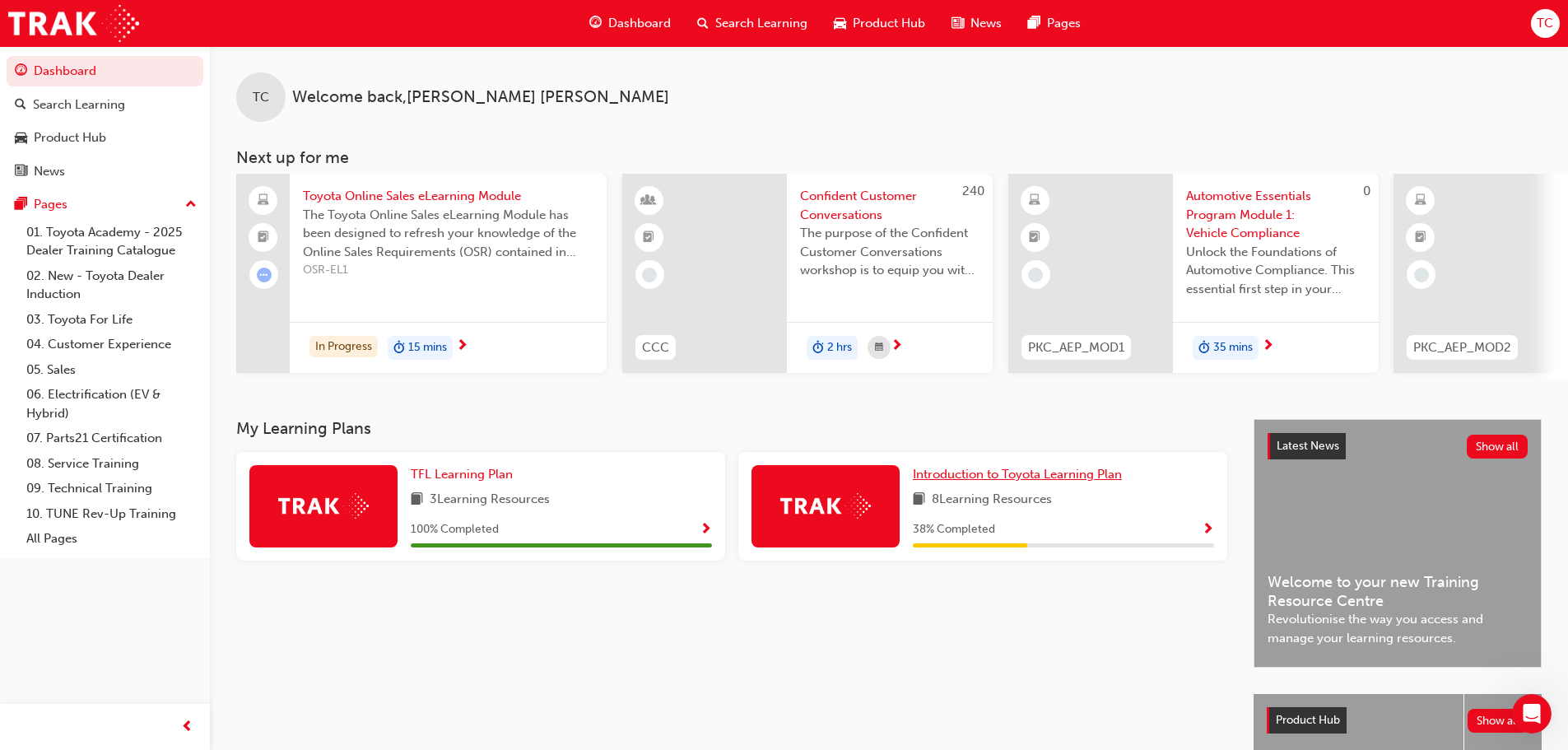
click at [1000, 477] on span "Introduction to Toyota Learning Plan" at bounding box center [1017, 474] width 209 height 15
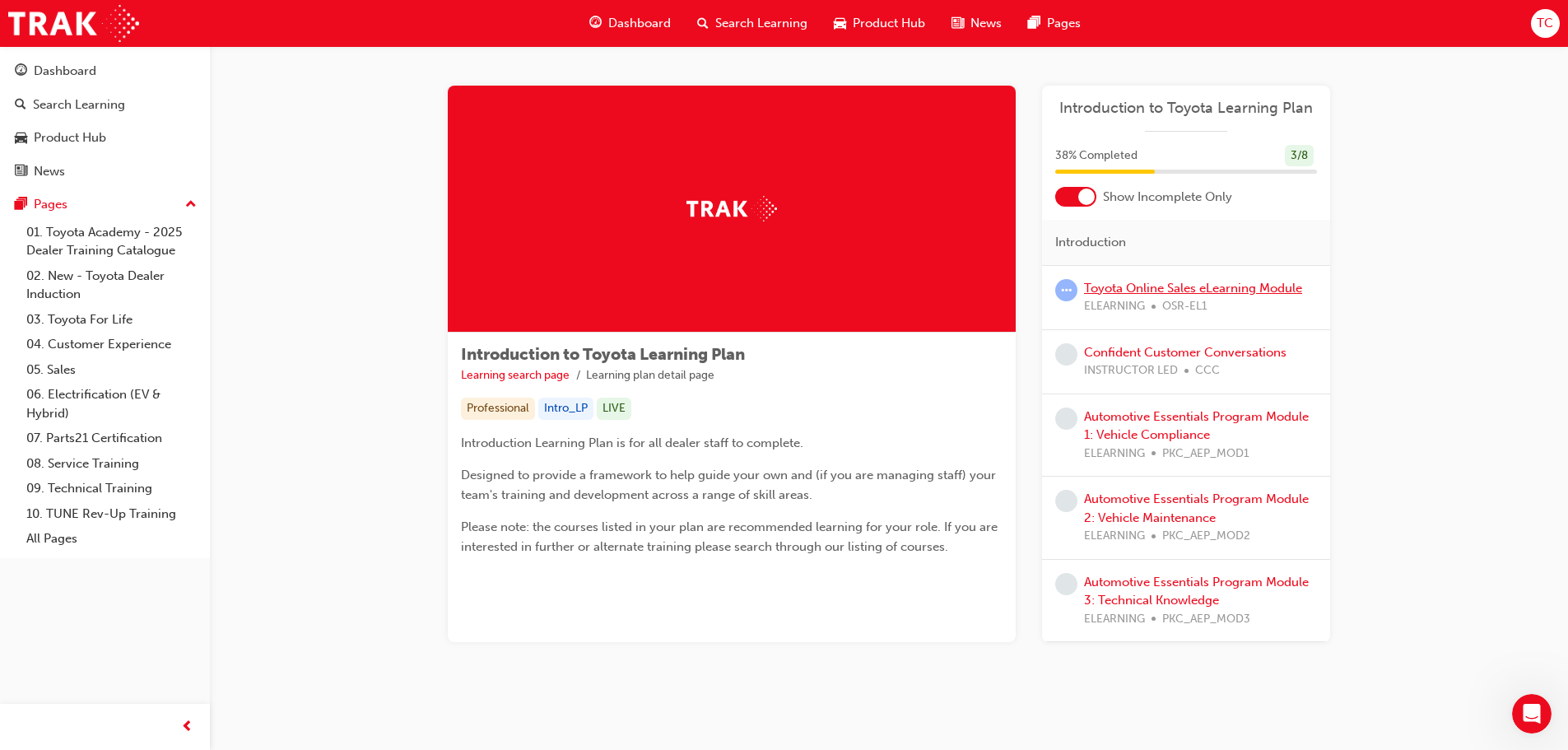
click at [1245, 282] on link "Toyota Online Sales eLearning Module" at bounding box center [1193, 288] width 218 height 15
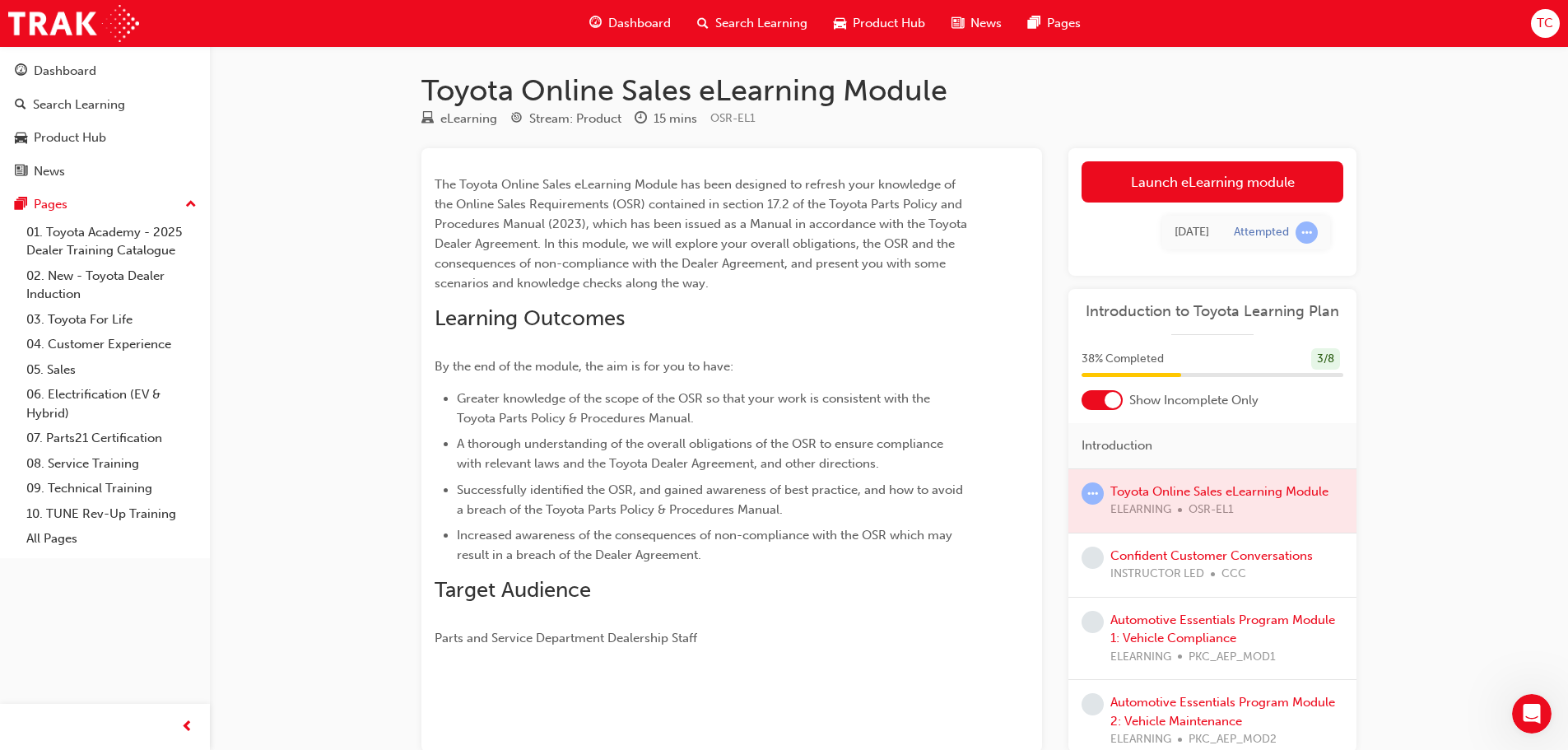
scroll to position [82, 0]
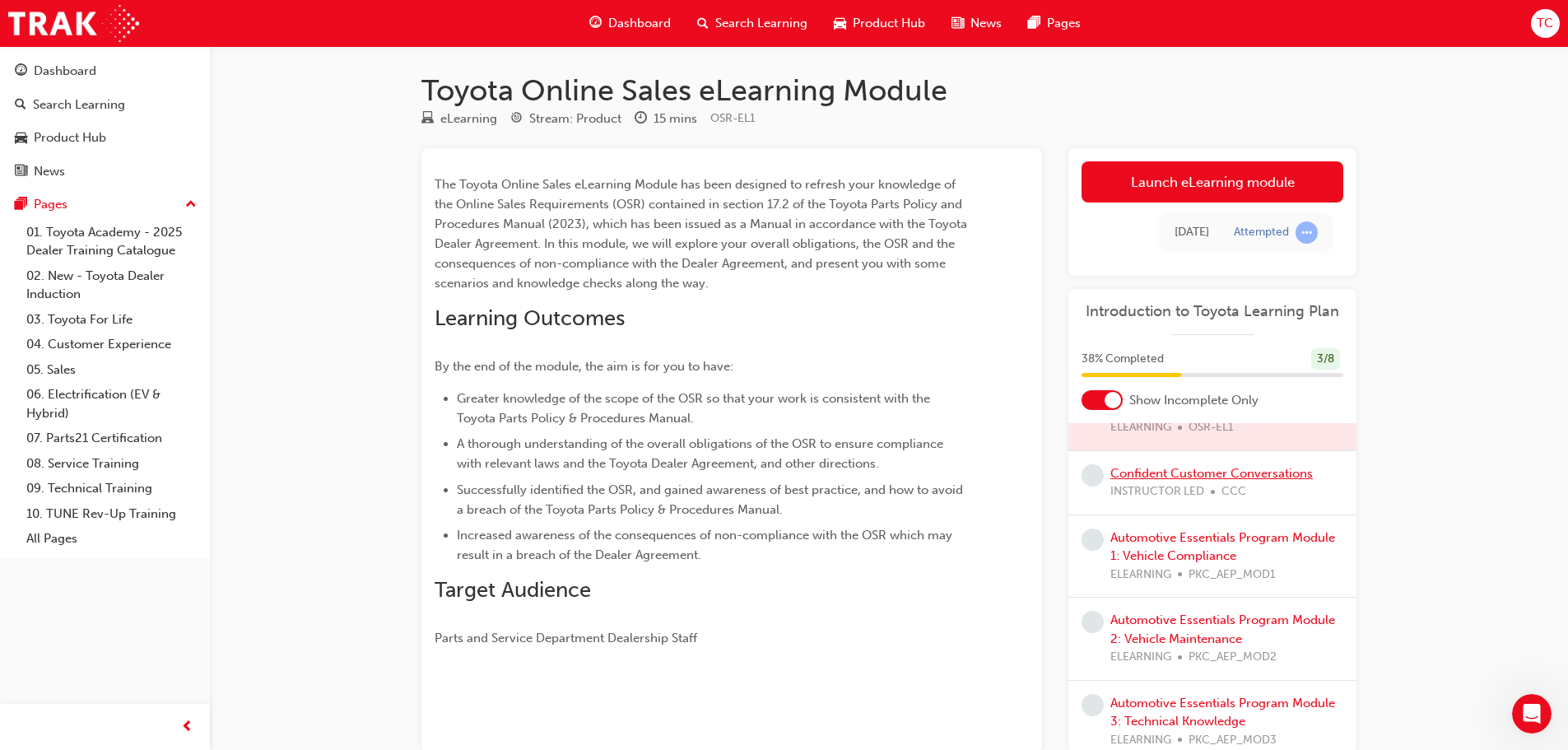
click at [1193, 479] on link "Confident Customer Conversations" at bounding box center [1212, 473] width 203 height 15
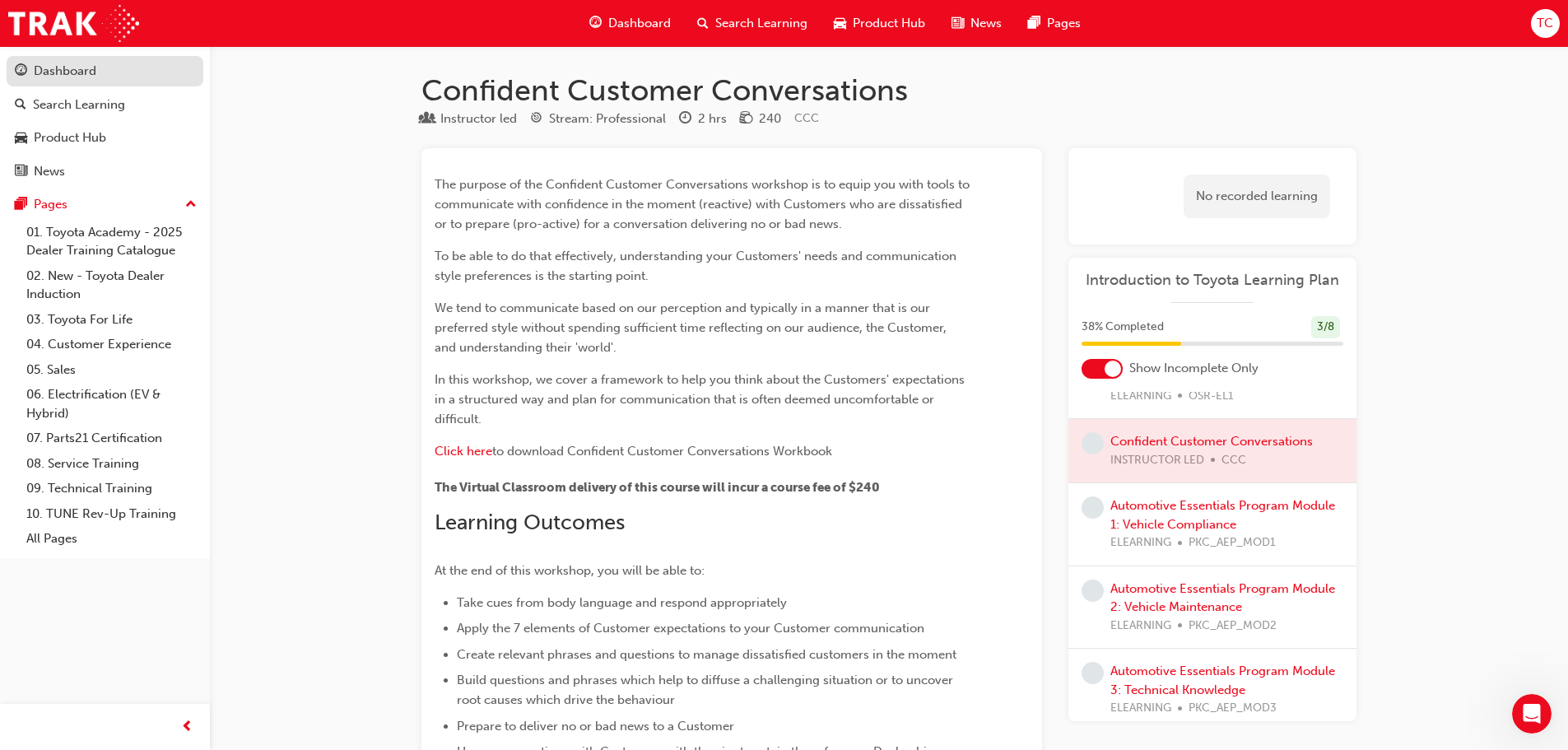
click at [82, 77] on div "Dashboard" at bounding box center [64, 70] width 62 height 19
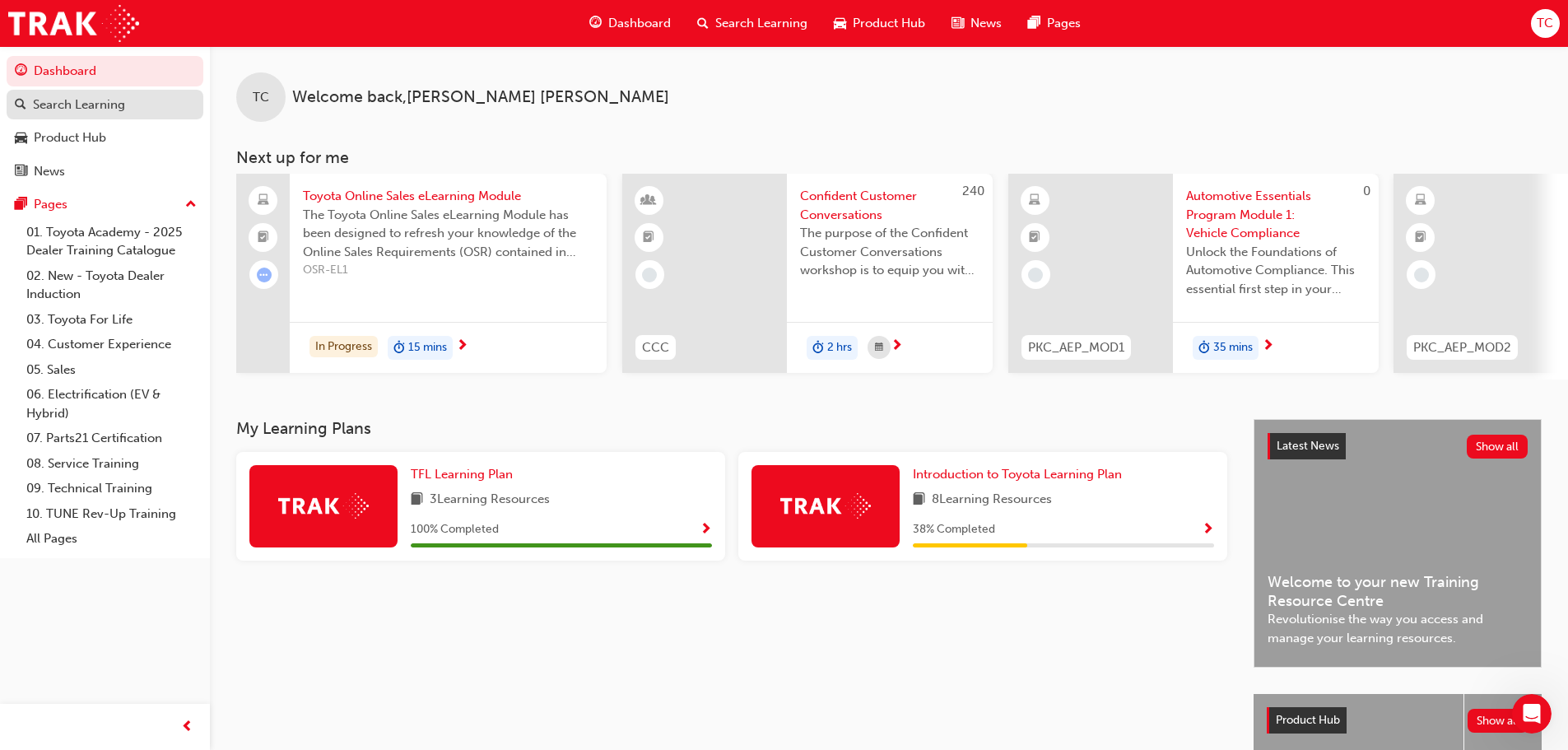
click at [59, 111] on div "Search Learning" at bounding box center [78, 104] width 92 height 19
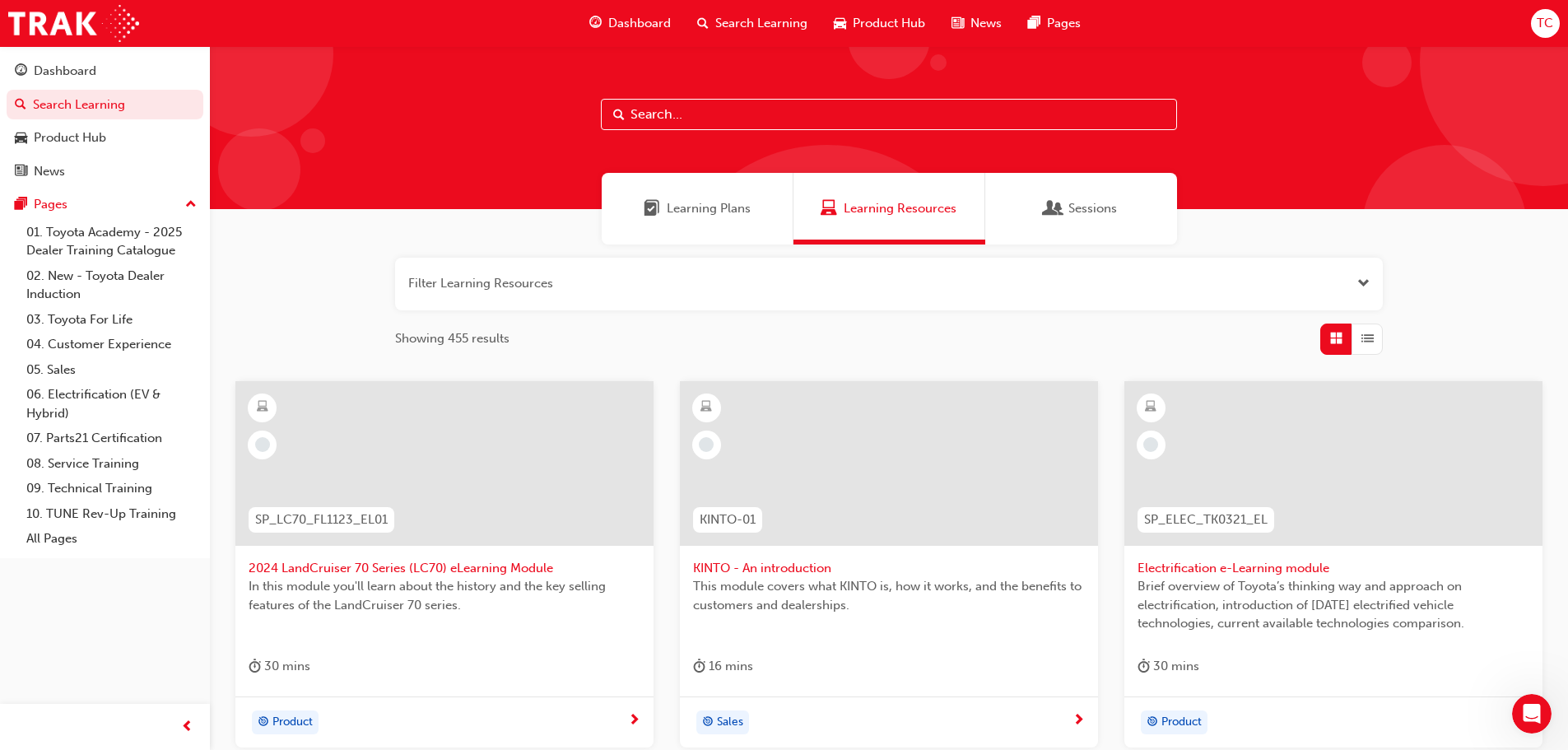
click at [666, 105] on input "text" at bounding box center [889, 115] width 576 height 32
type input "acl"
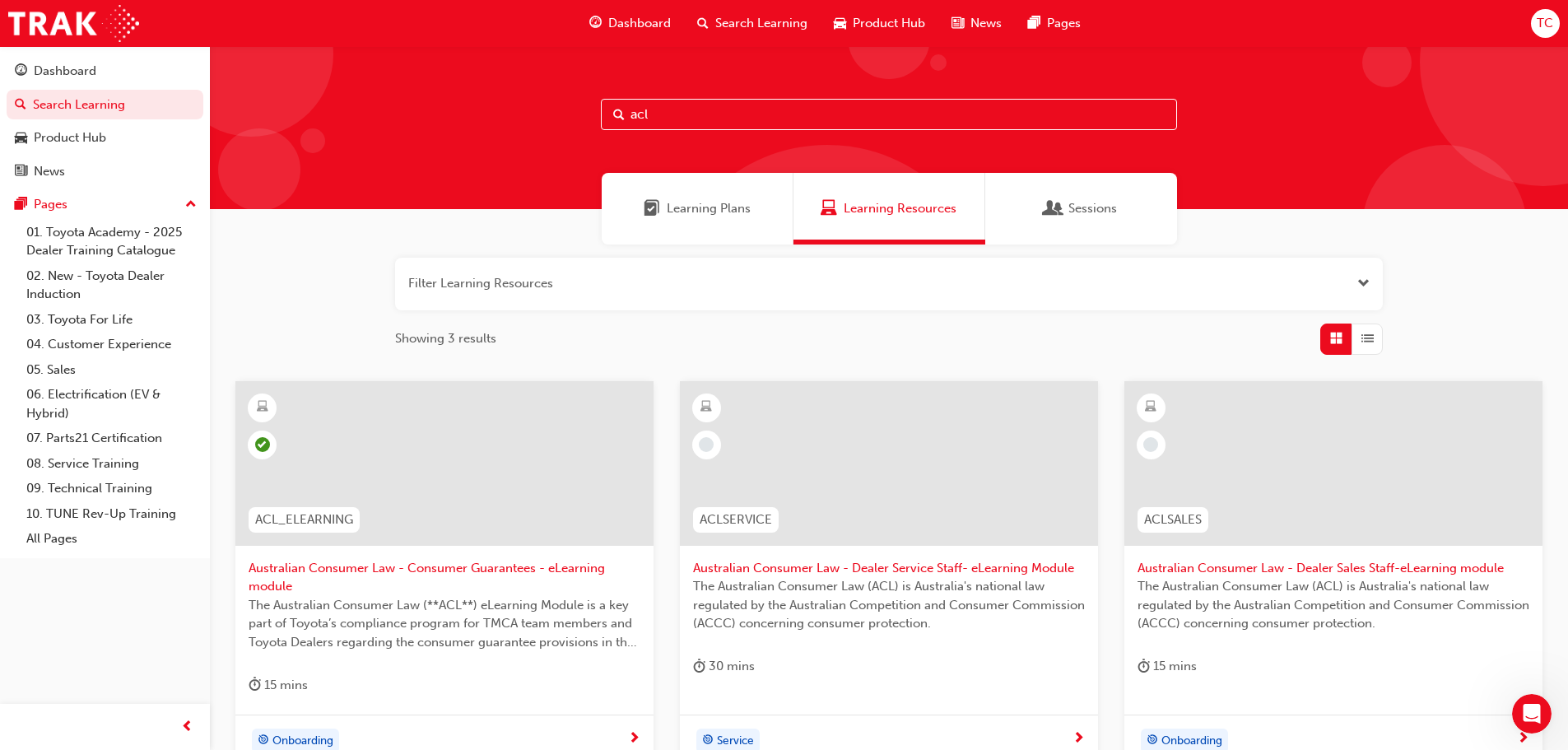
scroll to position [164, 0]
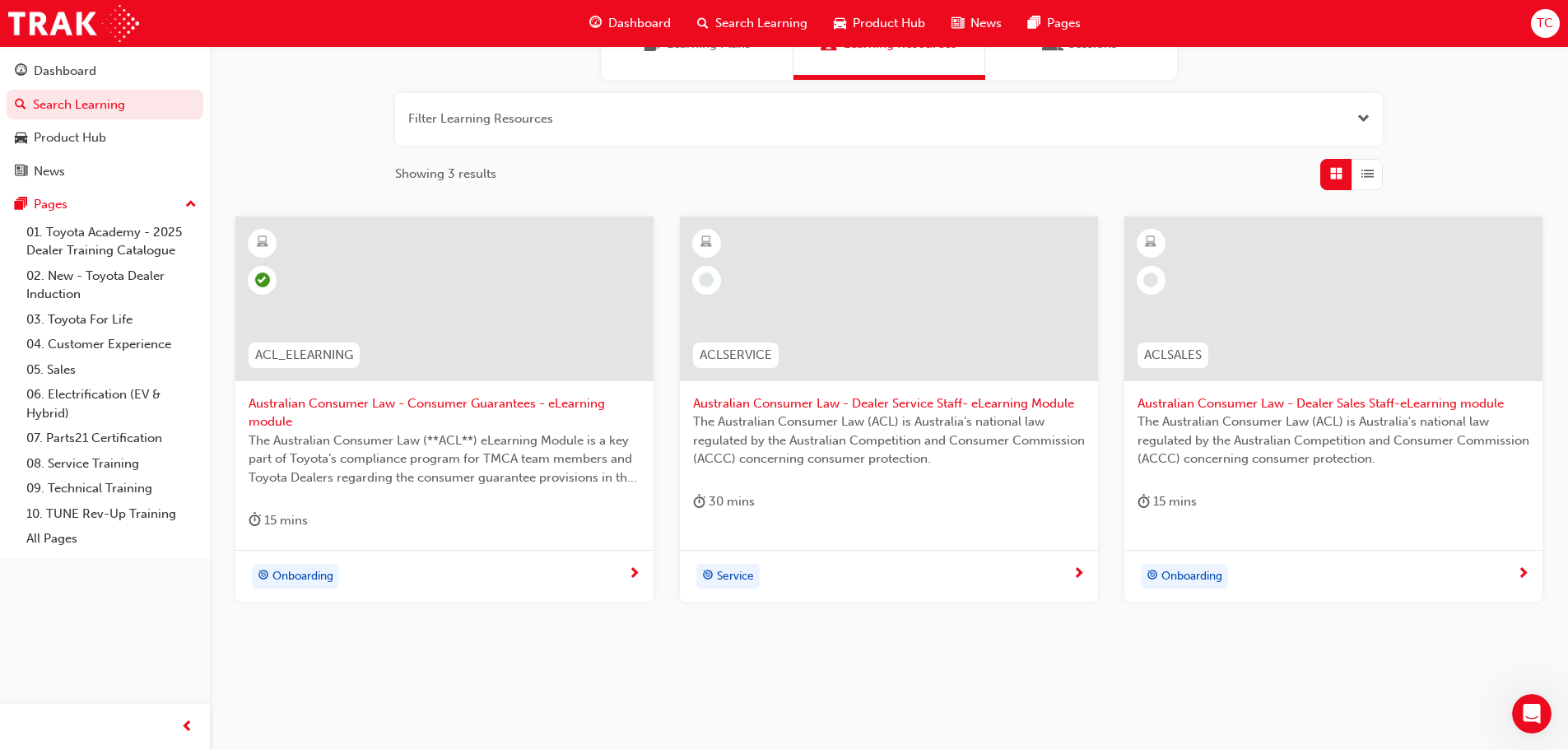
click at [491, 407] on span "Australian Consumer Law - Consumer Guarantees - eLearning module" at bounding box center [444, 412] width 392 height 37
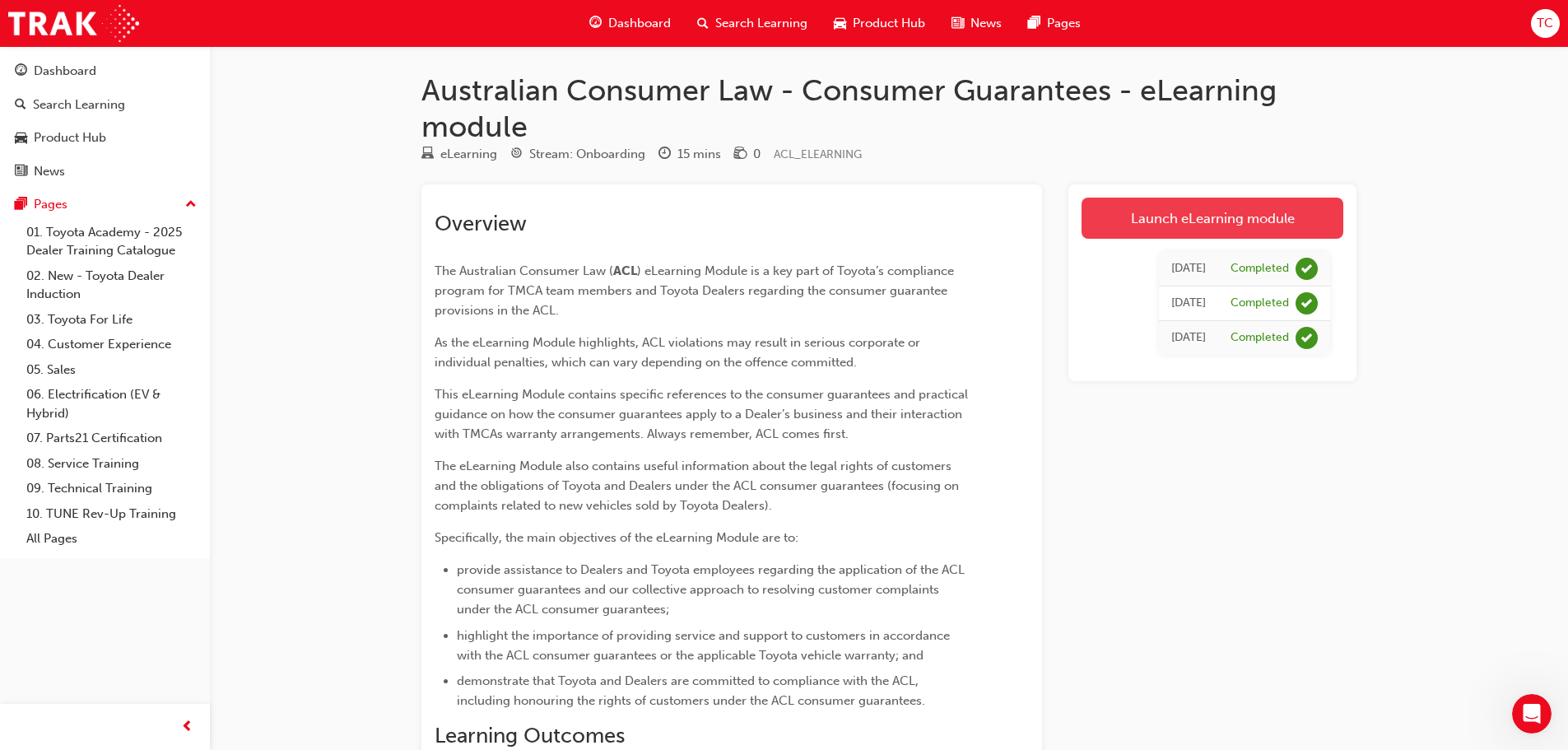
click at [1243, 214] on link "Launch eLearning module" at bounding box center [1213, 219] width 261 height 42
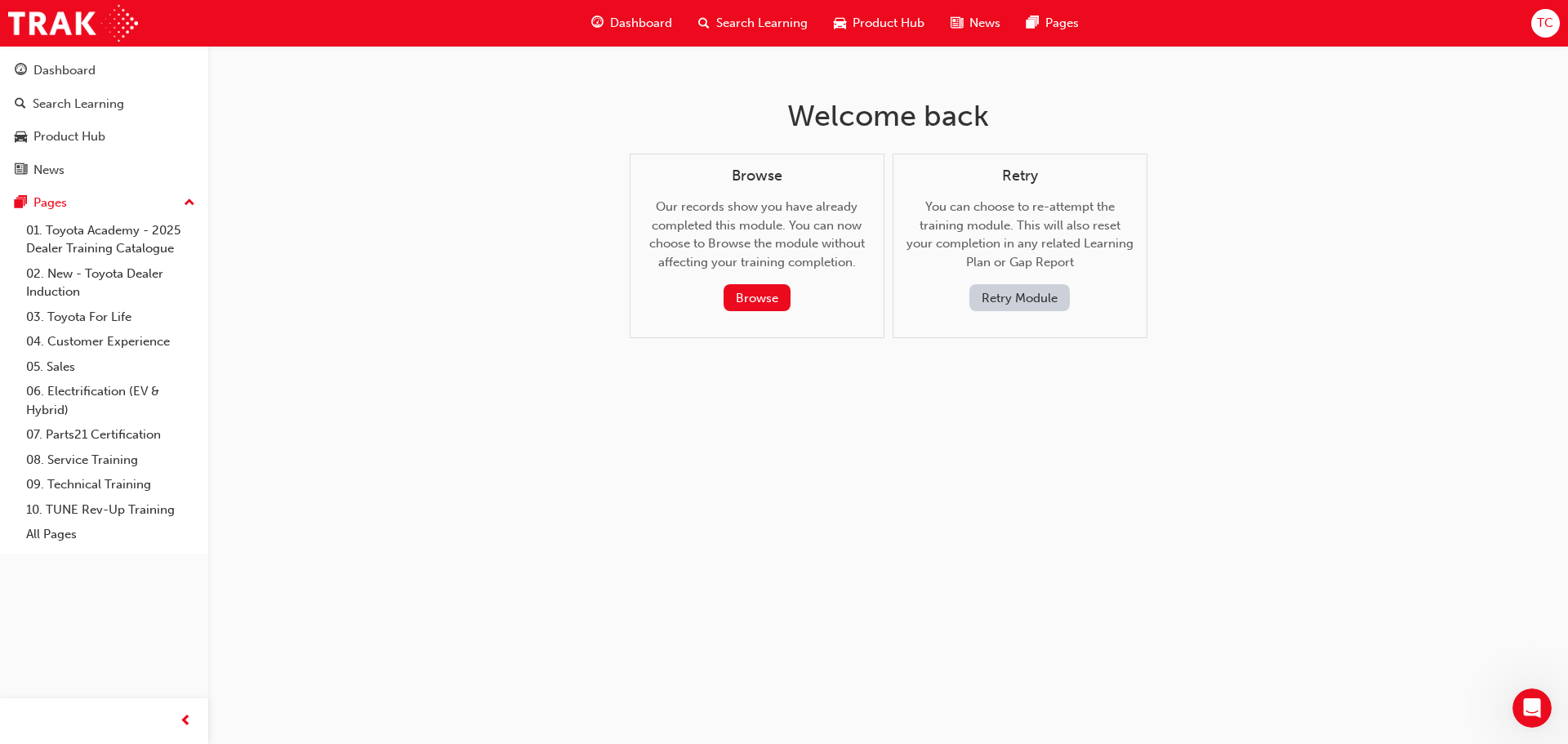
click at [1001, 292] on button "Retry Module" at bounding box center [1019, 296] width 100 height 27
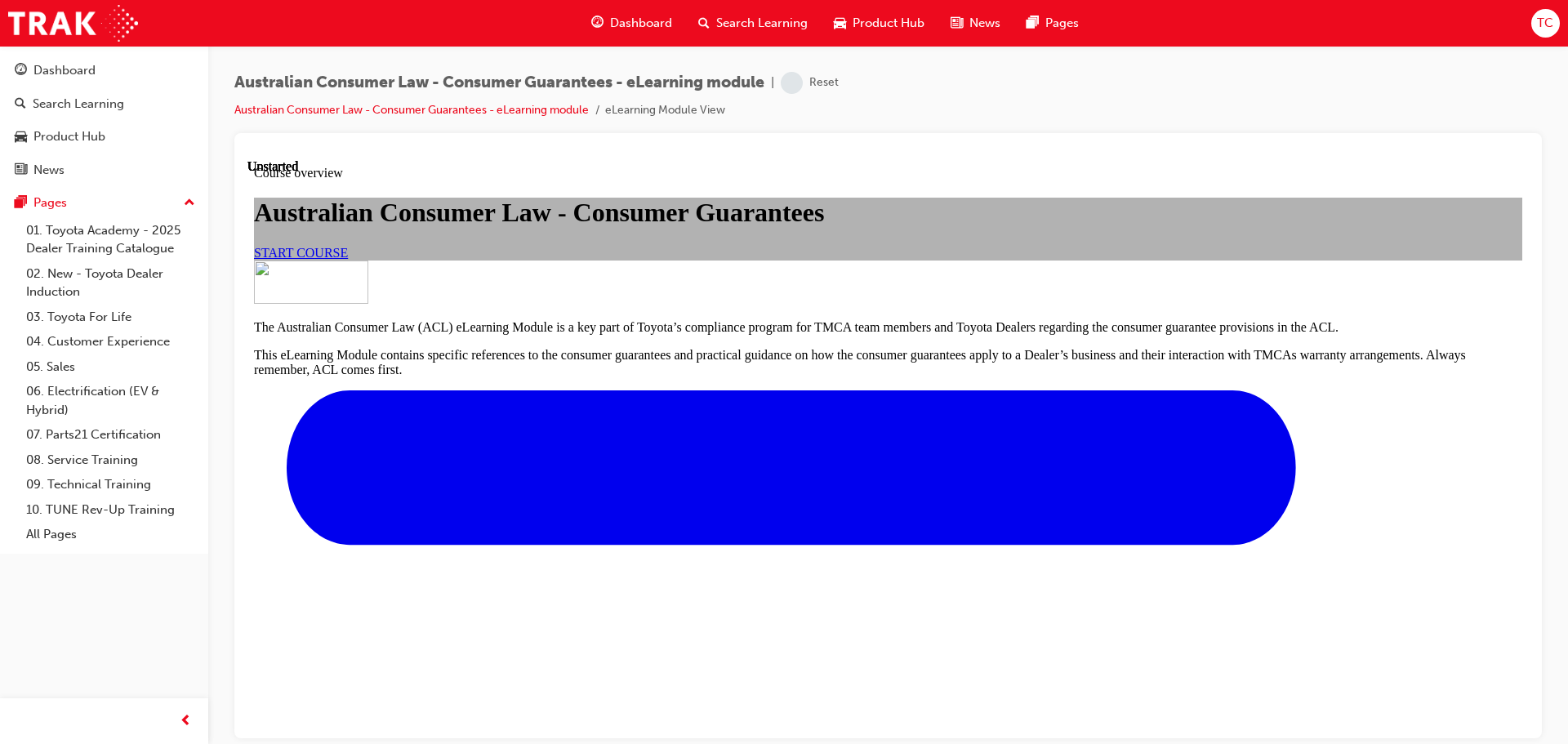
click at [348, 259] on link "START COURSE" at bounding box center [301, 251] width 94 height 14
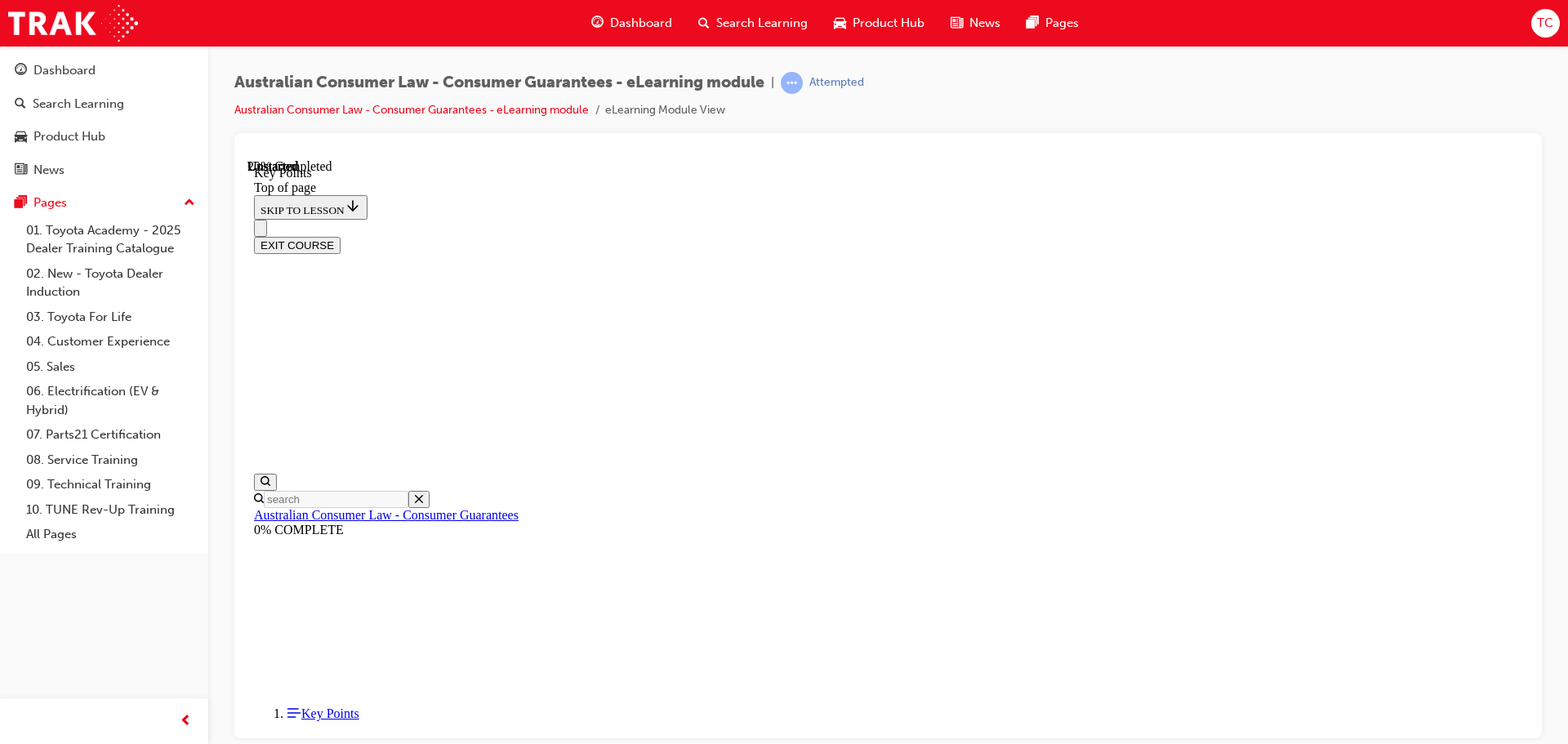
scroll to position [721, 0]
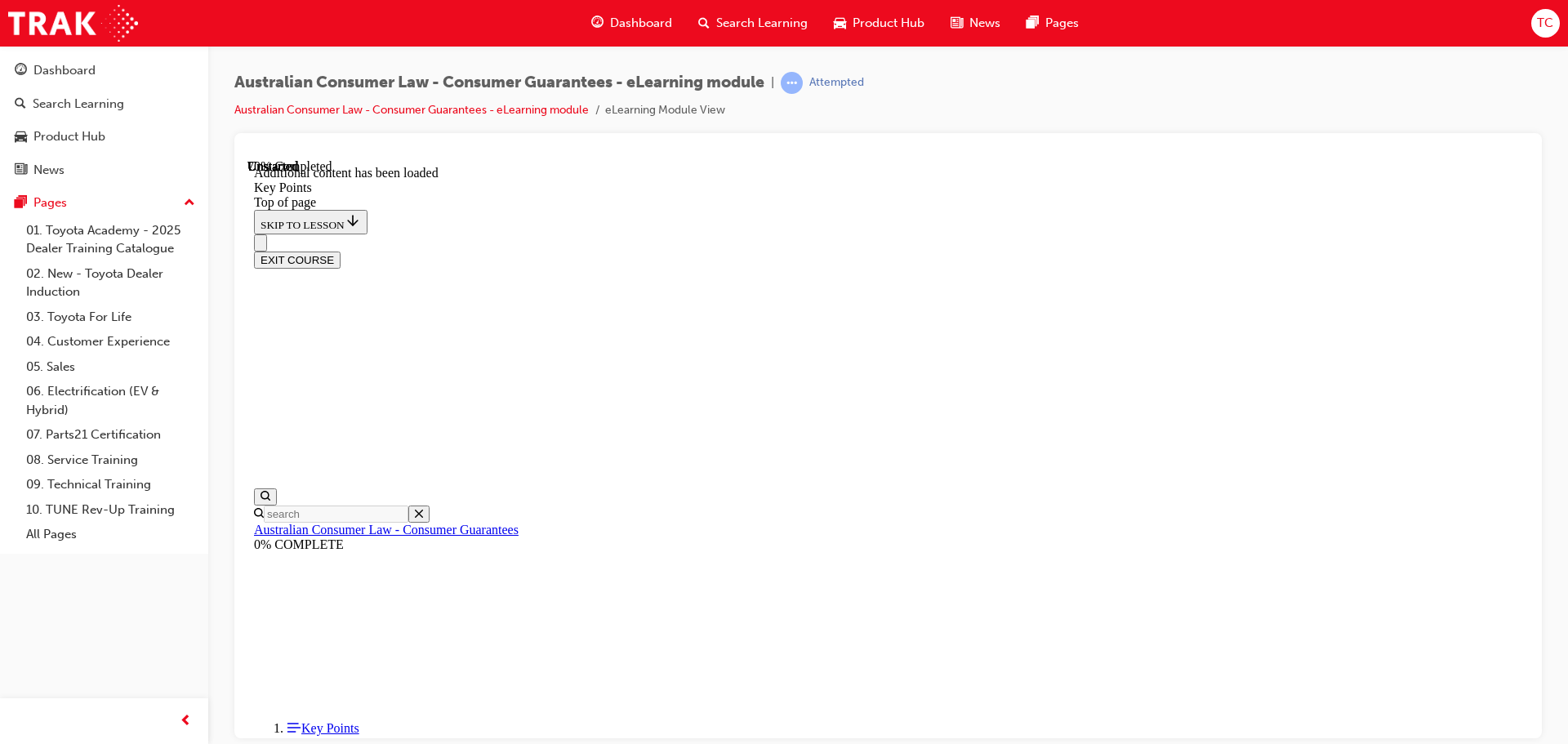
scroll to position [2135, 0]
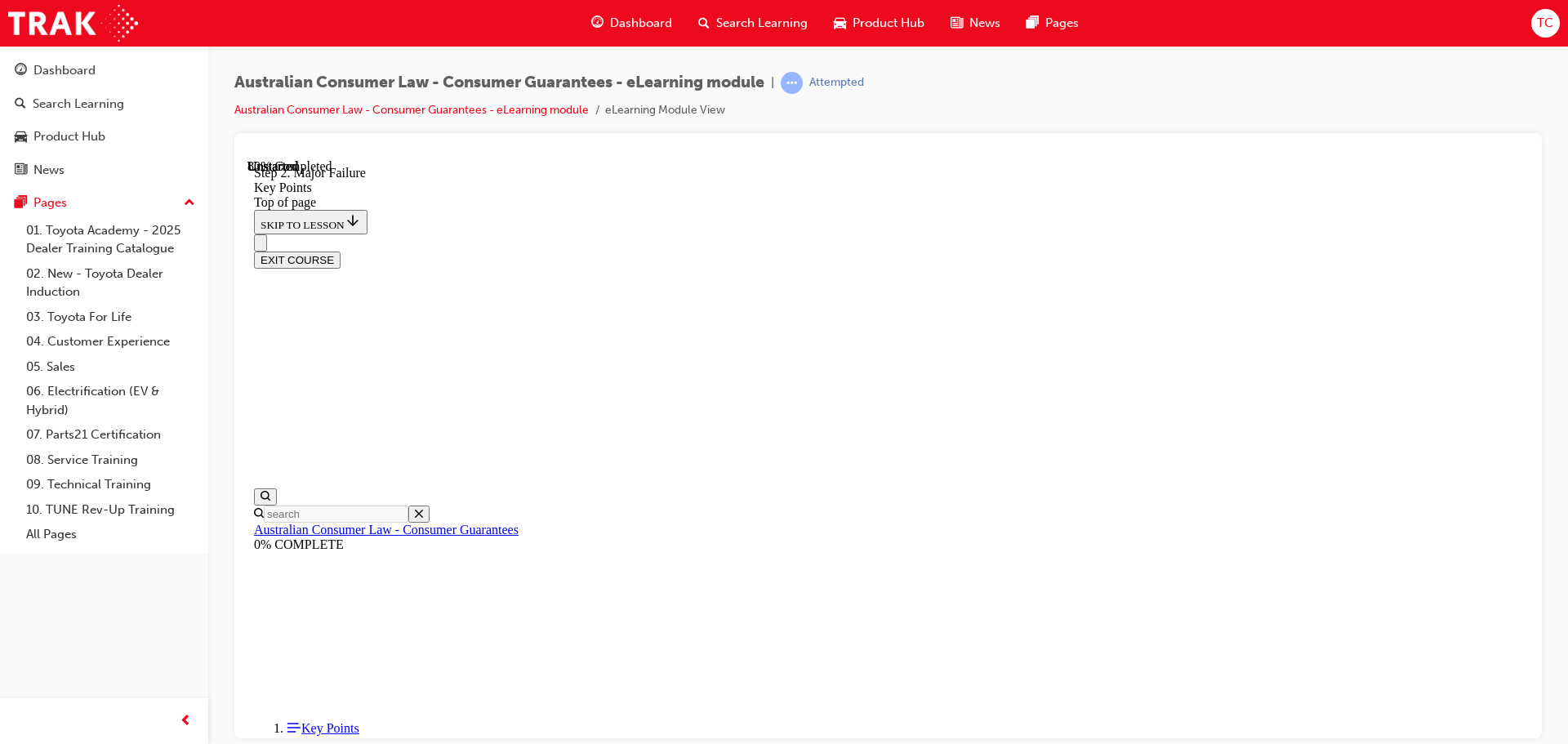
scroll to position [3107, 0]
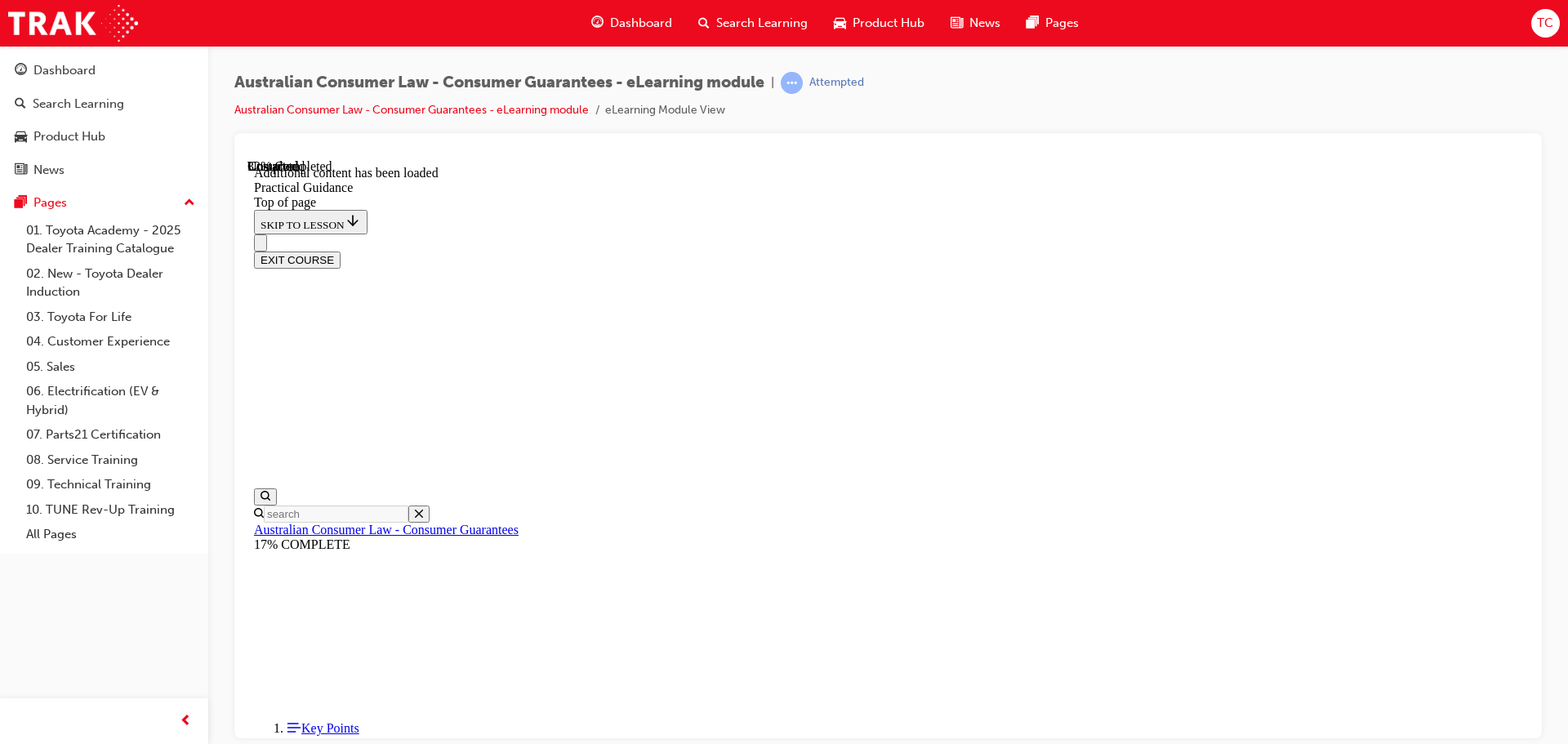
scroll to position [1043, 0]
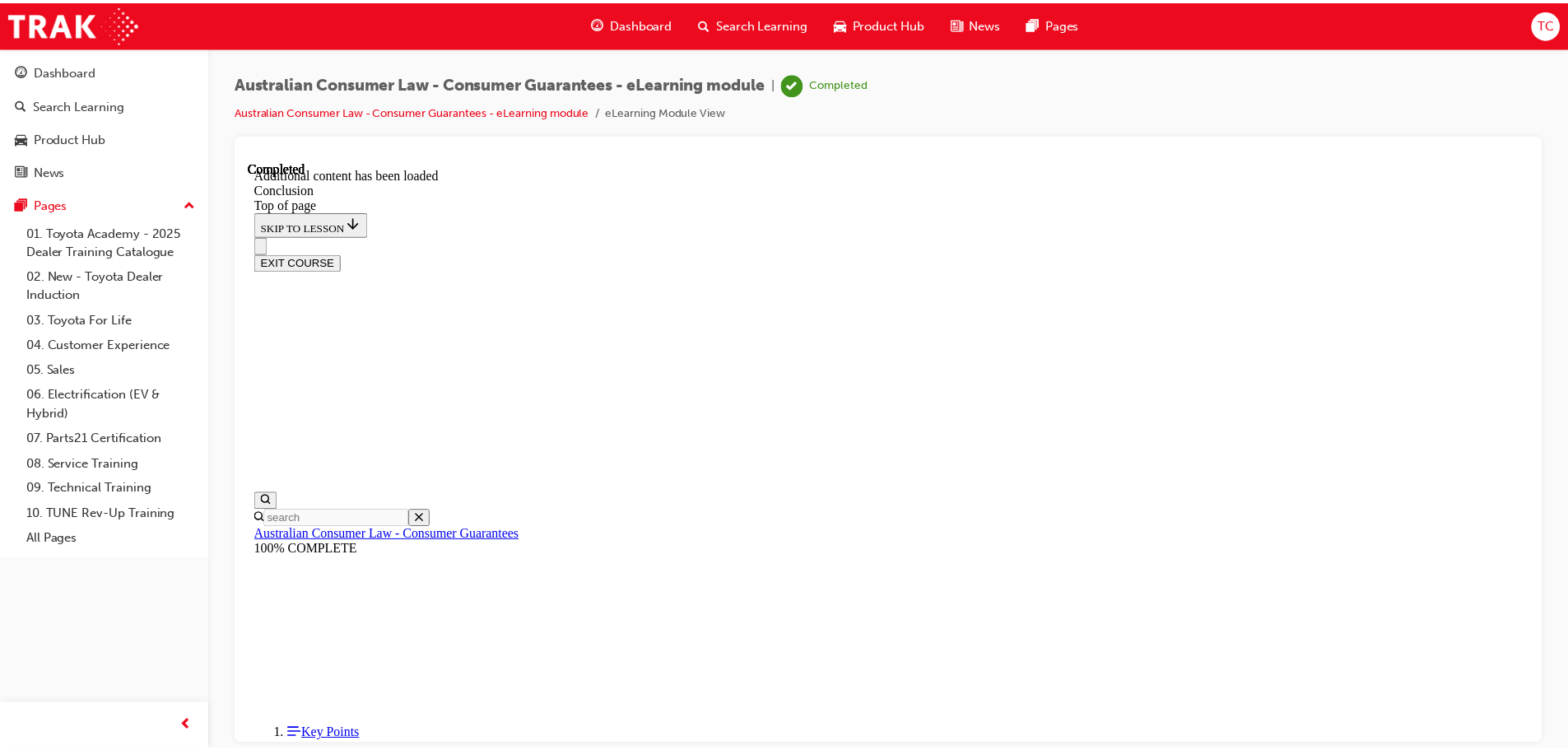
scroll to position [0, 0]
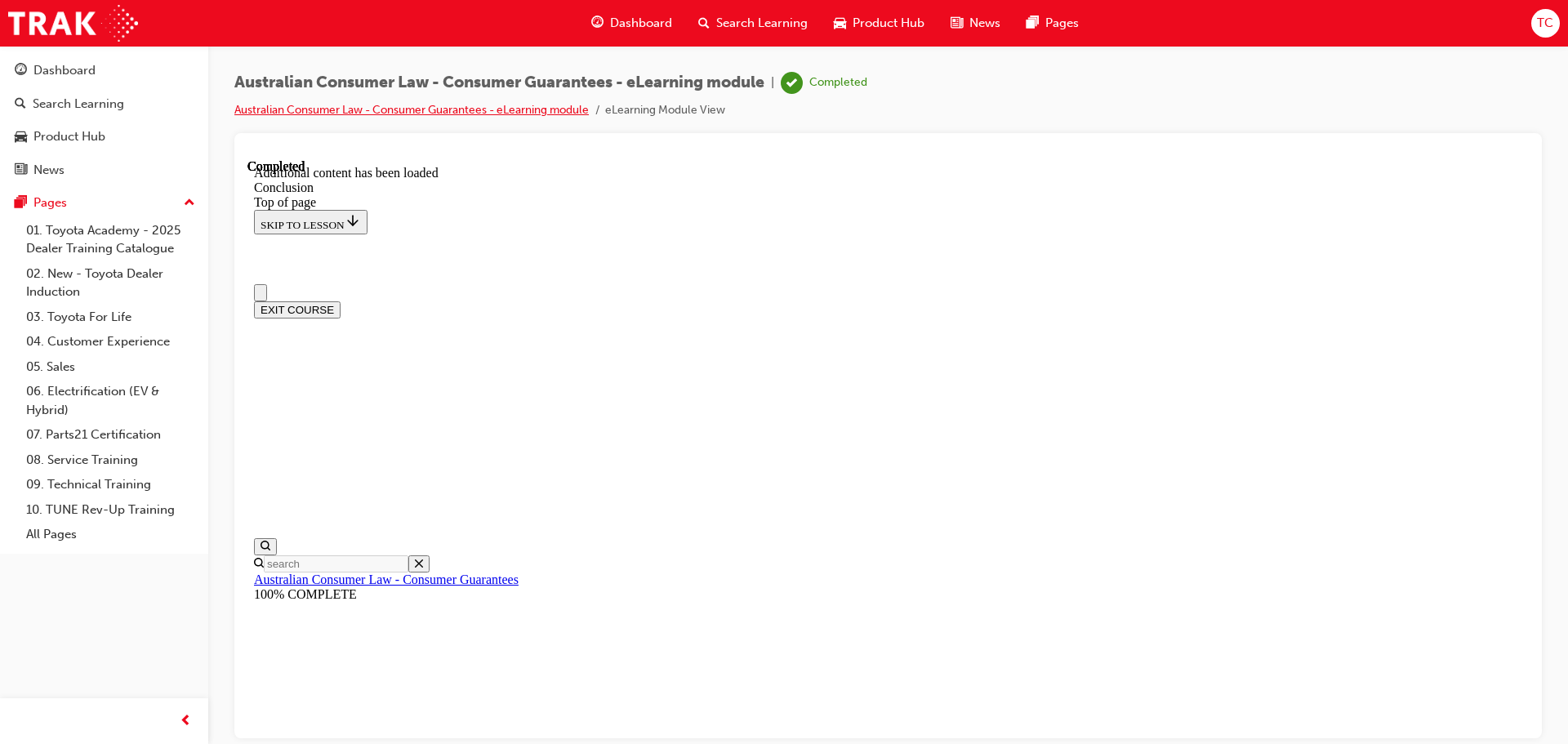
click at [358, 107] on link "Australian Consumer Law - Consumer Guarantees - eLearning module" at bounding box center [411, 110] width 354 height 14
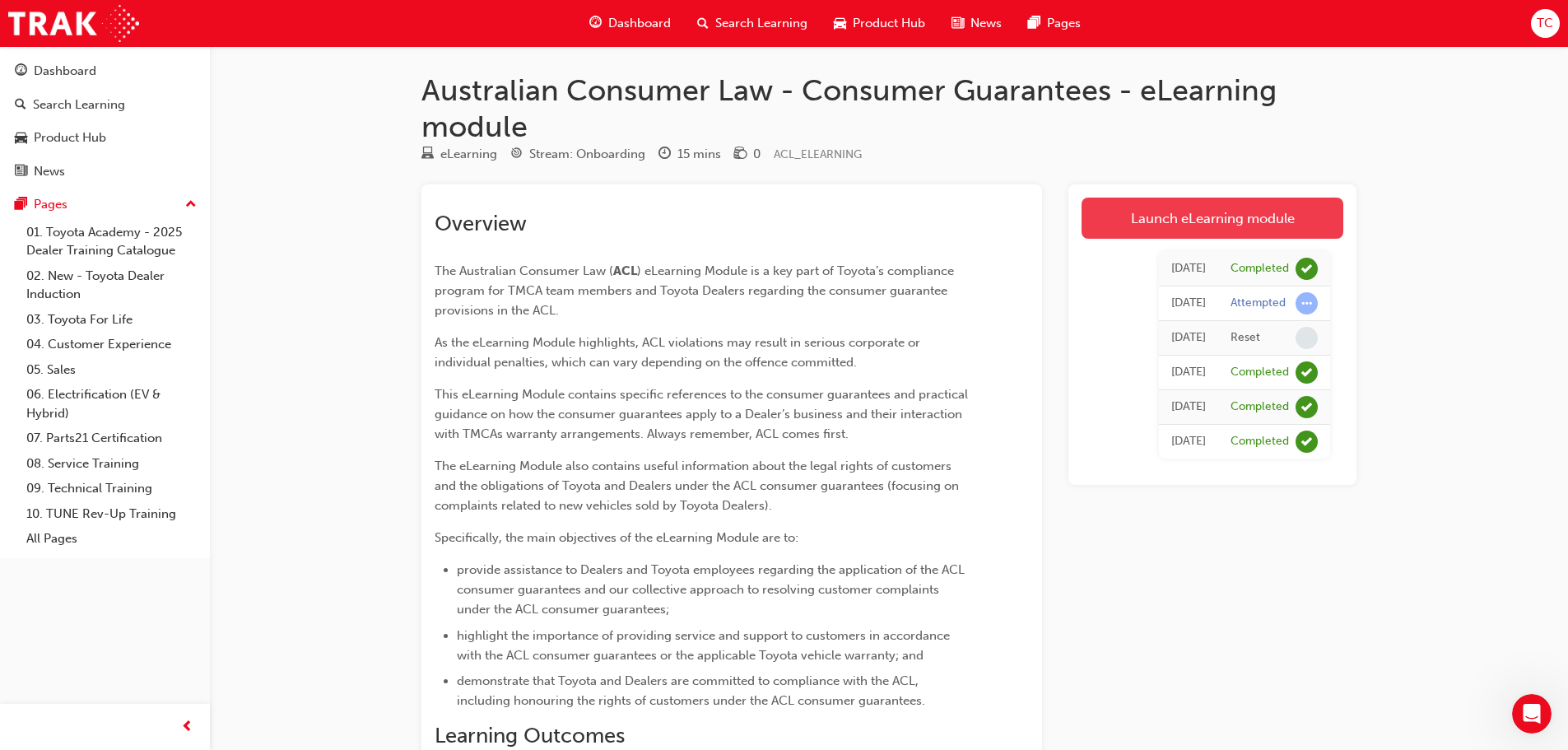
click at [1162, 233] on link "Launch eLearning module" at bounding box center [1213, 219] width 261 height 42
click at [1137, 225] on link "Launch eLearning module" at bounding box center [1213, 219] width 261 height 42
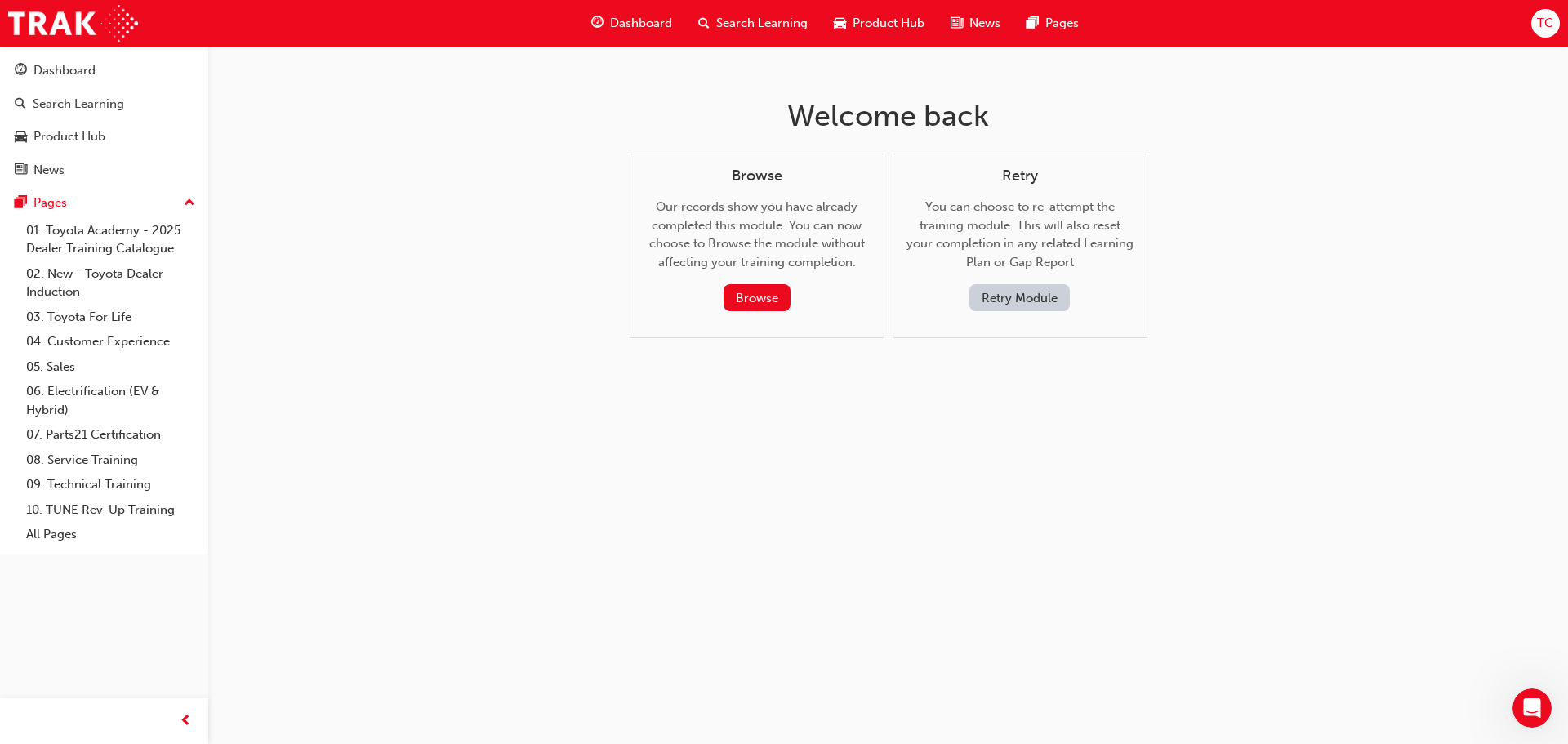
click at [998, 298] on button "Retry Module" at bounding box center [1019, 296] width 100 height 27
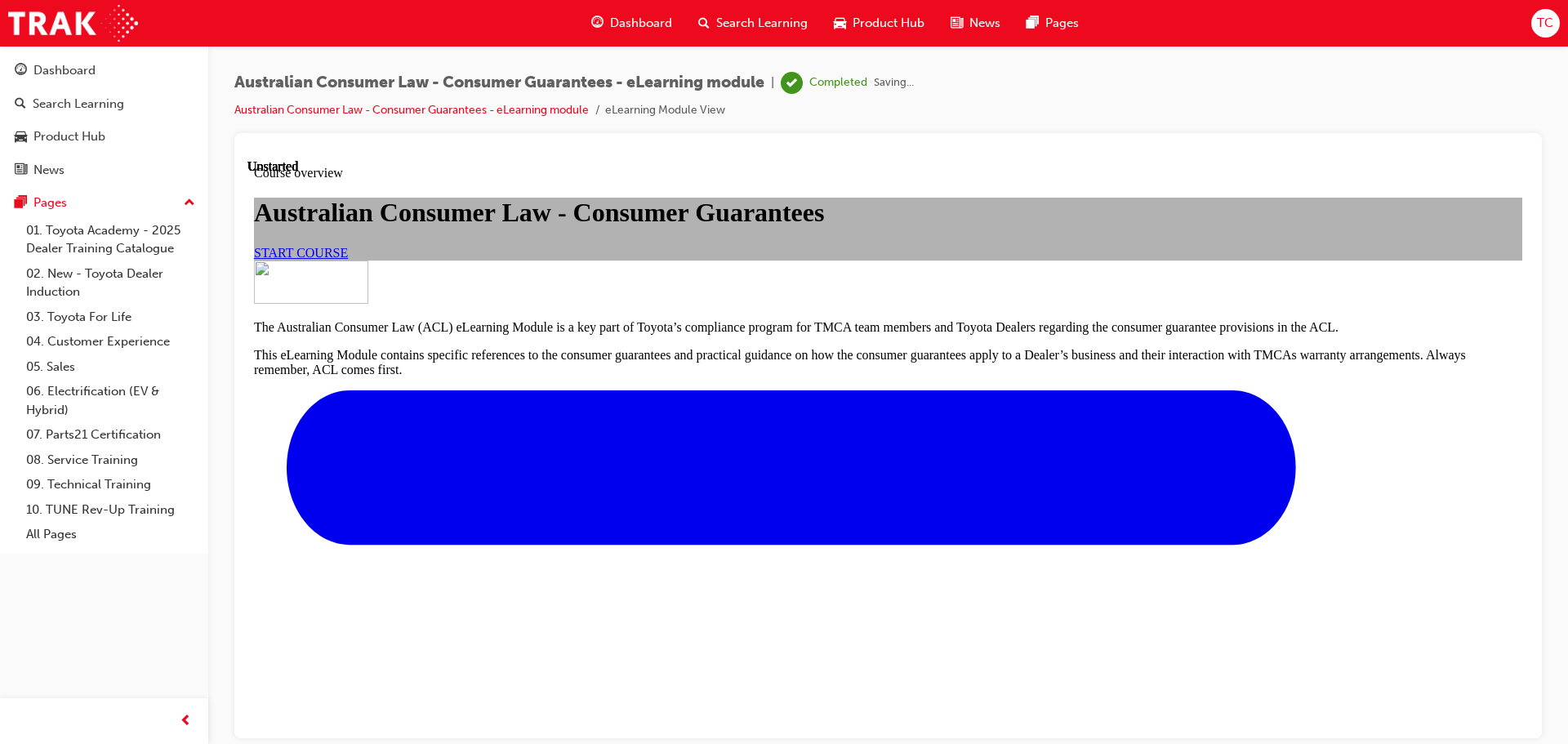
scroll to position [525, 0]
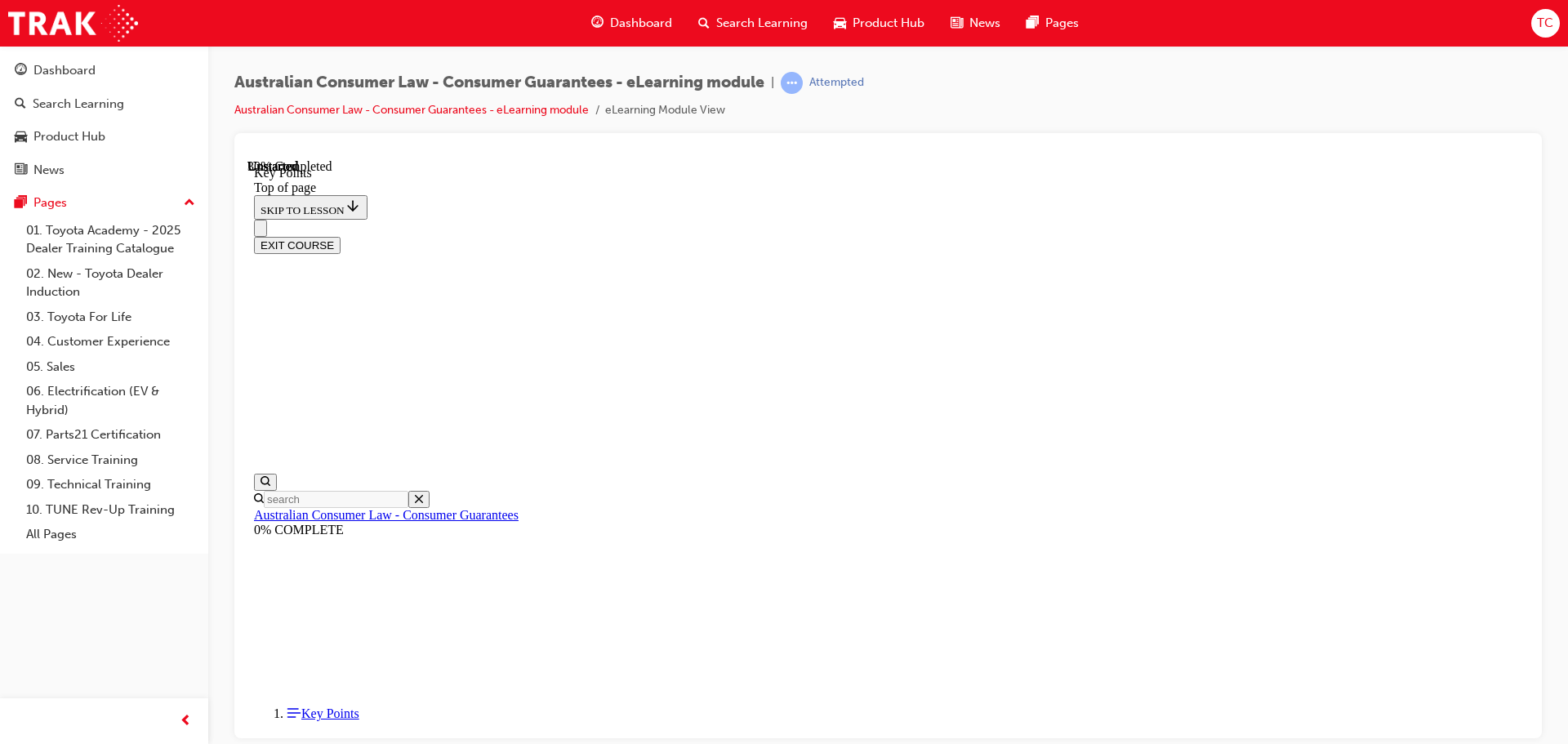
scroll to position [721, 0]
drag, startPoint x: 1050, startPoint y: 620, endPoint x: 1106, endPoint y: 535, distance: 101.8
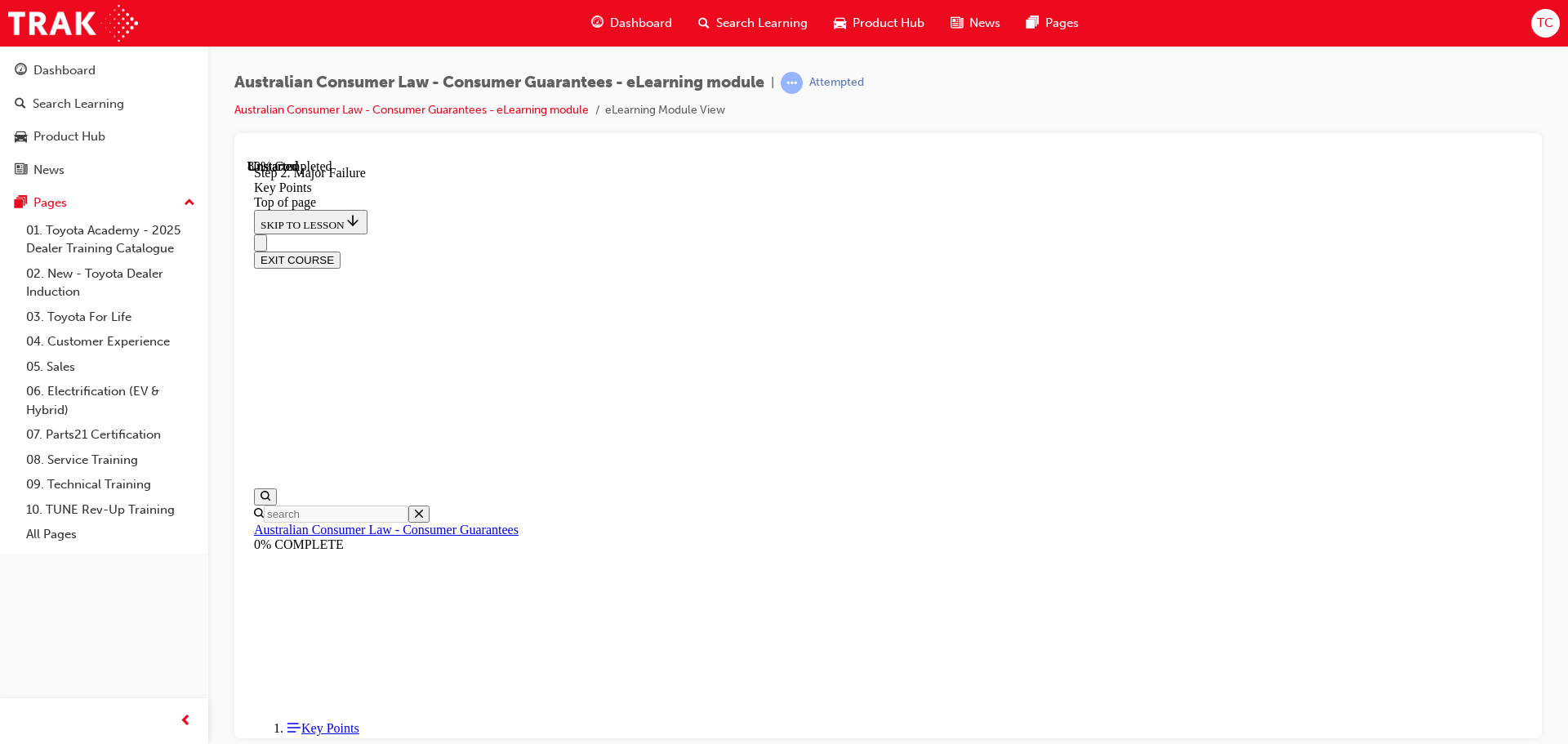
scroll to position [3107, 0]
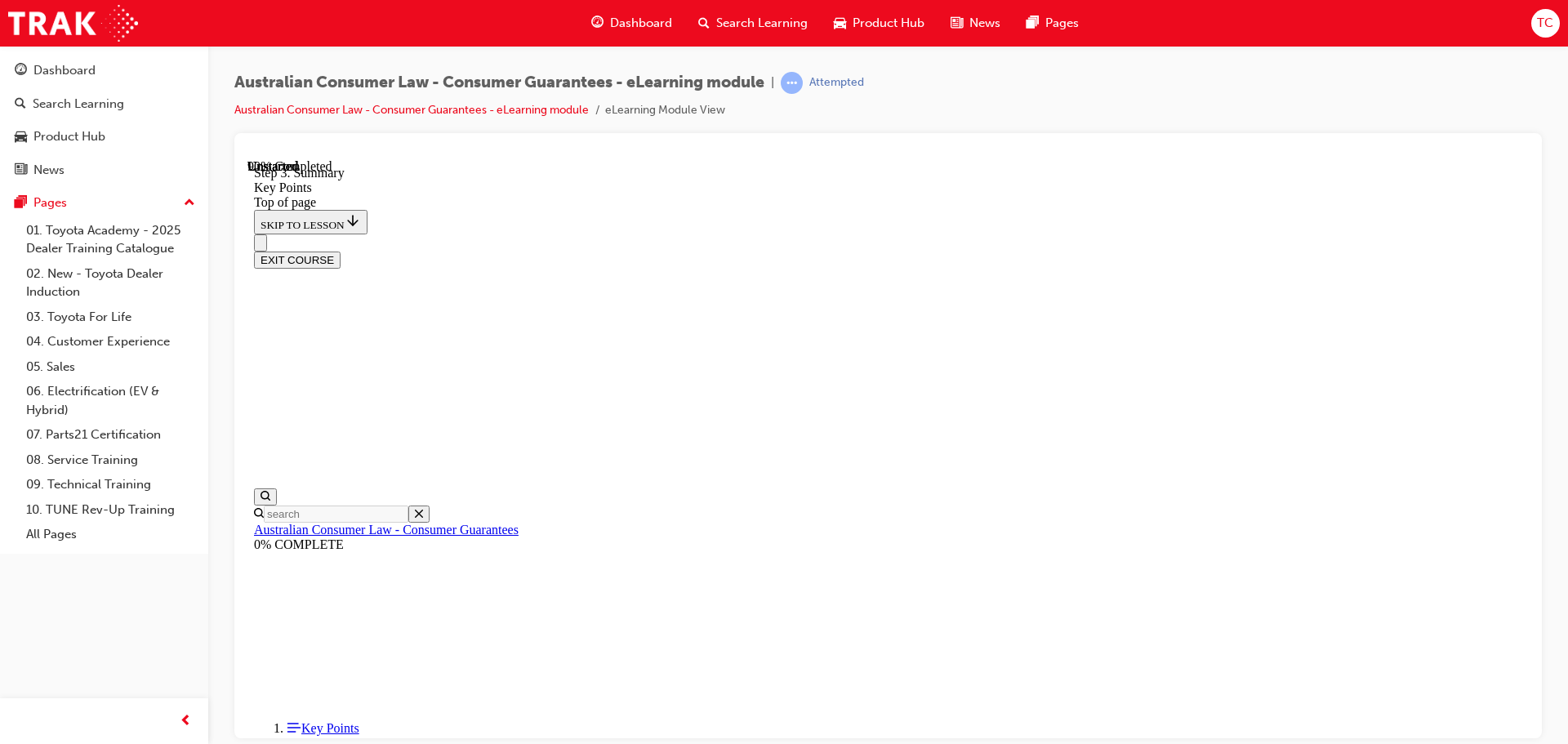
drag, startPoint x: 697, startPoint y: 199, endPoint x: 695, endPoint y: 277, distance: 78.0
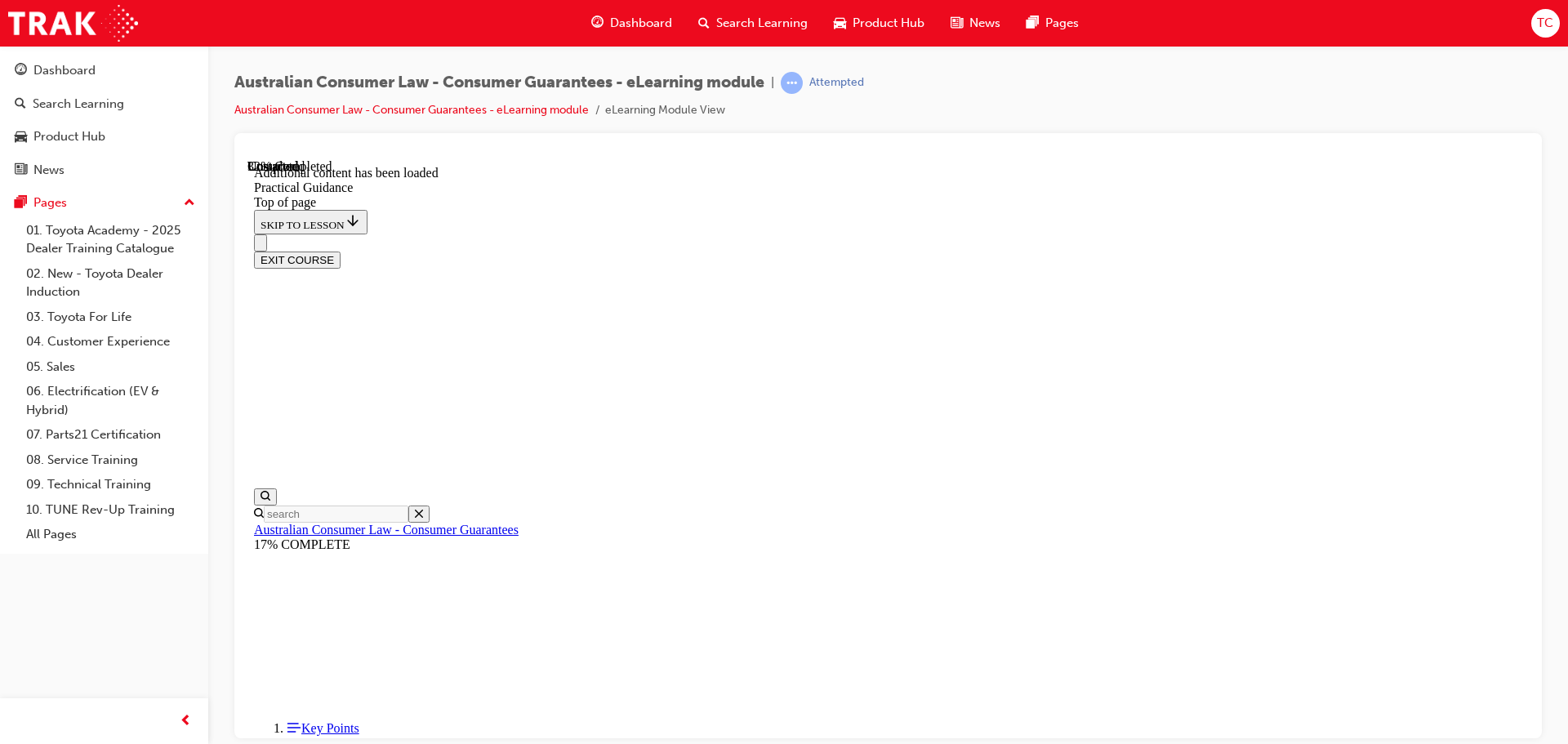
drag, startPoint x: 1144, startPoint y: 644, endPoint x: 1148, endPoint y: 630, distance: 14.6
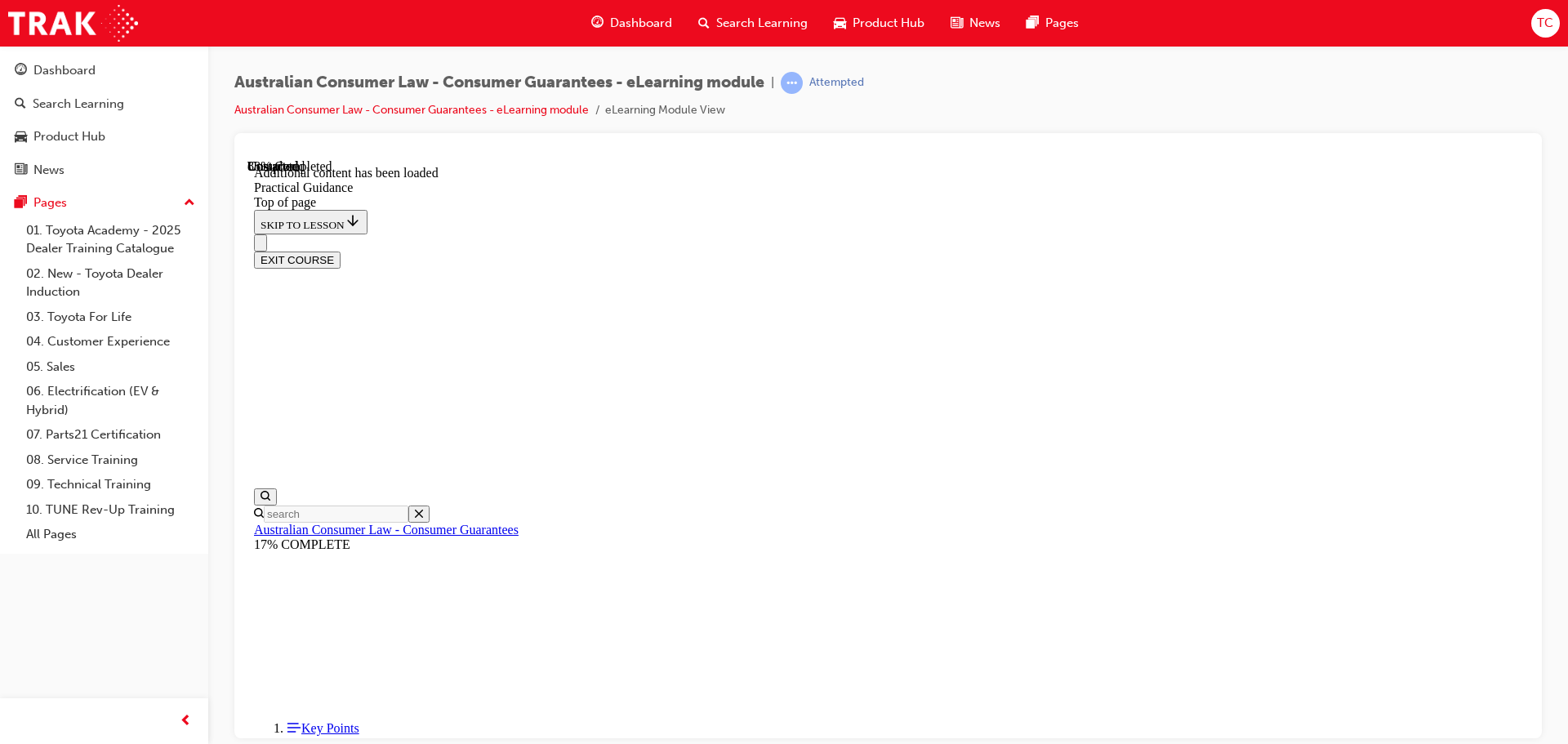
drag, startPoint x: 1070, startPoint y: 599, endPoint x: 1064, endPoint y: 565, distance: 34.5
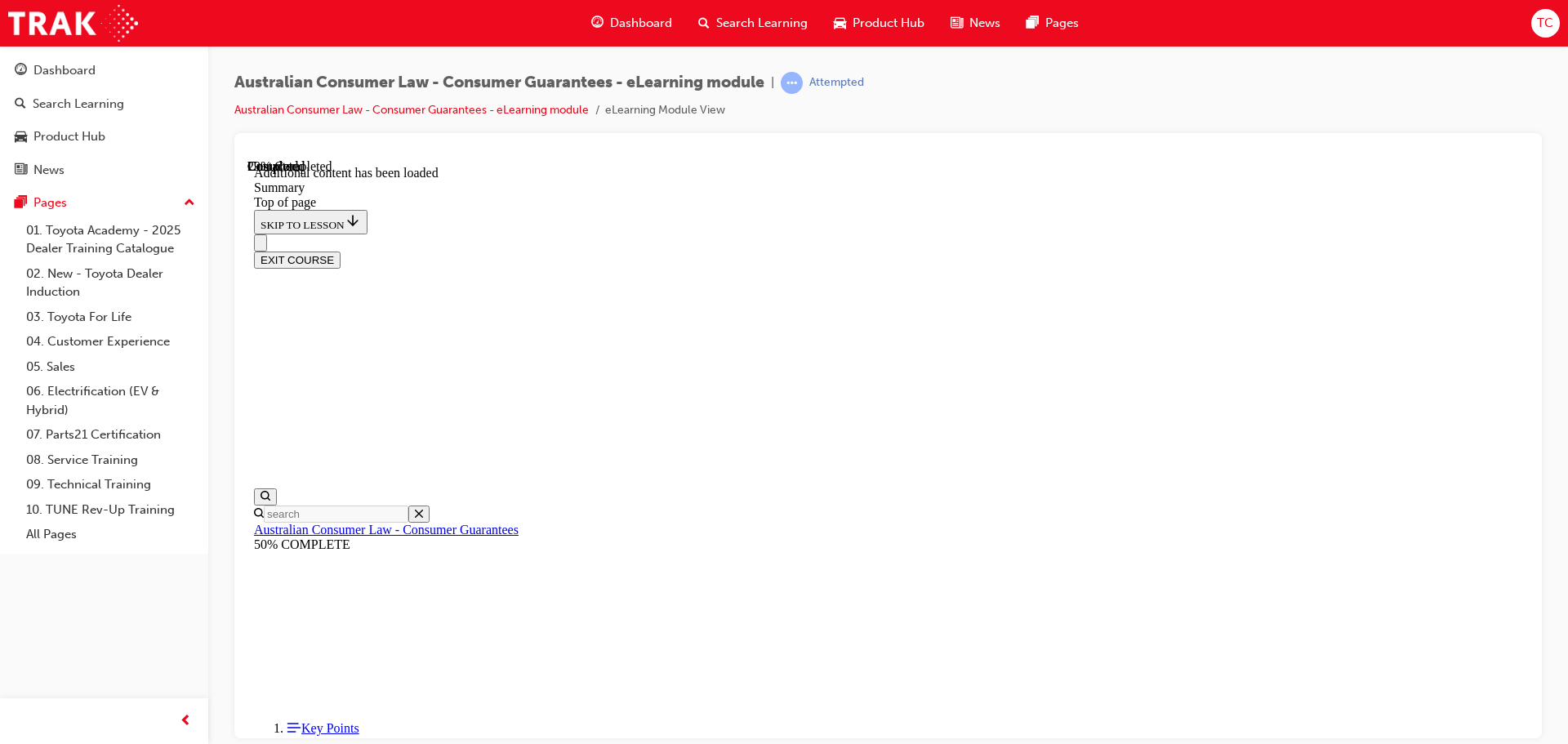
drag, startPoint x: 807, startPoint y: 429, endPoint x: 980, endPoint y: 278, distance: 229.6
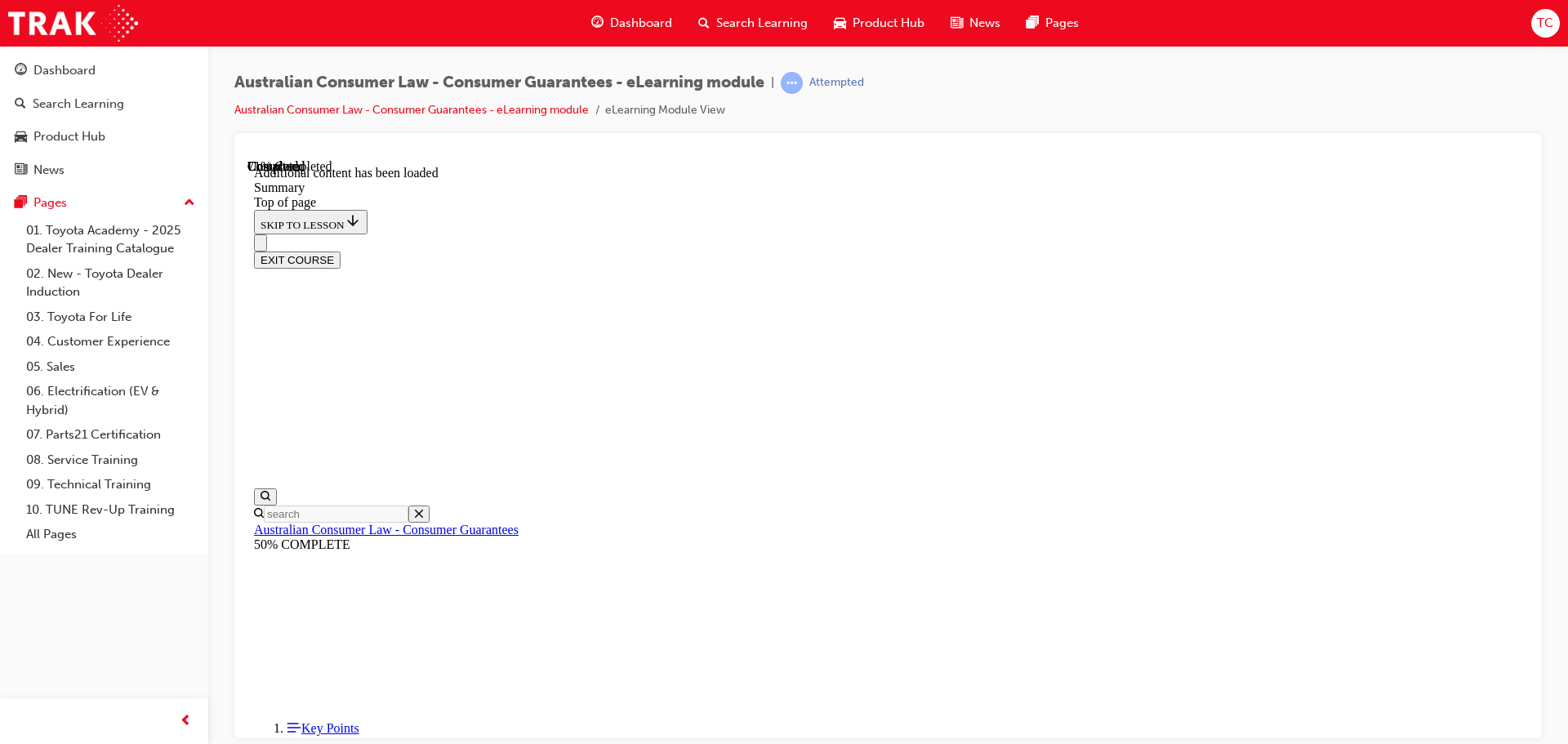
drag, startPoint x: 1000, startPoint y: 459, endPoint x: 1067, endPoint y: 395, distance: 92.7
drag, startPoint x: 1177, startPoint y: 461, endPoint x: 1157, endPoint y: 483, distance: 29.7
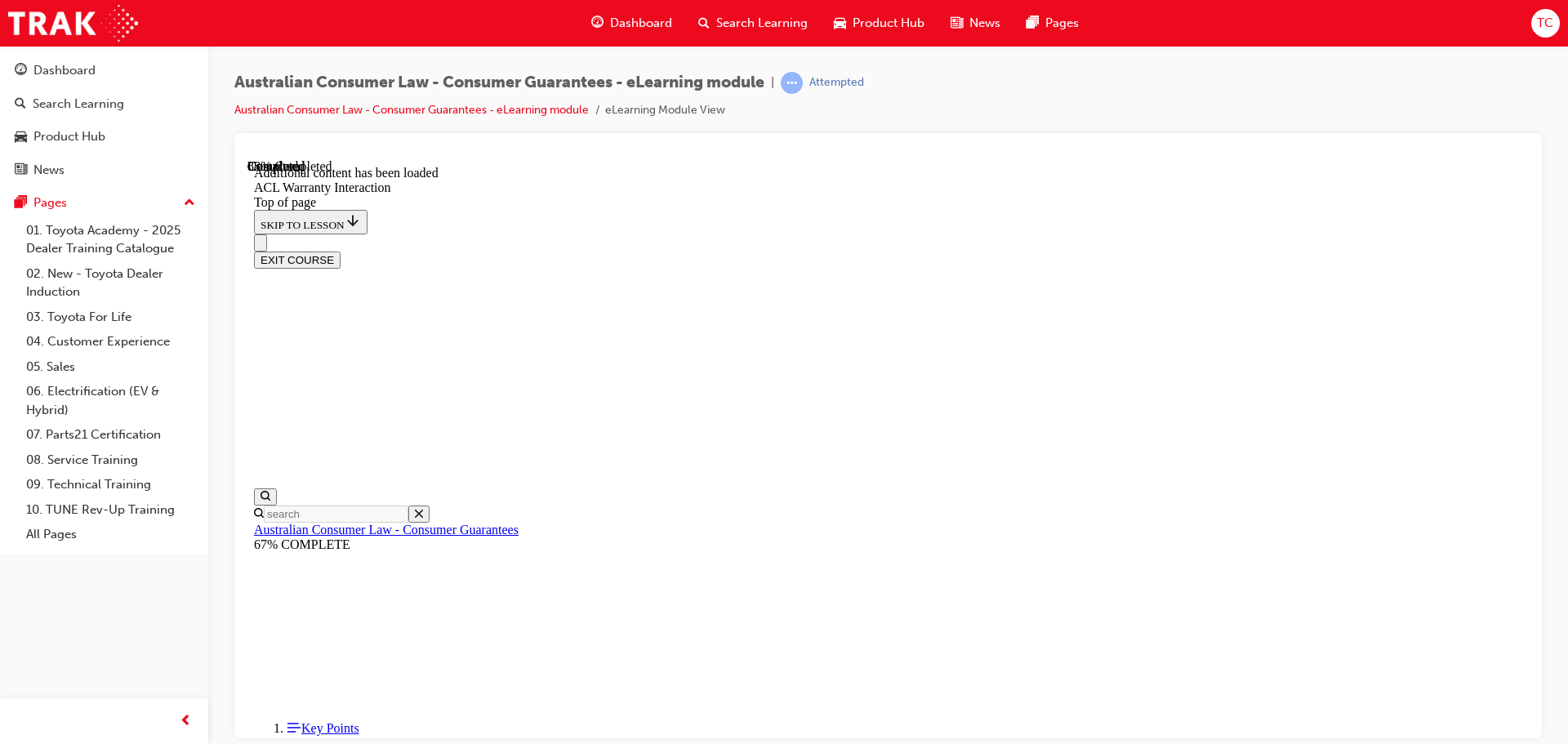
scroll to position [1867, 0]
click at [1413, 250] on div "EXIT COURSE" at bounding box center [888, 258] width 1268 height 17
click at [341, 250] on button "EXIT COURSE" at bounding box center [297, 258] width 86 height 17
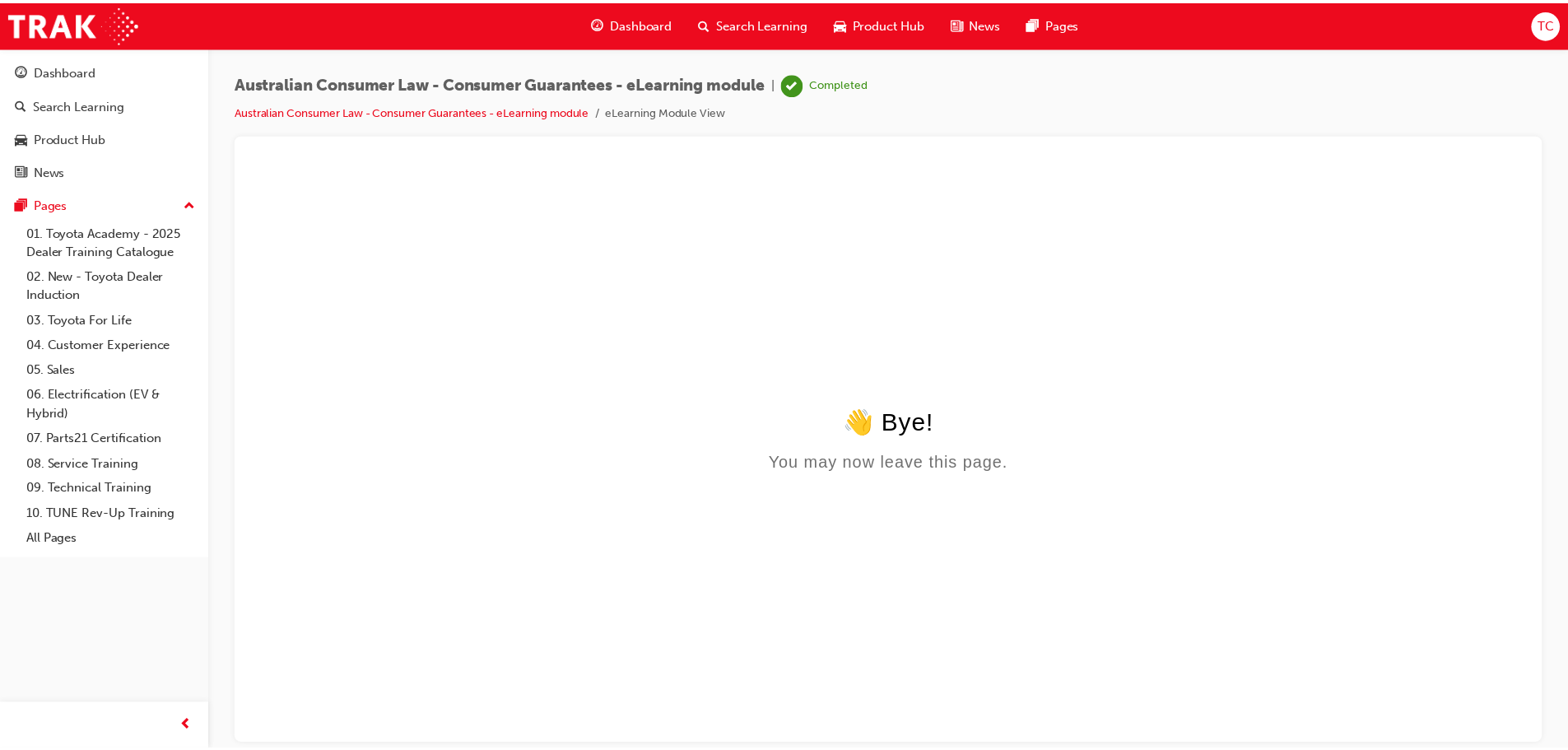
scroll to position [0, 0]
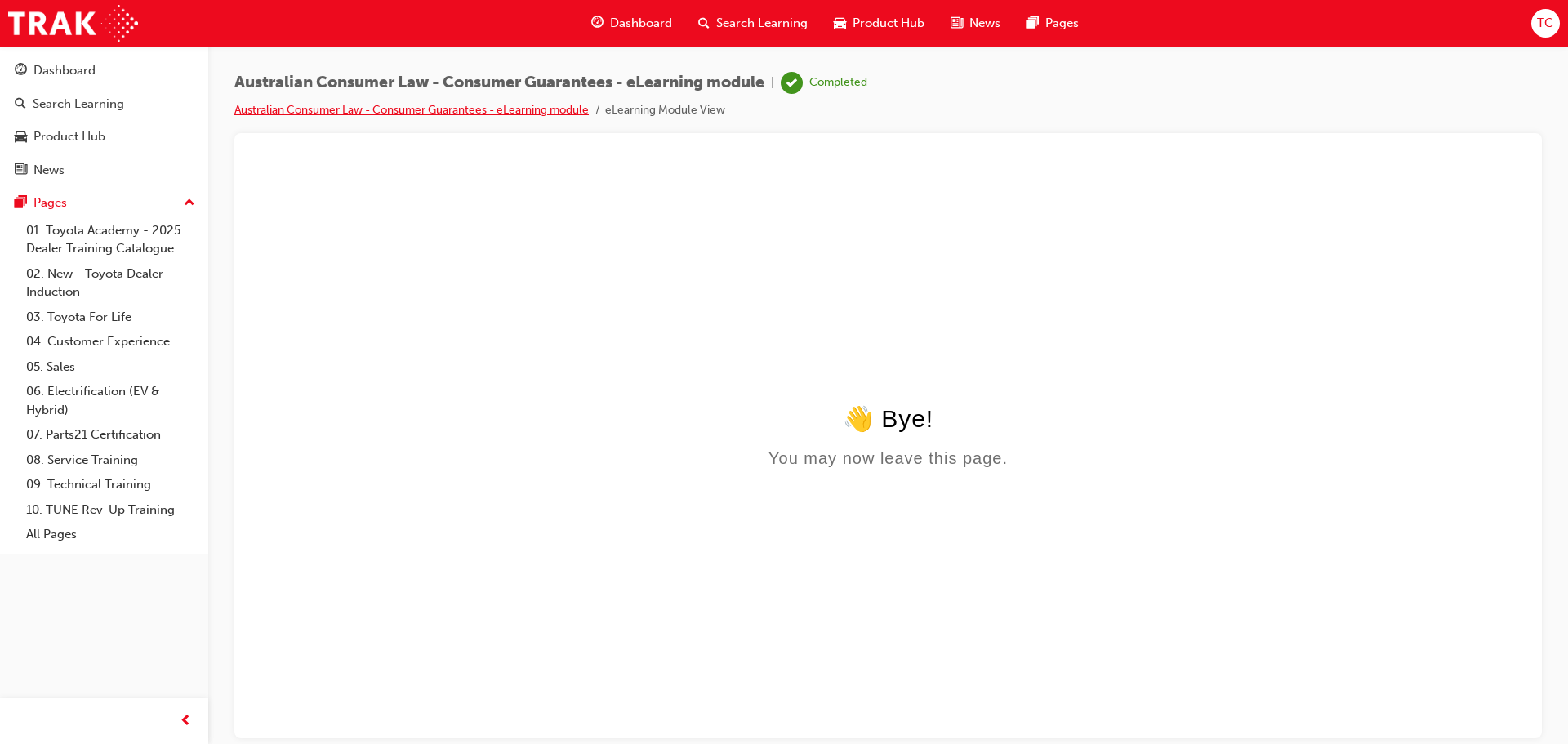
click at [294, 102] on li "Australian Consumer Law - Consumer Guarantees - eLearning module" at bounding box center [420, 110] width 371 height 19
click at [294, 104] on link "Australian Consumer Law - Consumer Guarantees - eLearning module" at bounding box center [411, 110] width 354 height 14
